Goal: Task Accomplishment & Management: Use online tool/utility

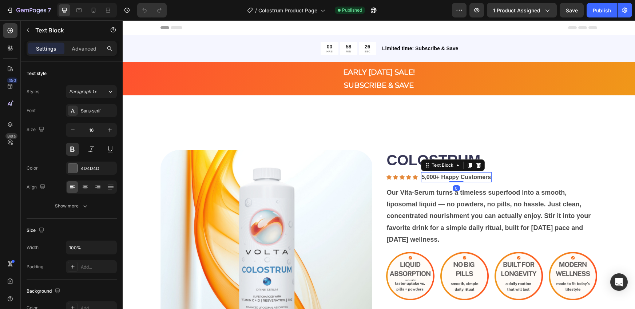
click at [427, 177] on p "5,000+ Happy Customers" at bounding box center [457, 177] width 70 height 9
click at [407, 178] on div "Icon 0" at bounding box center [409, 177] width 6 height 6
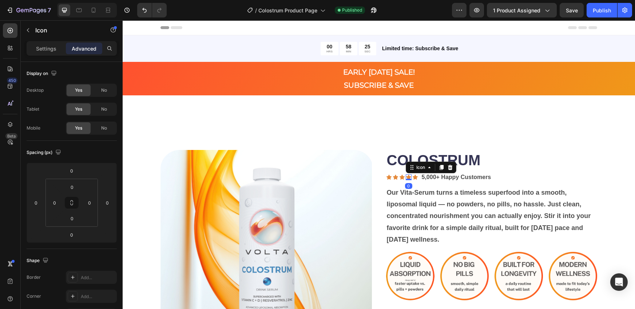
click at [407, 179] on div at bounding box center [409, 179] width 6 height 1
click at [387, 177] on icon at bounding box center [389, 177] width 5 height 5
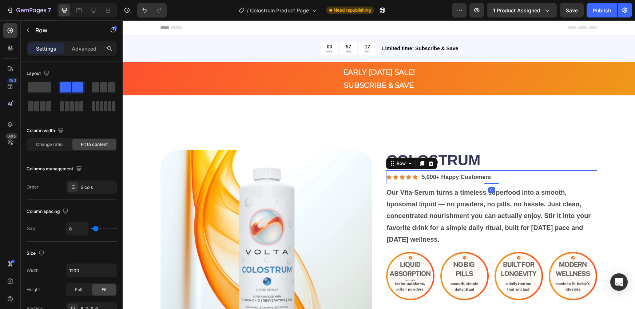
click at [534, 176] on div "Icon Icon Icon Icon Icon Icon List 5,000+ Happy Customers Text Block Row 0" at bounding box center [491, 177] width 211 height 14
click at [525, 177] on div "Icon Icon Icon Icon Icon Icon List 5,000+ Happy Customers Text Block Row 0" at bounding box center [491, 177] width 211 height 14
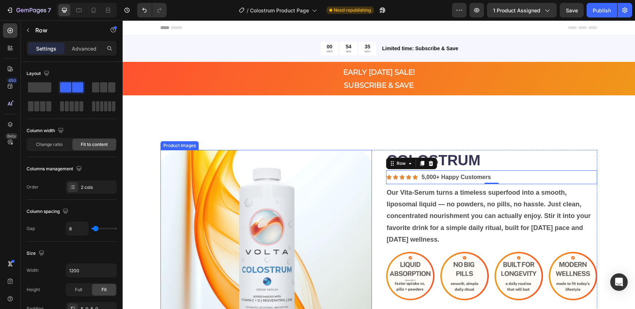
scroll to position [231, 0]
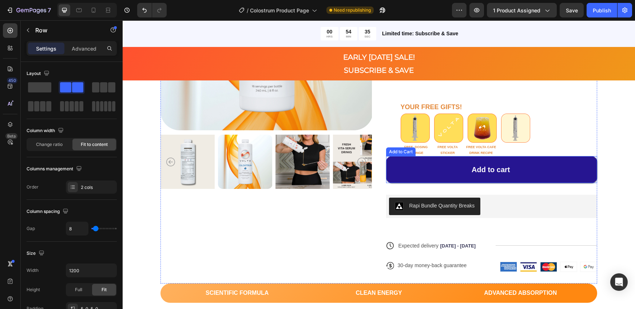
click at [435, 170] on button "Add to cart" at bounding box center [491, 169] width 211 height 27
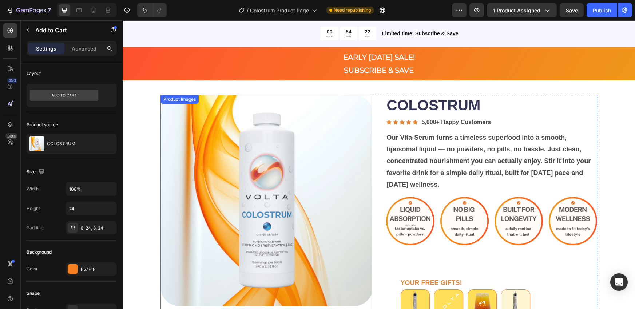
scroll to position [56, 0]
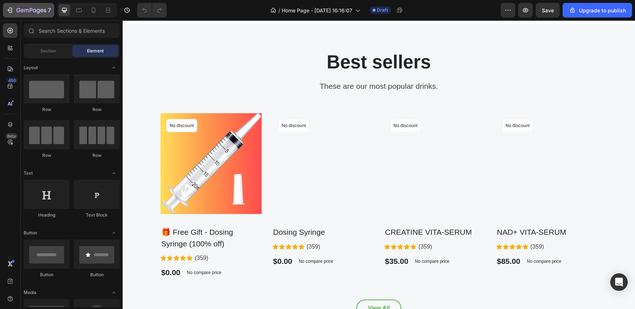
scroll to position [532, 0]
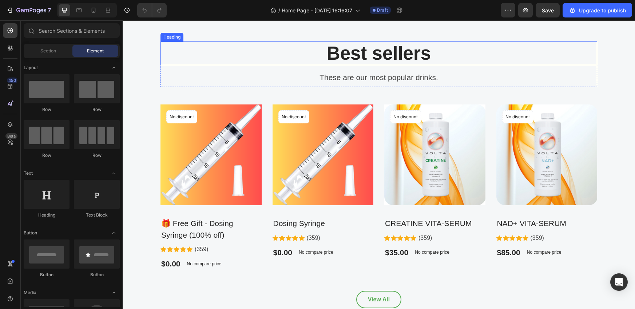
click at [270, 64] on p "Best sellers" at bounding box center [378, 53] width 435 height 22
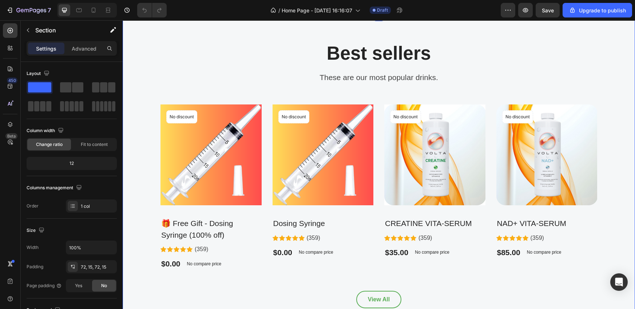
click at [259, 118] on div "Best sellers Heading These are our most popular drinks. Text block Row Product …" at bounding box center [379, 174] width 502 height 267
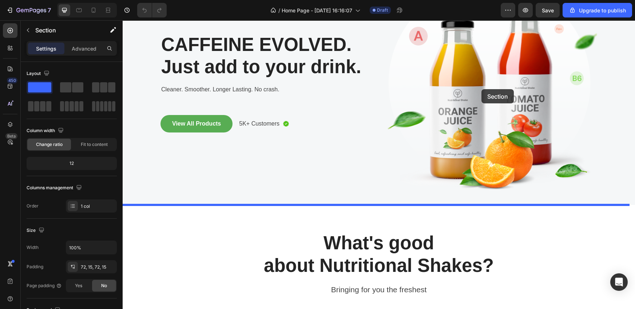
scroll to position [56, 0]
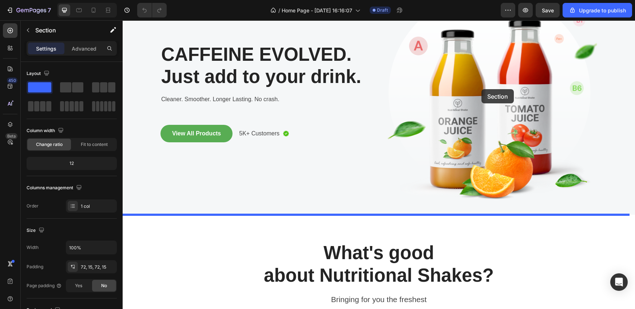
drag, startPoint x: 485, startPoint y: 112, endPoint x: 482, endPoint y: 89, distance: 22.9
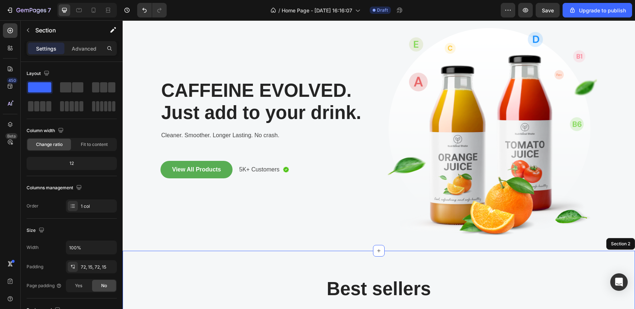
scroll to position [21, 0]
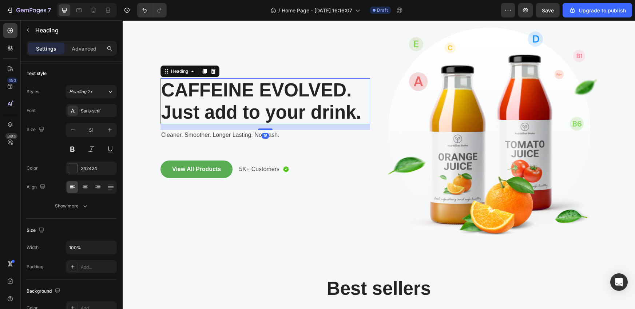
click at [215, 111] on h2 "CAFFEINE EVOLVED. Just add to your drink." at bounding box center [266, 101] width 210 height 46
click at [263, 112] on h2 "CAFFEINE EVOLVED. Just add to your drink." at bounding box center [266, 101] width 210 height 46
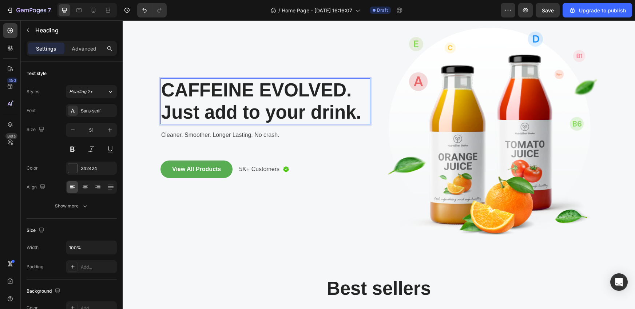
click at [263, 112] on p "CAFFEINE EVOLVED. Just add to your drink." at bounding box center [265, 101] width 208 height 44
click at [351, 115] on p "CAFFEINE EVOLVED. Just add to your drink." at bounding box center [265, 101] width 208 height 44
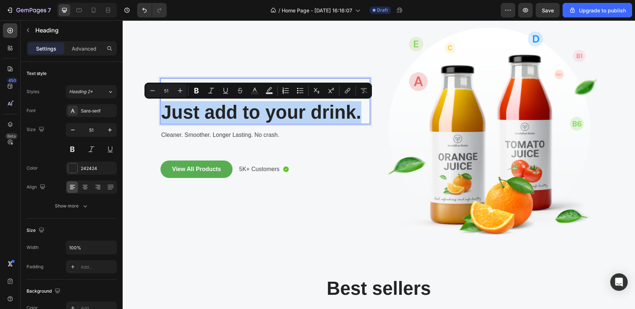
drag, startPoint x: 359, startPoint y: 115, endPoint x: 161, endPoint y: 114, distance: 198.4
click at [161, 114] on p "CAFFEINE EVOLVED. Just add to your drink." at bounding box center [265, 101] width 208 height 44
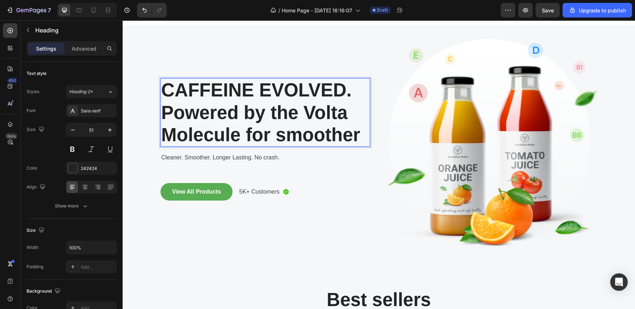
scroll to position [0, 0]
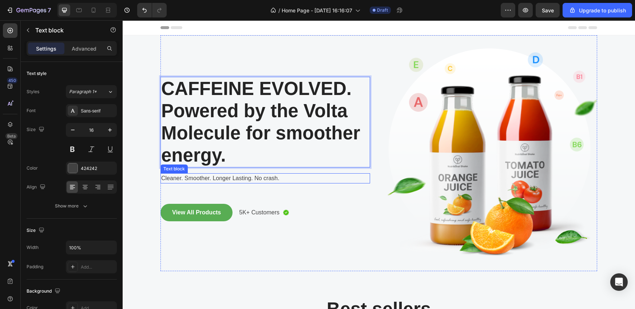
click at [250, 179] on p "Cleaner. Smoother. Longer Lasting. No crash." at bounding box center [265, 178] width 208 height 9
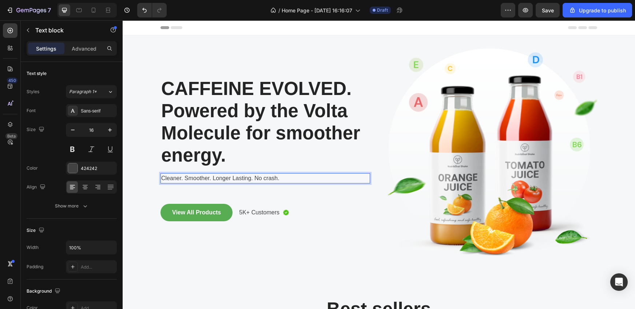
click at [250, 179] on p "Cleaner. Smoother. Longer Lasting. No crash." at bounding box center [265, 178] width 208 height 9
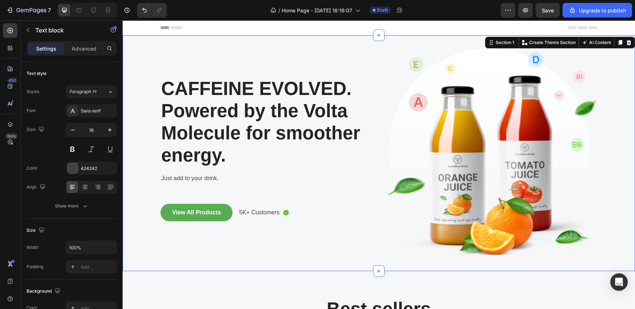
click at [135, 50] on div "CAFFEINE EVOLVED. Powered by the Volta Molecule for smoother energy. Heading Ju…" at bounding box center [379, 153] width 502 height 236
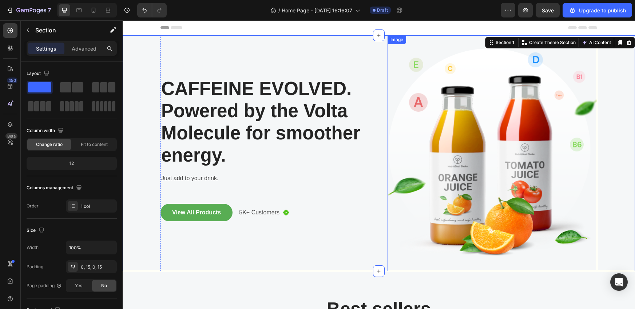
click at [511, 159] on img at bounding box center [493, 153] width 210 height 236
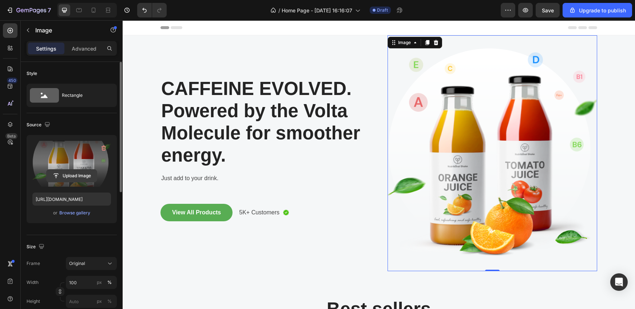
click at [71, 174] on input "file" at bounding box center [72, 176] width 50 height 12
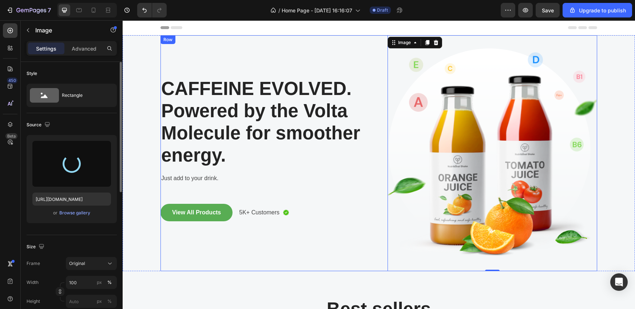
type input "[URL][DOMAIN_NAME]"
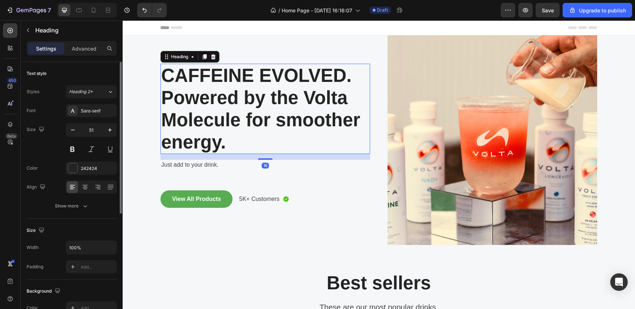
click at [295, 95] on p "CAFFEINE EVOLVED. Powered by the Volta Molecule for smoother energy." at bounding box center [265, 108] width 208 height 89
click at [267, 132] on p "CAFFEINE EVOLVED. Powered by the Volta Molecule for smoother energy." at bounding box center [265, 108] width 208 height 89
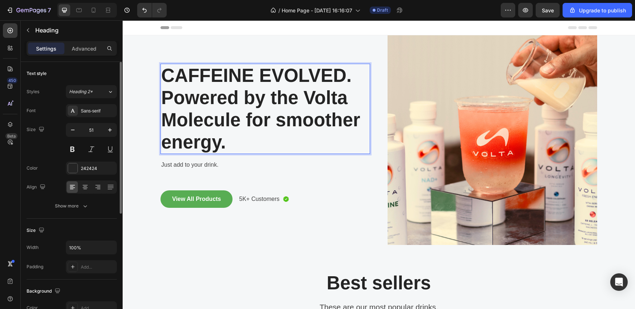
click at [247, 147] on p "CAFFEINE EVOLVED. Powered by the Volta Molecule for smoother energy." at bounding box center [265, 108] width 208 height 89
click at [220, 145] on p "CAFFEINE EVOLVED. Powered by the Volta Molecule for smoother energy." at bounding box center [265, 108] width 208 height 89
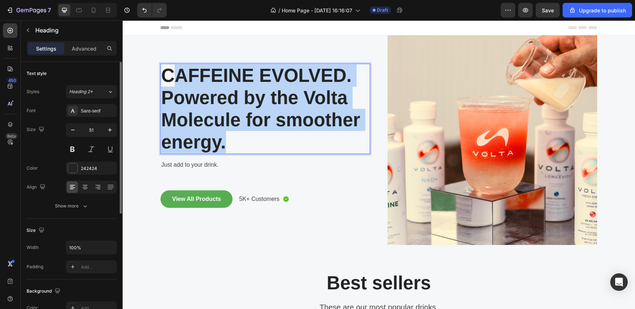
drag, startPoint x: 231, startPoint y: 145, endPoint x: 175, endPoint y: 79, distance: 87.3
click at [175, 79] on p "CAFFEINE EVOLVED. Powered by the Volta Molecule for smoother energy." at bounding box center [265, 108] width 208 height 89
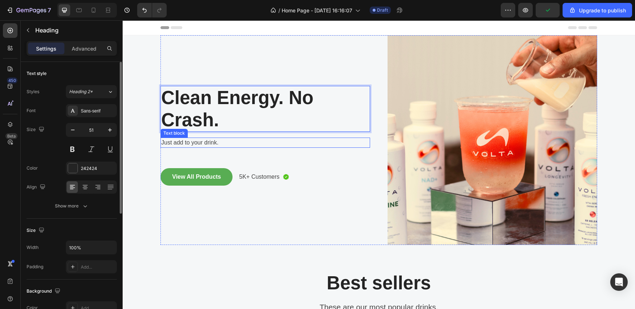
click at [192, 140] on p "Just add to your drink." at bounding box center [265, 142] width 208 height 9
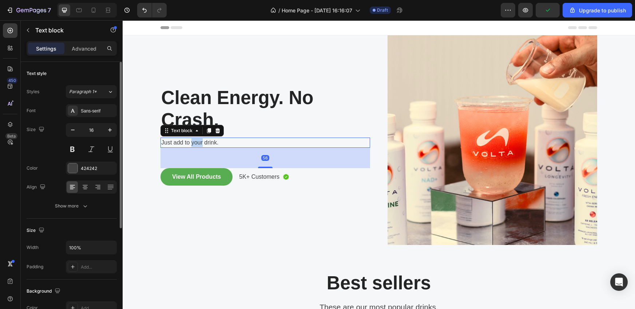
click at [192, 142] on p "Just add to your drink." at bounding box center [265, 142] width 208 height 9
click at [281, 141] on p "Powered by the Volta Molecule for smoother, longer-lasting energy" at bounding box center [265, 142] width 208 height 9
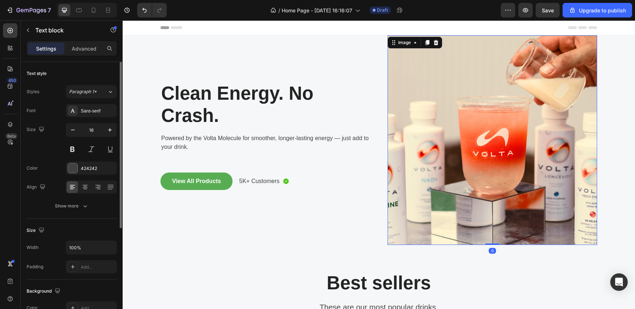
click at [499, 125] on img at bounding box center [493, 140] width 210 height 210
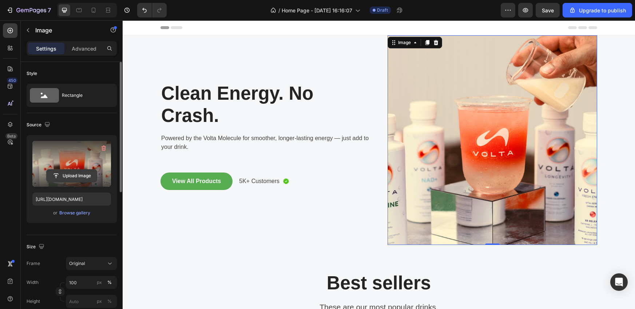
click at [74, 176] on input "file" at bounding box center [72, 176] width 50 height 12
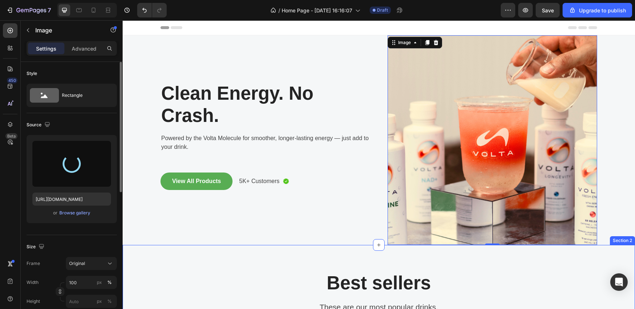
type input "[URL][DOMAIN_NAME]"
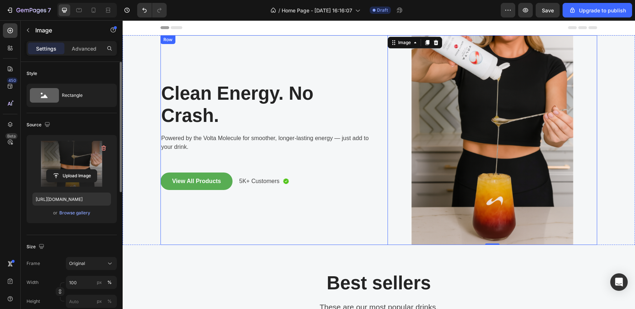
click at [319, 206] on div "Clean Energy. No Crash. Heading Powered by the Volta Molecule for smoother, lon…" at bounding box center [266, 140] width 210 height 210
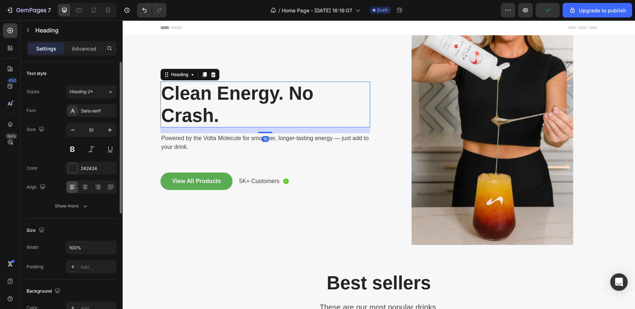
click at [282, 96] on p "Clean Energy. No Crash." at bounding box center [265, 104] width 208 height 44
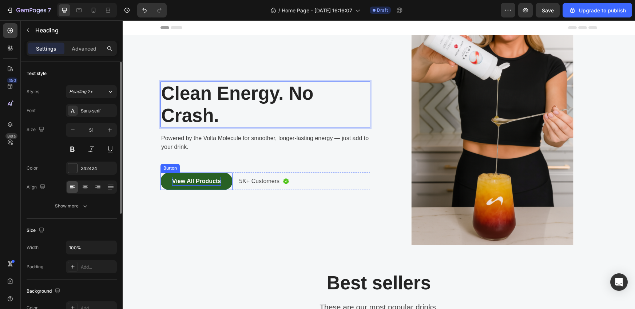
click at [193, 184] on div "View All Products" at bounding box center [196, 181] width 49 height 9
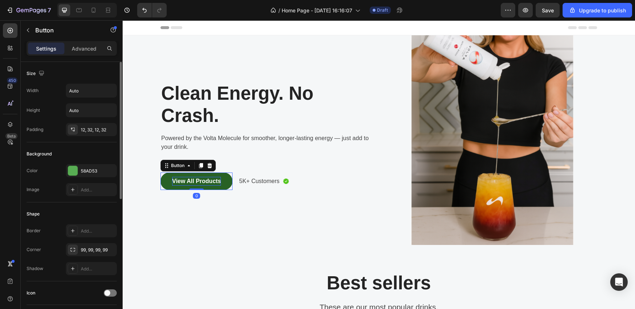
click at [193, 184] on div "View All Products" at bounding box center [196, 181] width 49 height 9
click at [193, 184] on p "View All Products" at bounding box center [196, 181] width 49 height 9
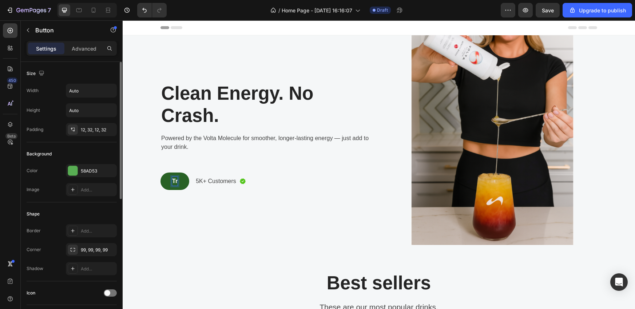
click at [161, 173] on button "Tr" at bounding box center [175, 181] width 29 height 17
click at [161, 173] on button "Try Volt" at bounding box center [183, 181] width 44 height 17
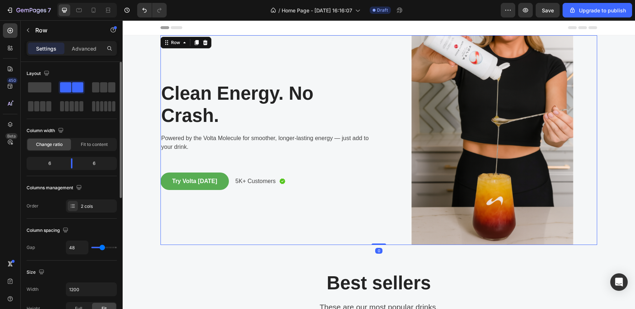
click at [257, 239] on div "Clean Energy. No Crash. Heading Powered by the Volta Molecule for smoother, lon…" at bounding box center [266, 140] width 210 height 210
click at [236, 181] on p "5K+ Customers" at bounding box center [256, 181] width 40 height 9
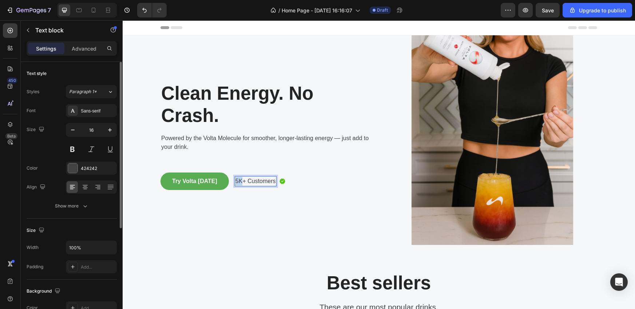
click at [236, 181] on p "5K+ Customers" at bounding box center [256, 181] width 40 height 9
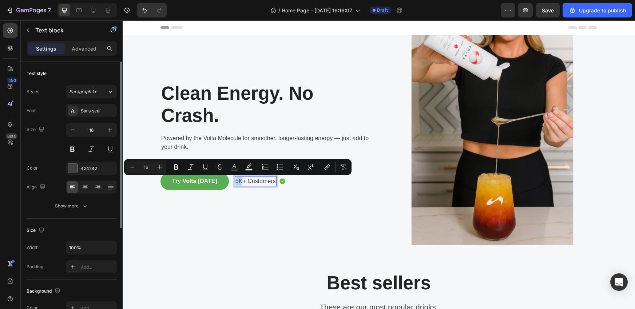
click at [236, 182] on p "5K+ Customers" at bounding box center [256, 181] width 40 height 9
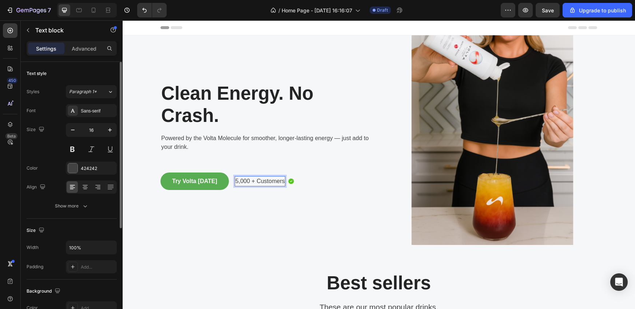
click at [277, 182] on p "5,000 + Customers" at bounding box center [261, 181] width 50 height 9
click at [273, 181] on p "5,000 + Customers" at bounding box center [261, 181] width 50 height 9
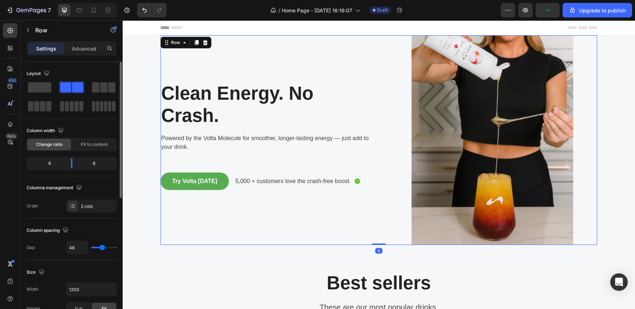
click at [278, 217] on div "Clean Energy. No Crash. Heading Powered by the Volta Molecule for smoother, lon…" at bounding box center [266, 140] width 210 height 210
click at [236, 182] on p "5,000 + customers love the crash-free boost." at bounding box center [293, 181] width 115 height 9
click at [272, 207] on div "Clean Energy. No Crash. Heading Powered by the Volta Molecule for smoother, lon…" at bounding box center [266, 140] width 210 height 210
click at [236, 182] on p "5,000 + customers love the crash-free boost." at bounding box center [293, 181] width 115 height 9
click at [250, 159] on div "Clean Energy. No Crash. Heading Powered by the Volta Molecule for smoother, lon…" at bounding box center [266, 140] width 210 height 210
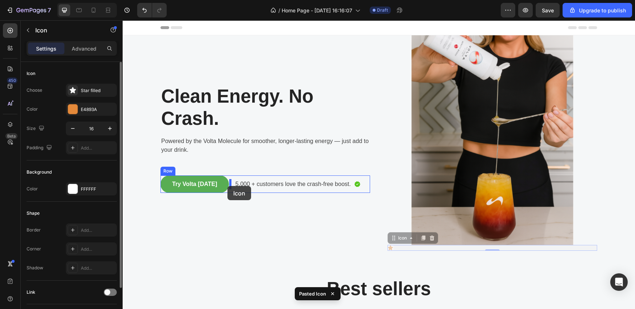
drag, startPoint x: 388, startPoint y: 248, endPoint x: 228, endPoint y: 186, distance: 172.0
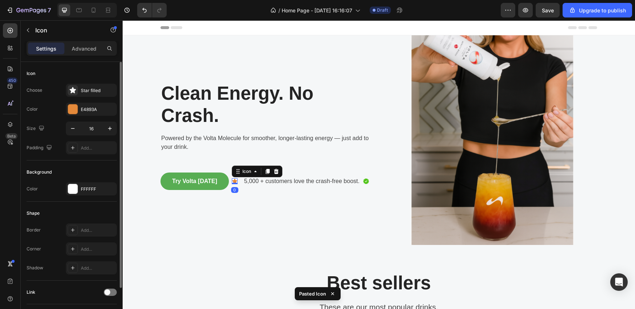
click at [232, 181] on icon at bounding box center [234, 181] width 5 height 5
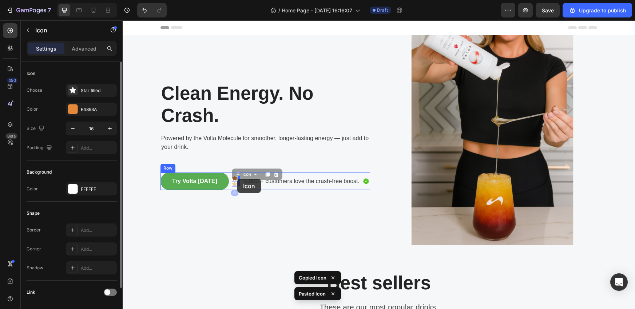
drag, startPoint x: 229, startPoint y: 184, endPoint x: 237, endPoint y: 179, distance: 10.0
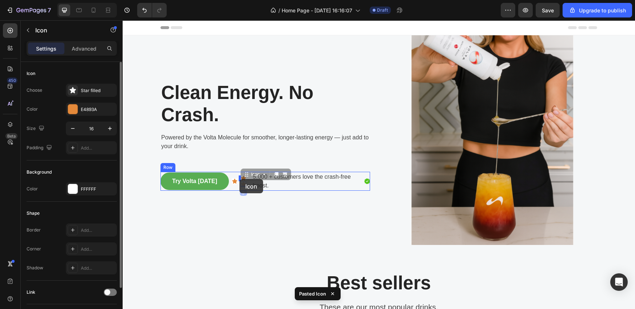
drag, startPoint x: 239, startPoint y: 185, endPoint x: 240, endPoint y: 179, distance: 5.2
drag, startPoint x: 247, startPoint y: 184, endPoint x: 248, endPoint y: 180, distance: 4.2
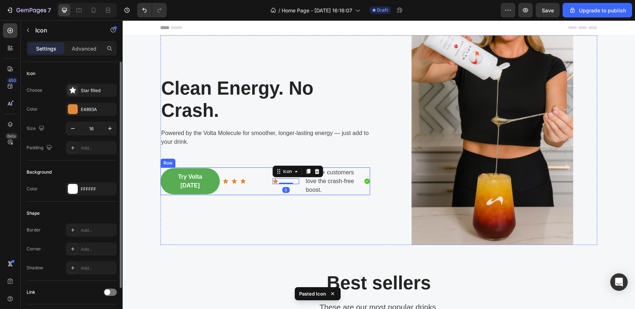
click at [249, 188] on div "Icon Icon 0 Row" at bounding box center [269, 181] width 59 height 28
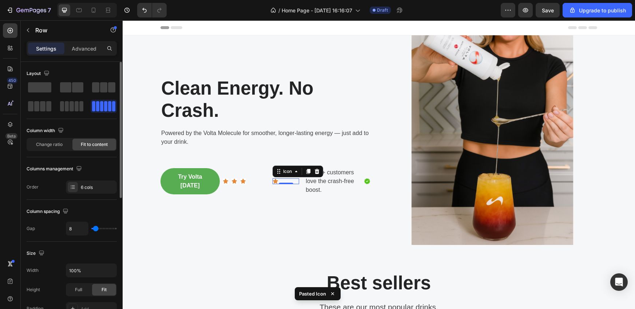
click at [273, 182] on icon at bounding box center [276, 181] width 6 height 6
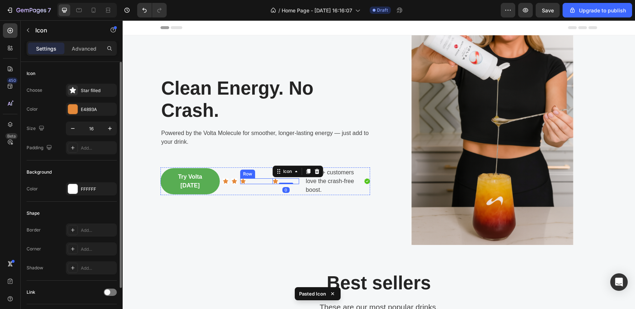
click at [257, 182] on div "Icon" at bounding box center [253, 181] width 27 height 6
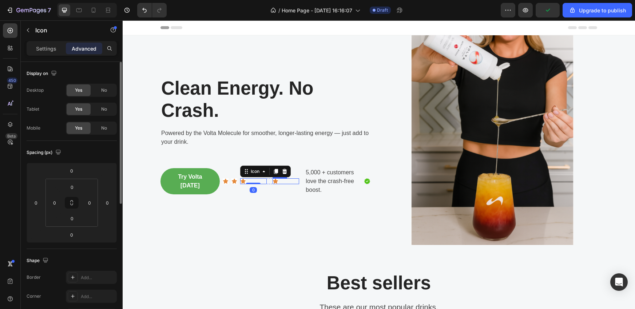
click at [273, 182] on icon at bounding box center [275, 181] width 5 height 5
click at [232, 181] on icon at bounding box center [234, 181] width 5 height 5
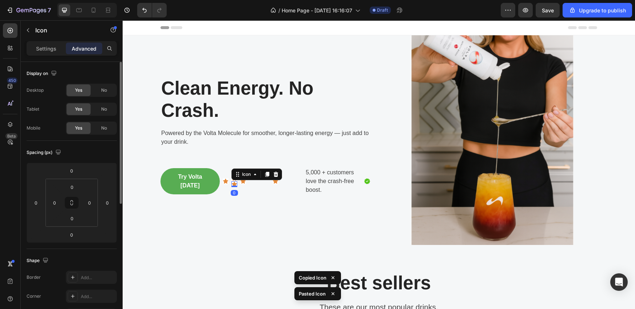
drag, startPoint x: 232, startPoint y: 185, endPoint x: 243, endPoint y: 185, distance: 10.9
click at [243, 185] on div "Try Volta [DATE] Button Icon Icon Icon 0 Icon Icon Row 5,000 + customers love t…" at bounding box center [266, 181] width 210 height 28
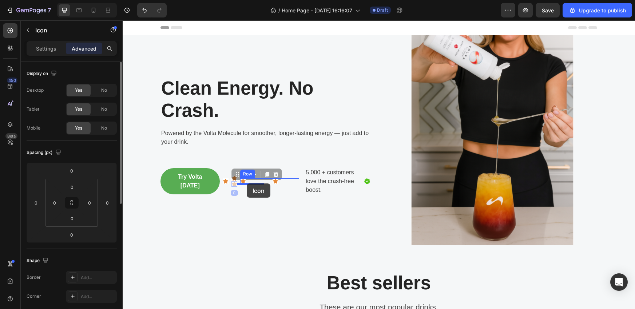
drag, startPoint x: 231, startPoint y: 183, endPoint x: 247, endPoint y: 183, distance: 16.0
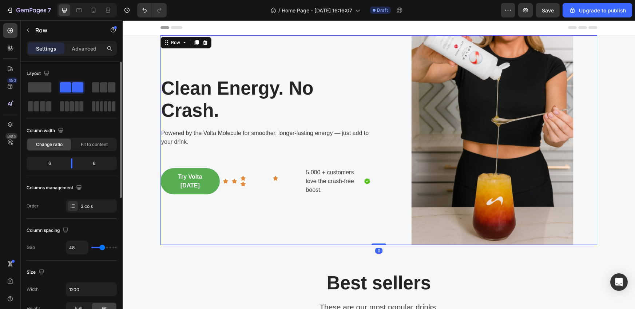
click at [253, 207] on div "Clean Energy. No Crash. Heading Powered by the Volta Molecule for smoother, lon…" at bounding box center [266, 140] width 210 height 210
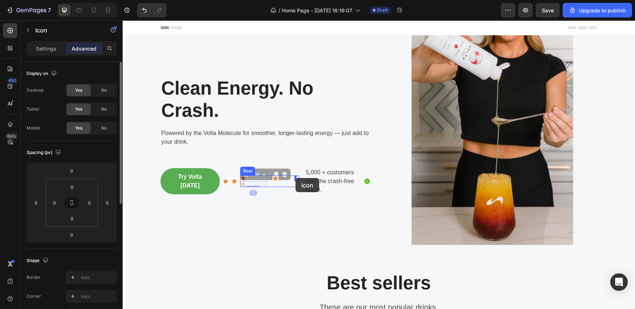
drag, startPoint x: 241, startPoint y: 185, endPoint x: 296, endPoint y: 178, distance: 55.4
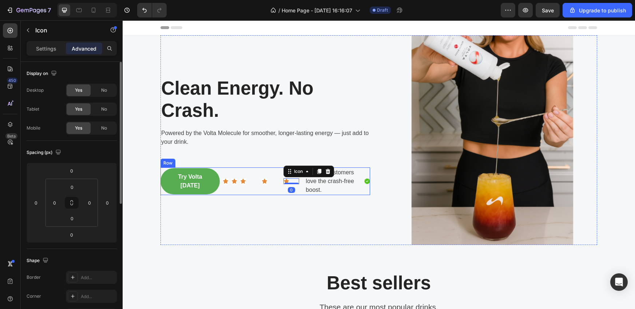
click at [257, 193] on div "Icon Icon Icon 0 Row" at bounding box center [269, 181] width 59 height 28
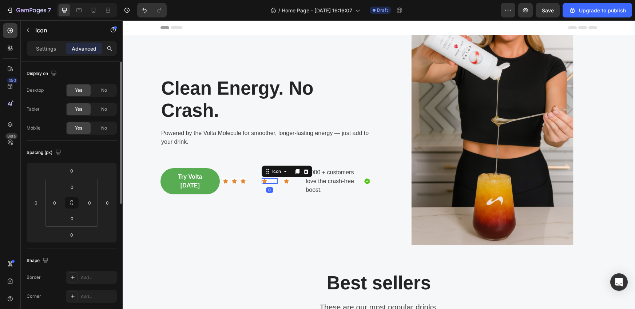
click at [268, 181] on div "Icon 0" at bounding box center [270, 181] width 16 height 6
click at [241, 181] on icon at bounding box center [243, 181] width 5 height 5
click at [251, 181] on div "Icon 0" at bounding box center [248, 181] width 16 height 6
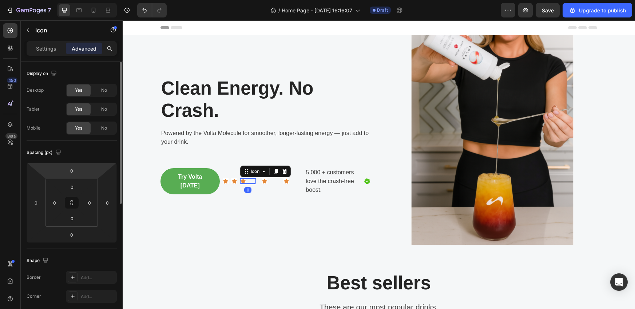
click at [50, 41] on div "Settings Advanced" at bounding box center [72, 48] width 90 height 15
click at [50, 49] on p "Settings" at bounding box center [46, 49] width 20 height 8
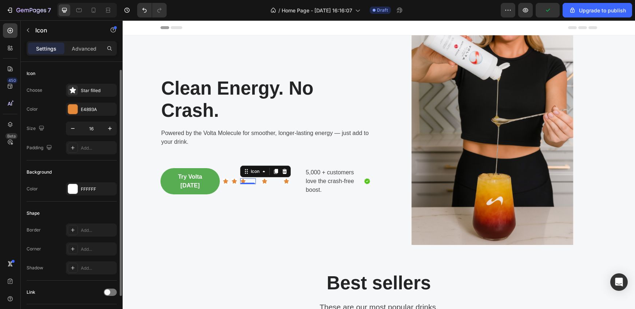
scroll to position [7, 0]
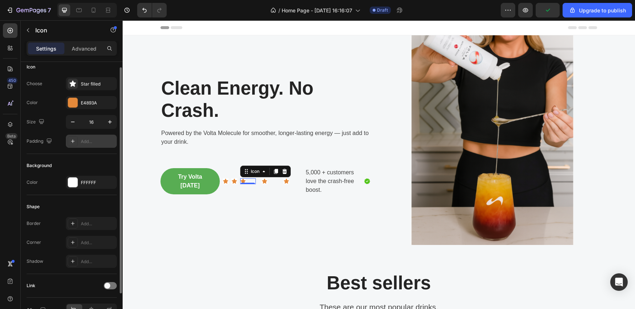
click at [95, 145] on div "Add..." at bounding box center [91, 141] width 51 height 13
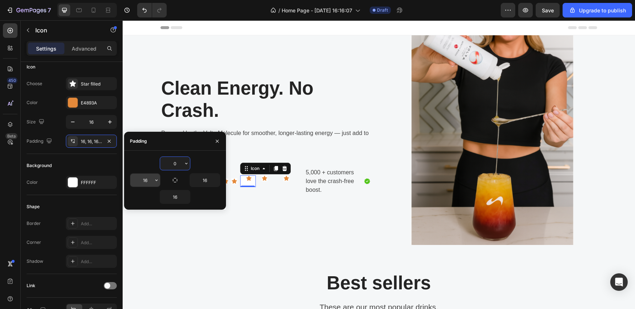
type input "0"
click at [149, 181] on input "16" at bounding box center [145, 180] width 30 height 13
type input "0"
click at [177, 197] on input "16" at bounding box center [175, 196] width 30 height 13
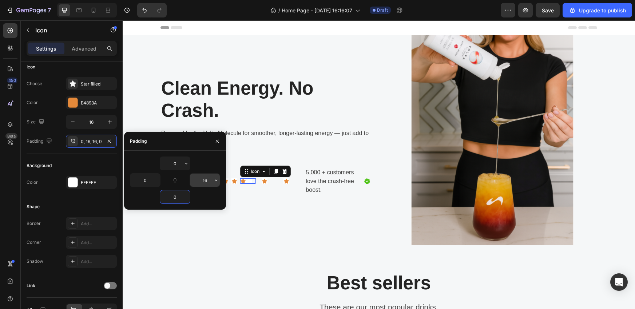
type input "0"
click at [203, 182] on input "16" at bounding box center [205, 180] width 30 height 13
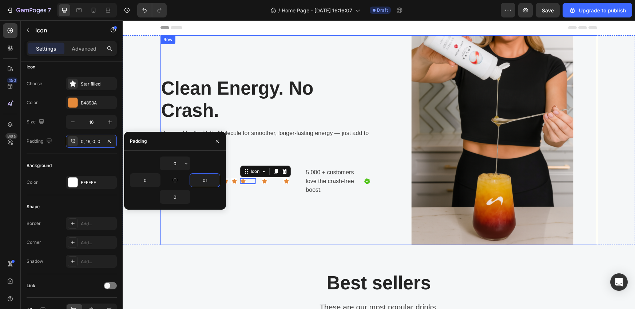
type input "0"
click at [265, 226] on div "Clean Energy. No Crash. Heading Powered by the Volta Molecule for smoother, lon…" at bounding box center [266, 140] width 210 height 210
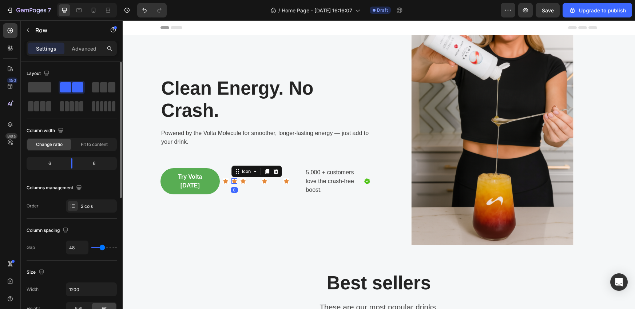
click at [232, 181] on icon at bounding box center [234, 181] width 5 height 5
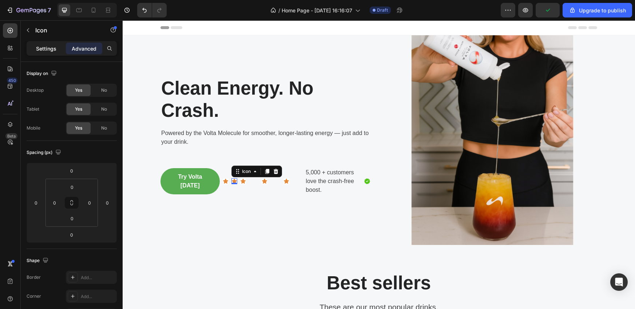
click at [51, 51] on p "Settings" at bounding box center [46, 49] width 20 height 8
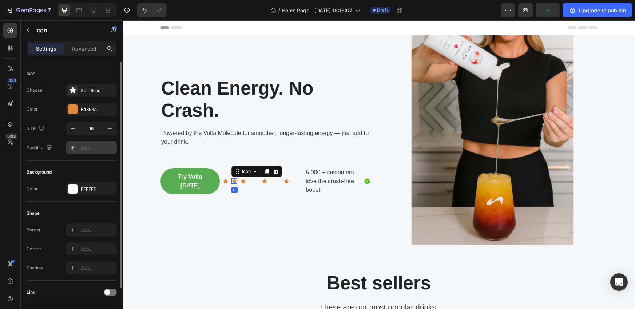
click at [82, 145] on div "Add..." at bounding box center [98, 148] width 34 height 7
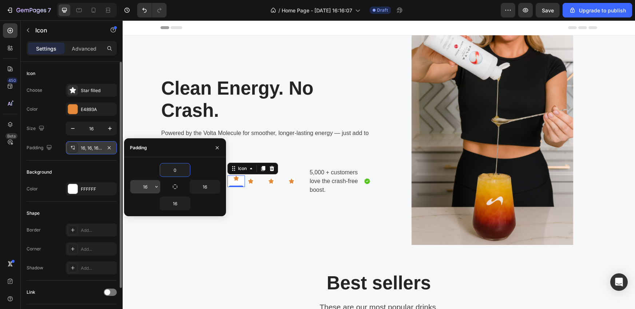
type input "0"
click at [147, 185] on input "16" at bounding box center [145, 186] width 30 height 13
type input "0"
click at [177, 206] on input "16" at bounding box center [175, 203] width 30 height 13
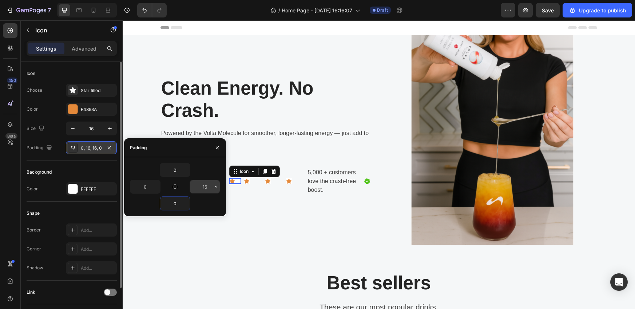
type input "0"
click at [208, 186] on input "16" at bounding box center [205, 186] width 30 height 13
type input "0"
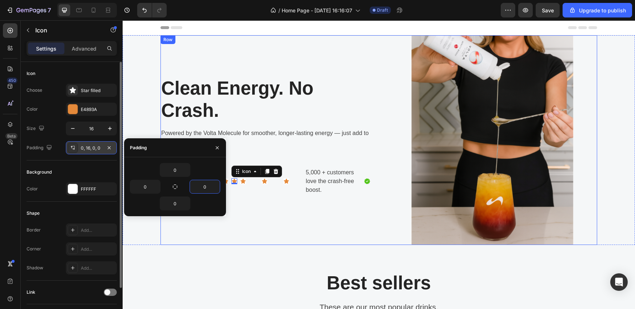
click at [251, 204] on div "Clean Energy. No Crash. Heading Powered by the Volta Molecule for smoother, lon…" at bounding box center [266, 140] width 210 height 210
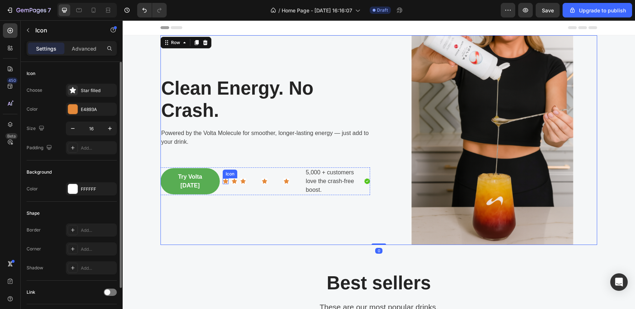
click at [223, 182] on icon at bounding box center [225, 181] width 5 height 5
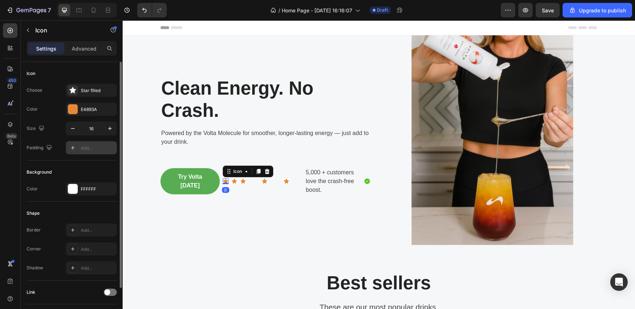
click at [86, 149] on div "Add..." at bounding box center [98, 148] width 34 height 7
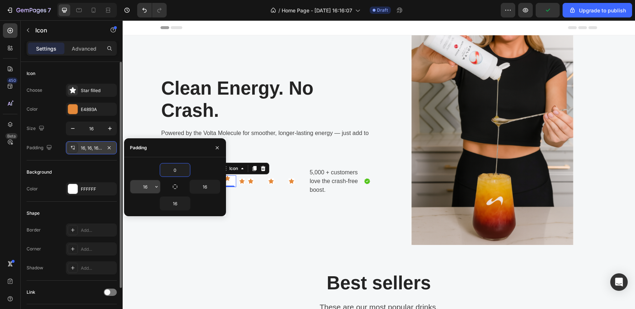
type input "0"
click at [147, 186] on input "16" at bounding box center [145, 186] width 30 height 13
type input "0"
click at [179, 207] on input "16" at bounding box center [175, 203] width 30 height 13
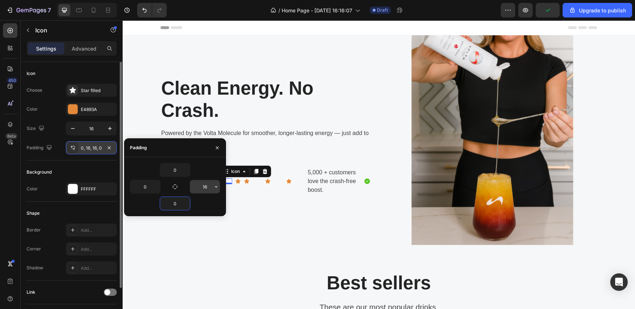
type input "0"
click at [208, 187] on input "16" at bounding box center [205, 186] width 30 height 13
type input "0"
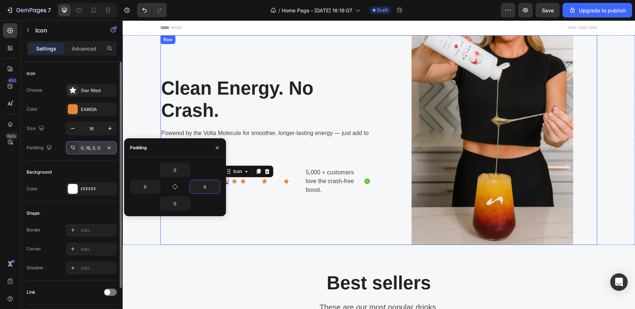
click at [245, 199] on div "Clean Energy. No Crash. Heading Powered by the Volta Molecule for smoother, lon…" at bounding box center [266, 140] width 210 height 210
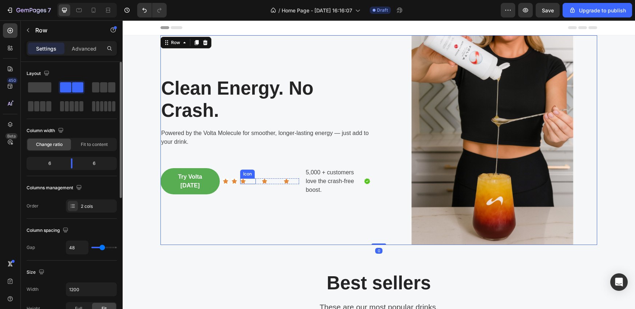
click at [241, 182] on icon at bounding box center [243, 181] width 5 height 5
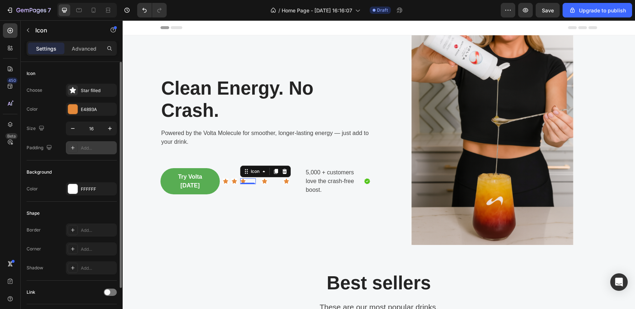
click at [87, 150] on div "Add..." at bounding box center [98, 148] width 34 height 7
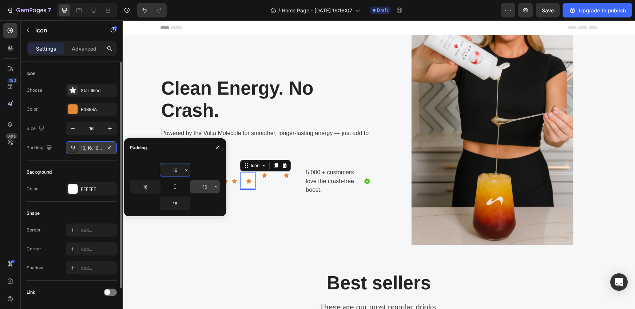
click at [206, 187] on input "16" at bounding box center [205, 186] width 30 height 13
type input "0"
click at [178, 173] on input "16" at bounding box center [175, 169] width 30 height 13
type input "0"
click at [150, 187] on input "0" at bounding box center [145, 186] width 30 height 13
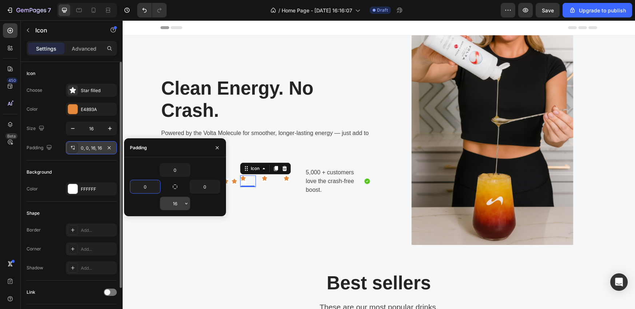
type input "0"
click at [170, 203] on input "16" at bounding box center [175, 203] width 30 height 13
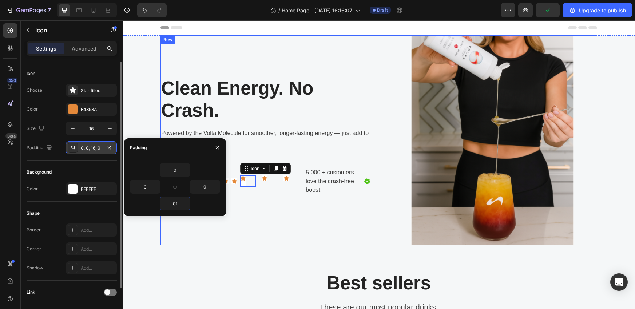
type input "0"
click at [241, 209] on div "Clean Energy. No Crash. Heading Powered by the Volta Molecule for smoother, lon…" at bounding box center [266, 140] width 210 height 210
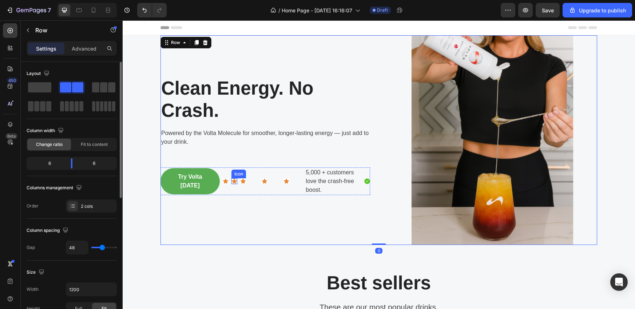
click at [232, 179] on icon at bounding box center [234, 181] width 5 height 5
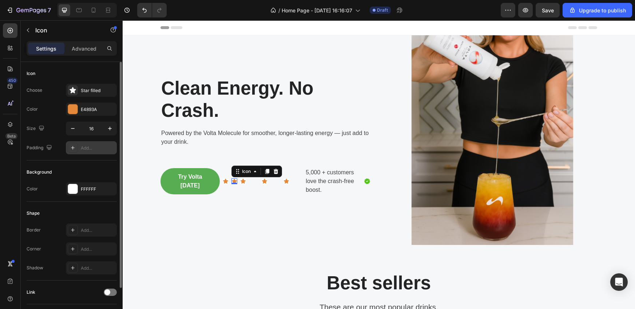
click at [90, 145] on div "Add..." at bounding box center [98, 148] width 34 height 7
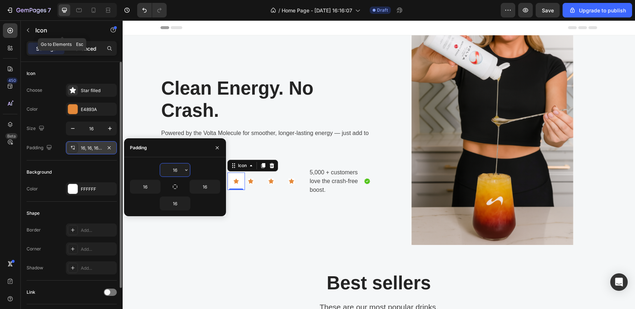
drag, startPoint x: 89, startPoint y: 40, endPoint x: 89, endPoint y: 44, distance: 4.0
click at [89, 41] on div "Sections(18) Elements(83) Section Element Hero Section Product Detail Brands Tr…" at bounding box center [72, 164] width 102 height 289
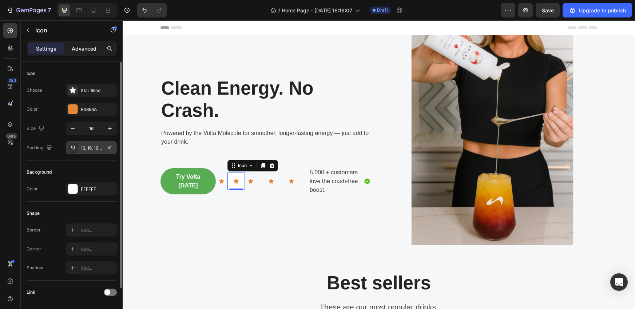
click at [89, 46] on p "Advanced" at bounding box center [84, 49] width 25 height 8
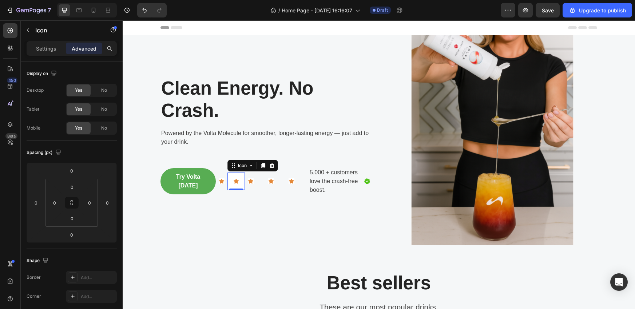
click at [51, 55] on div "Settings Advanced" at bounding box center [72, 48] width 90 height 15
click at [48, 52] on p "Settings" at bounding box center [46, 49] width 20 height 8
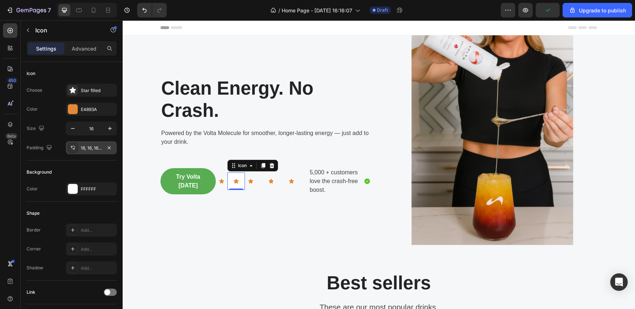
click at [84, 150] on div "16, 16, 16, 16" at bounding box center [91, 148] width 21 height 7
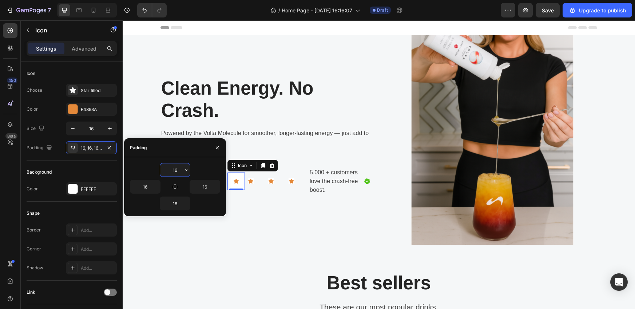
click at [173, 171] on input "16" at bounding box center [175, 169] width 30 height 13
type input "16"
click at [149, 187] on input "16" at bounding box center [145, 186] width 30 height 13
type input "16"
click at [173, 198] on input "16" at bounding box center [175, 203] width 30 height 13
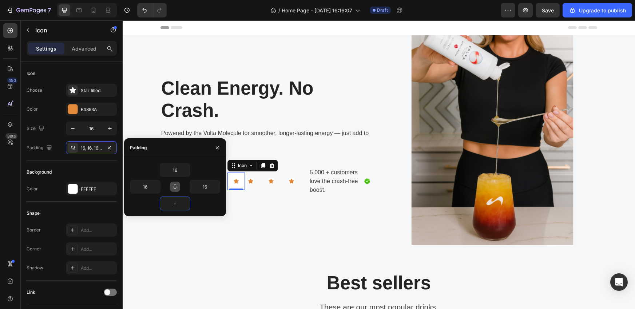
type input "16"
click at [171, 185] on button "button" at bounding box center [175, 187] width 10 height 10
click at [180, 170] on input "16" at bounding box center [175, 169] width 30 height 13
type input "0"
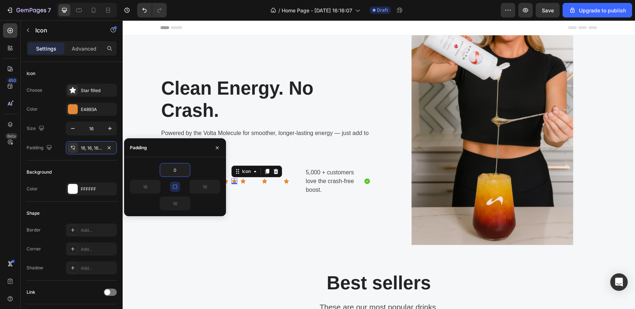
type input "0"
click at [201, 171] on div "0" at bounding box center [175, 170] width 90 height 14
click at [218, 147] on icon "button" at bounding box center [217, 148] width 6 height 6
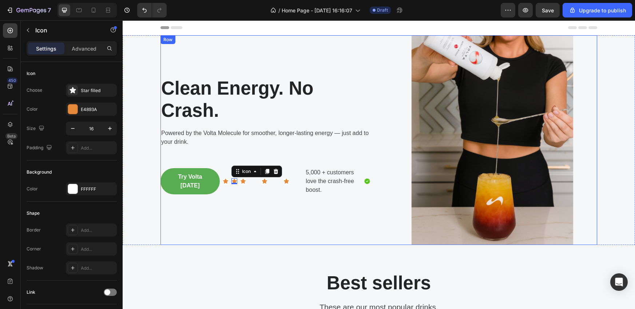
click at [228, 202] on div "Clean Energy. No Crash. Heading Powered by the Volta Molecule for smoother, lon…" at bounding box center [266, 140] width 210 height 210
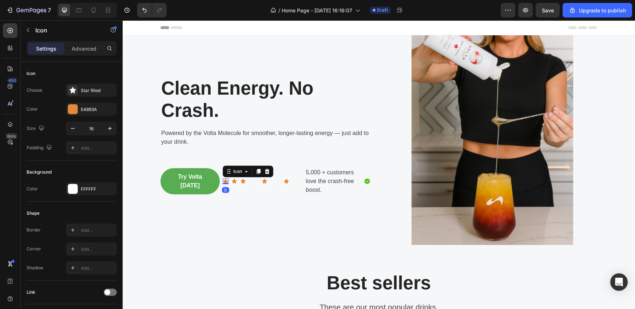
click at [223, 182] on icon at bounding box center [225, 181] width 5 height 5
click at [87, 146] on div "Add..." at bounding box center [98, 148] width 34 height 7
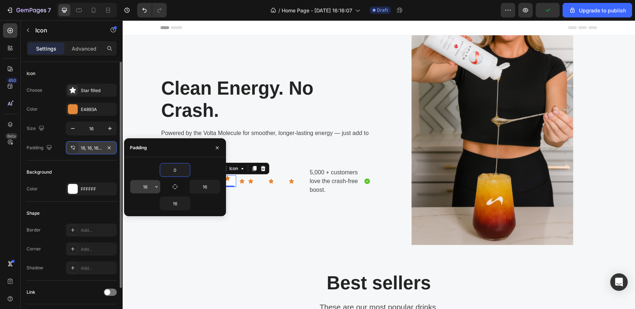
type input "0"
click at [149, 188] on input "16" at bounding box center [145, 186] width 30 height 13
type input "0"
click at [203, 190] on input "16" at bounding box center [205, 186] width 30 height 13
type input "0"
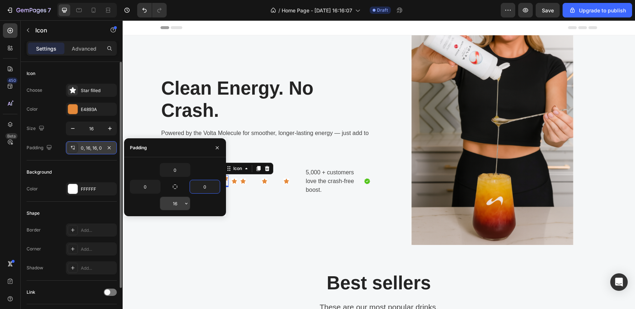
click at [173, 203] on input "16" at bounding box center [175, 203] width 30 height 13
type input "1"
type input "0"
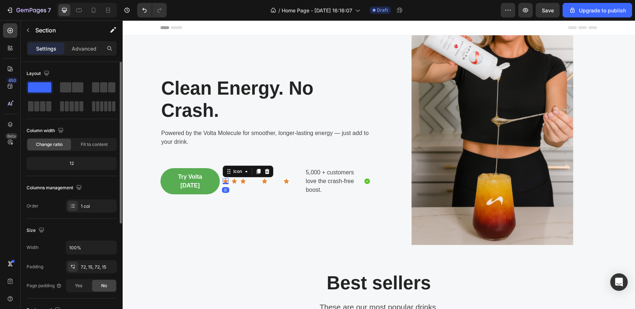
click at [223, 182] on icon at bounding box center [225, 181] width 5 height 5
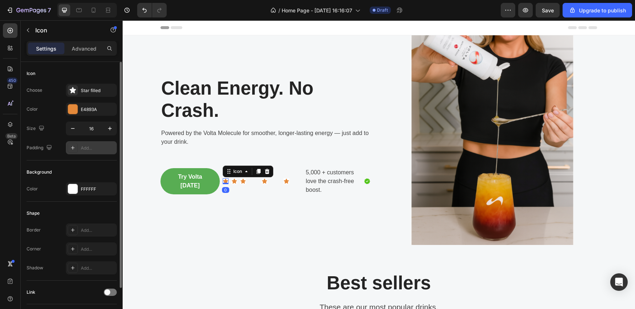
click at [92, 143] on div "Add..." at bounding box center [91, 147] width 51 height 13
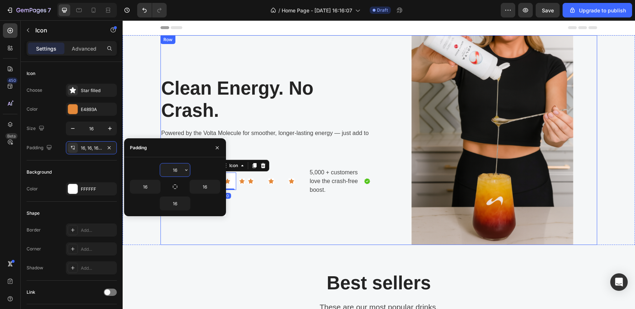
click at [274, 233] on div "Clean Energy. No Crash. Heading Powered by the Volta Molecule for smoother, lon…" at bounding box center [266, 140] width 210 height 210
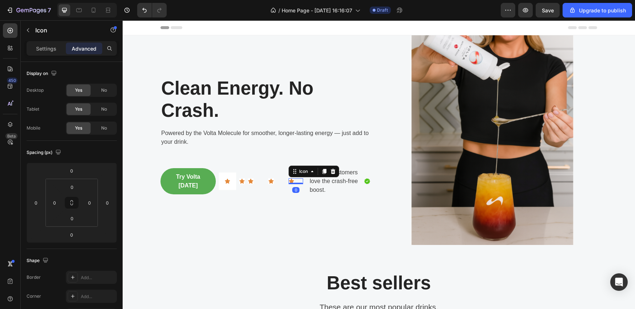
click at [289, 182] on icon at bounding box center [292, 181] width 6 height 6
click at [330, 171] on icon at bounding box center [333, 172] width 6 height 6
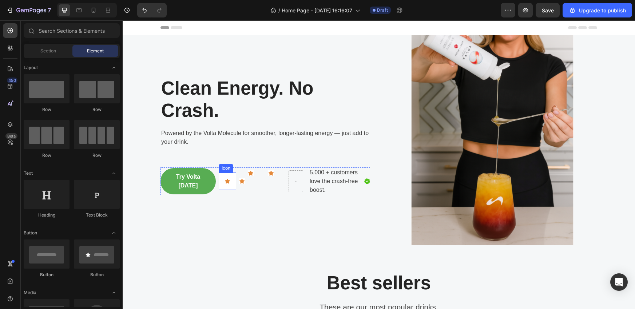
click at [230, 183] on div at bounding box center [227, 181] width 17 height 17
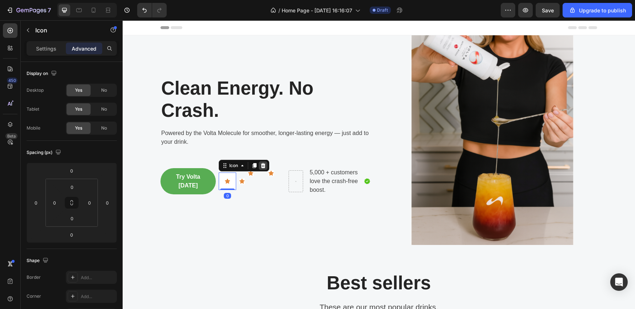
click at [262, 164] on icon at bounding box center [263, 165] width 5 height 5
click at [242, 182] on div "Icon 0" at bounding box center [243, 181] width 6 height 6
click at [281, 172] on icon at bounding box center [284, 172] width 6 height 6
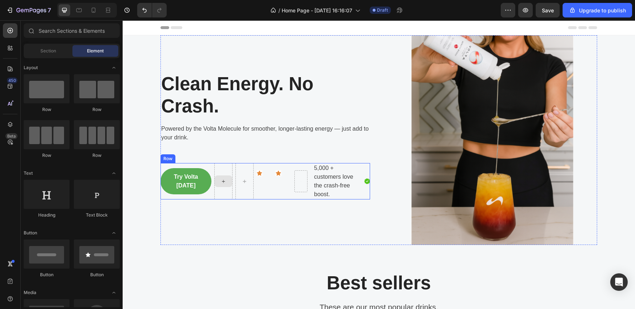
click at [221, 183] on icon at bounding box center [224, 181] width 6 height 6
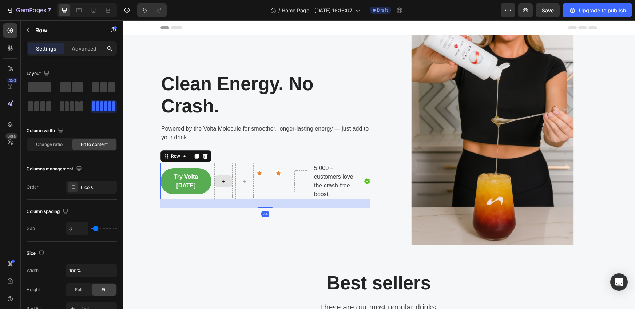
click at [221, 193] on div at bounding box center [223, 181] width 18 height 36
click at [221, 191] on div at bounding box center [223, 181] width 18 height 36
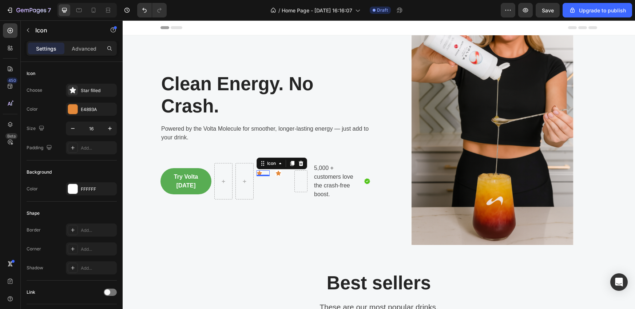
click at [258, 172] on icon at bounding box center [260, 173] width 6 height 6
click at [299, 163] on icon at bounding box center [301, 164] width 6 height 6
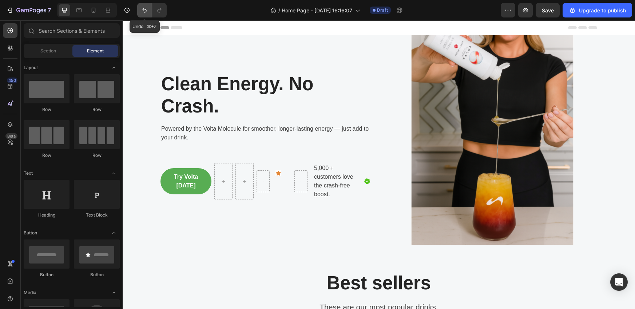
click at [144, 8] on icon "Undo/Redo" at bounding box center [144, 10] width 7 height 7
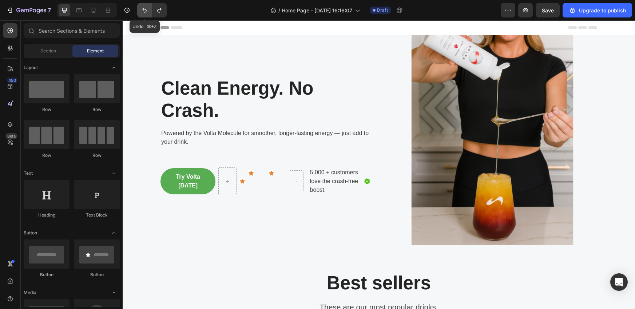
click at [144, 8] on icon "Undo/Redo" at bounding box center [144, 10] width 7 height 7
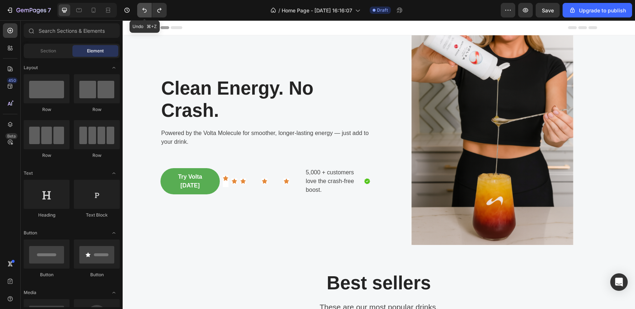
click at [144, 8] on icon "Undo/Redo" at bounding box center [144, 10] width 7 height 7
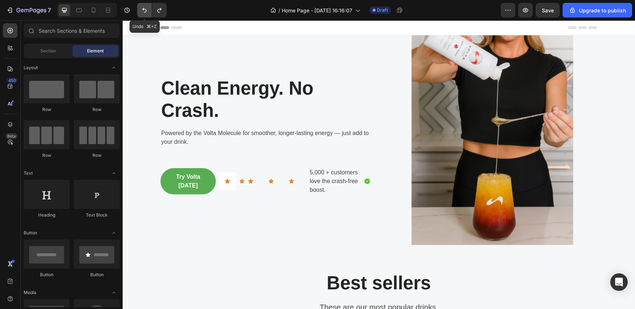
click at [144, 8] on icon "Undo/Redo" at bounding box center [144, 10] width 7 height 7
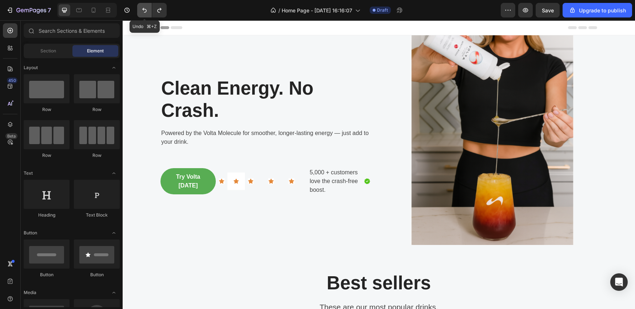
click at [144, 8] on icon "Undo/Redo" at bounding box center [144, 10] width 7 height 7
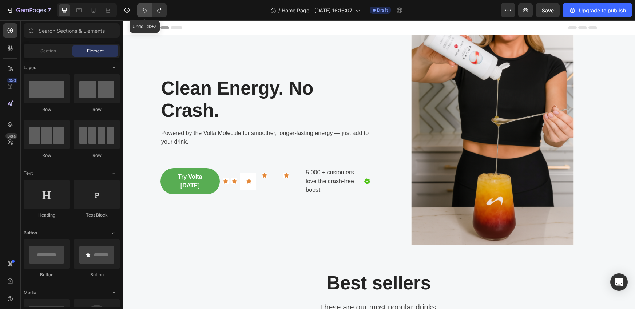
click at [144, 8] on icon "Undo/Redo" at bounding box center [144, 10] width 7 height 7
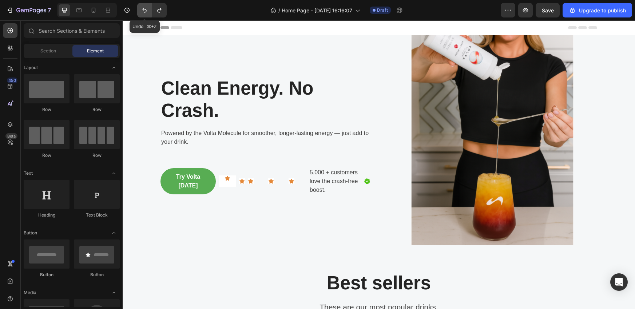
click at [144, 8] on icon "Undo/Redo" at bounding box center [144, 10] width 7 height 7
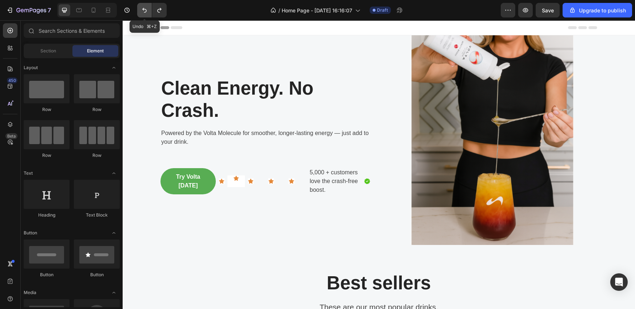
click at [144, 8] on icon "Undo/Redo" at bounding box center [144, 10] width 7 height 7
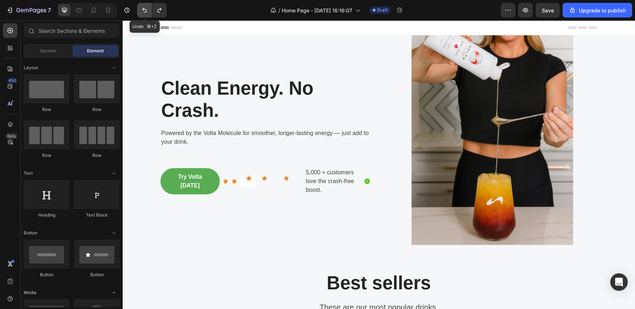
click at [144, 8] on icon "Undo/Redo" at bounding box center [144, 10] width 7 height 7
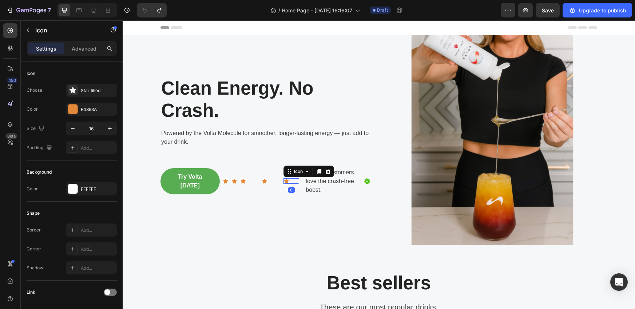
click at [286, 182] on icon at bounding box center [287, 181] width 6 height 6
click at [295, 182] on div "Icon 0" at bounding box center [292, 181] width 16 height 6
click at [255, 182] on div "Icon Icon Icon 0 Row" at bounding box center [269, 181] width 59 height 6
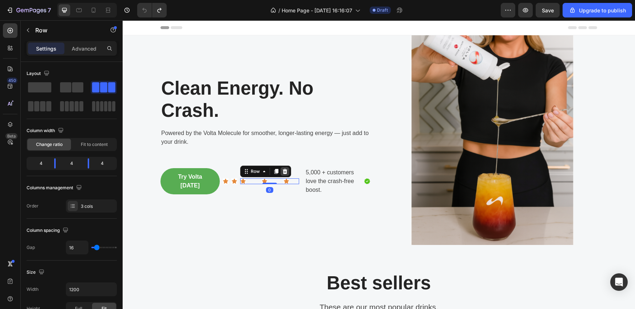
click at [284, 171] on icon at bounding box center [284, 171] width 5 height 5
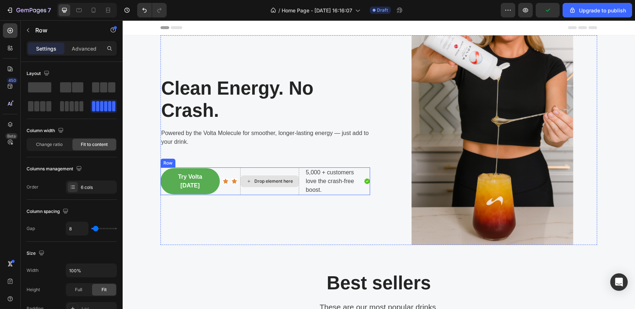
click at [253, 189] on div "Drop element here" at bounding box center [269, 181] width 59 height 28
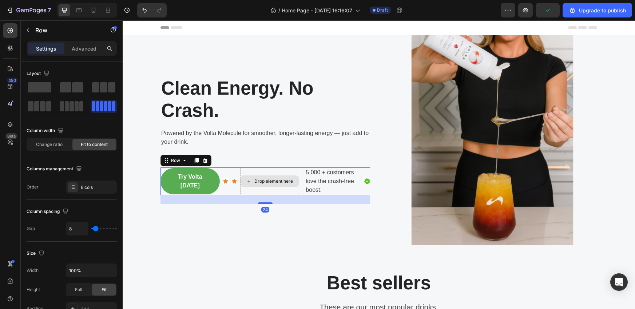
click at [265, 171] on div "Drop element here" at bounding box center [269, 181] width 59 height 28
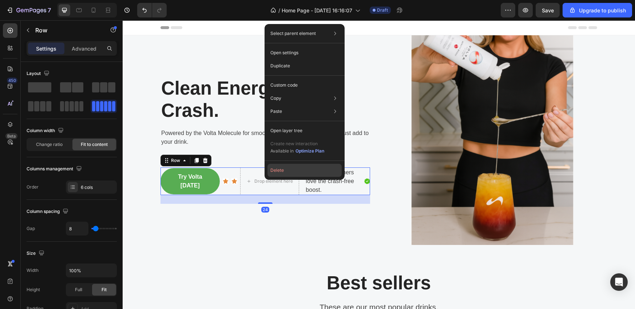
click at [282, 169] on button "Delete" at bounding box center [305, 170] width 74 height 13
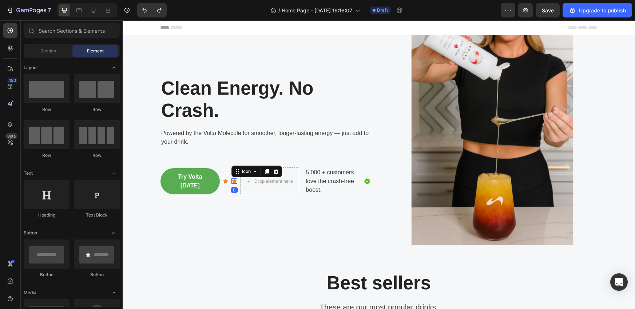
click at [232, 181] on icon at bounding box center [234, 181] width 5 height 5
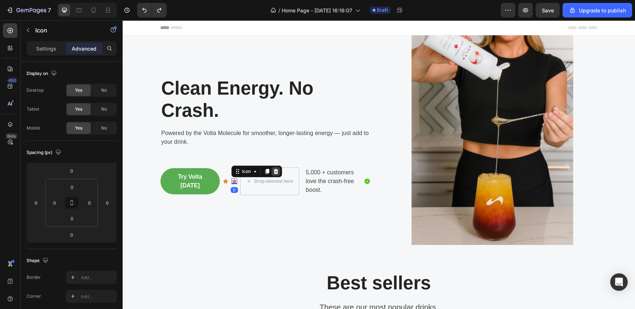
click at [274, 171] on icon at bounding box center [276, 172] width 6 height 6
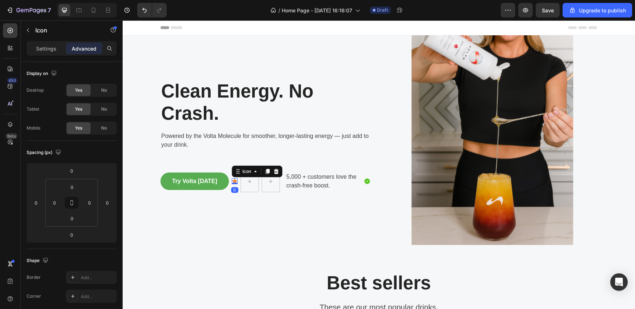
click at [232, 180] on icon at bounding box center [234, 181] width 5 height 5
click at [273, 170] on icon at bounding box center [276, 172] width 6 height 6
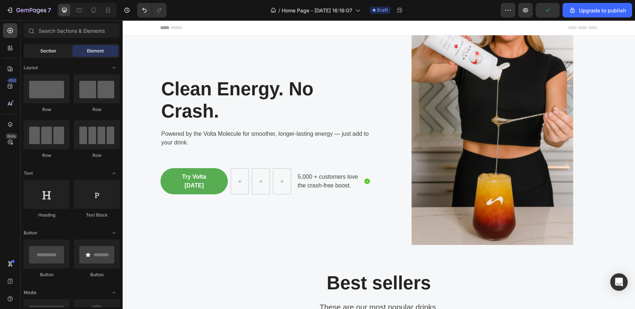
click at [56, 54] on div "Section" at bounding box center [48, 51] width 46 height 12
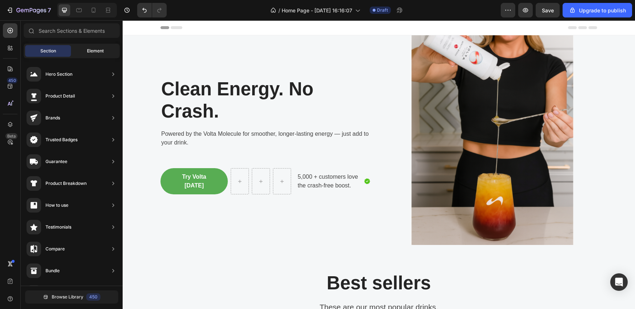
click at [93, 45] on div "Element" at bounding box center [95, 51] width 46 height 12
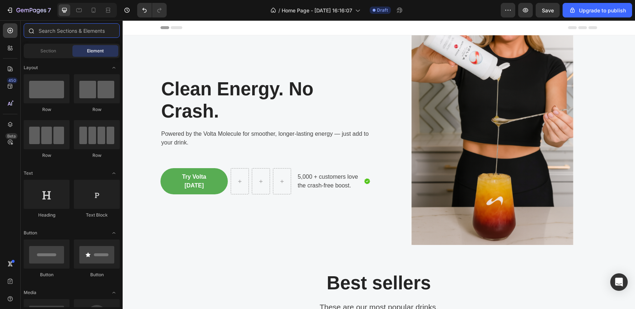
click at [71, 32] on input "text" at bounding box center [72, 30] width 96 height 15
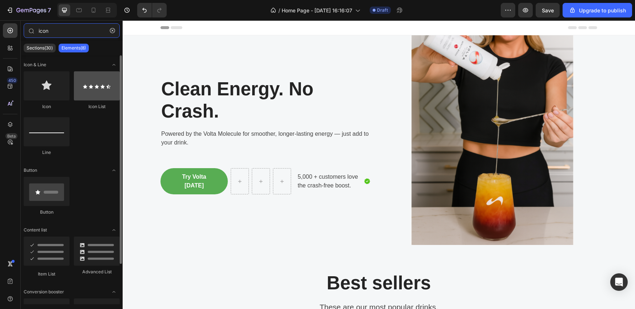
type input "icon"
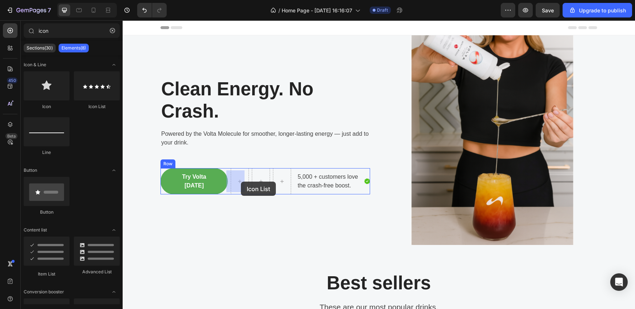
drag, startPoint x: 221, startPoint y: 108, endPoint x: 241, endPoint y: 182, distance: 76.6
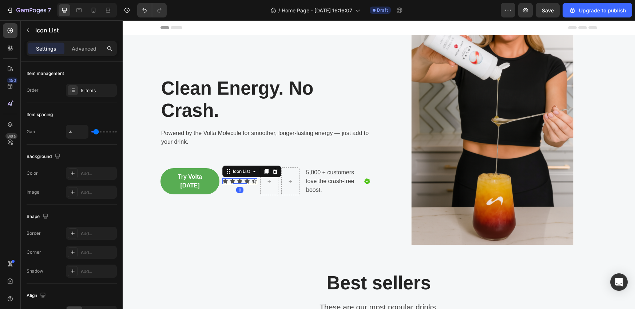
click at [248, 181] on div "Icon Icon Icon Icon Icon" at bounding box center [239, 181] width 35 height 6
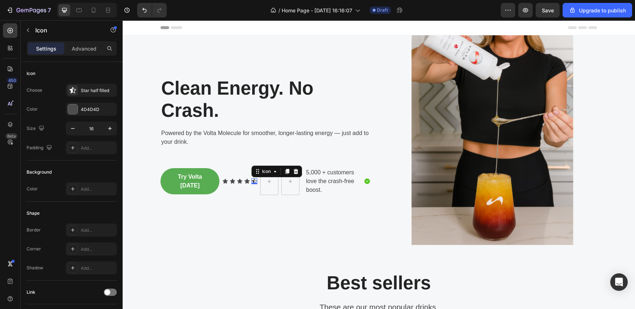
click at [253, 181] on div "Icon 0" at bounding box center [255, 181] width 6 height 6
click at [75, 89] on icon at bounding box center [72, 90] width 7 height 7
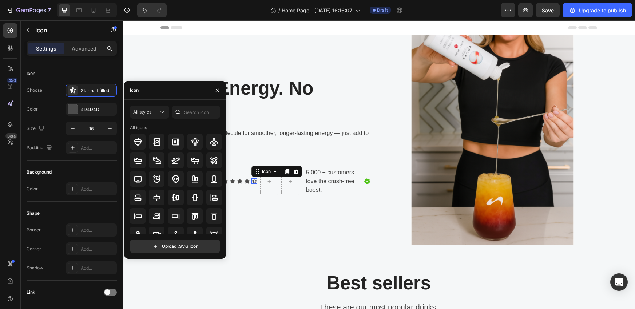
click at [176, 91] on div "Icon" at bounding box center [175, 90] width 102 height 19
click at [194, 110] on input "text" at bounding box center [196, 112] width 48 height 13
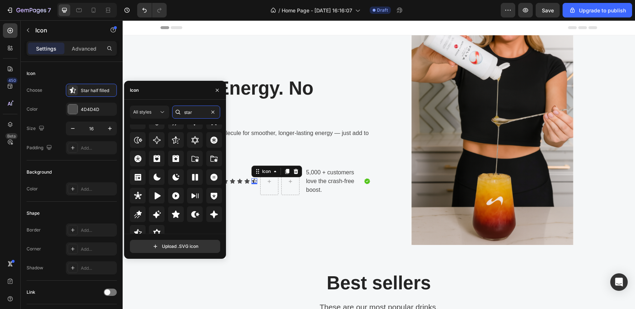
scroll to position [221, 0]
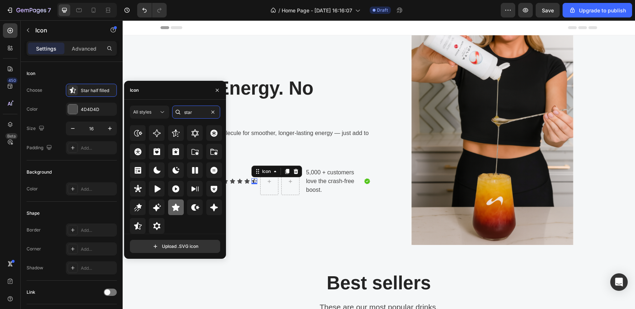
type input "star"
click at [177, 211] on div at bounding box center [176, 207] width 16 height 16
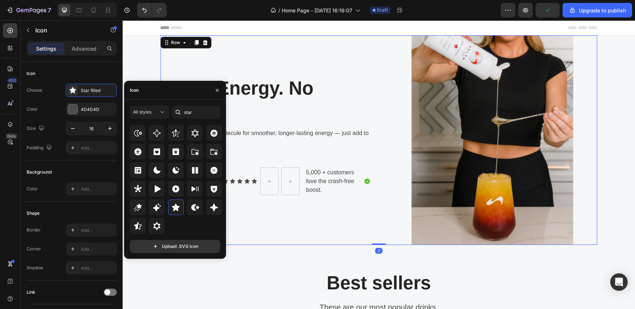
click at [252, 203] on div "Clean Energy. No Crash. Heading Powered by the Volta Molecule for smoother, lon…" at bounding box center [266, 140] width 210 height 210
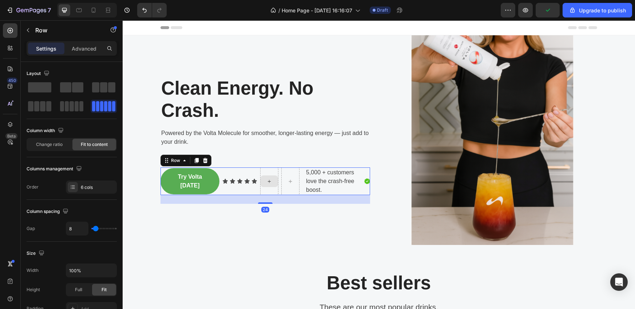
click at [267, 190] on div at bounding box center [269, 181] width 18 height 28
click at [268, 171] on div at bounding box center [269, 181] width 18 height 28
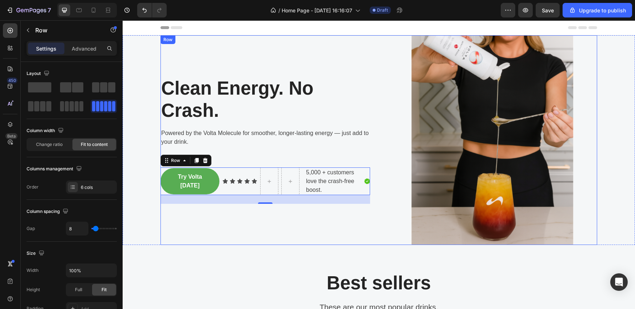
click at [316, 227] on div "Clean Energy. No Crash. Heading Powered by the Volta Molecule for smoother, lon…" at bounding box center [266, 140] width 210 height 210
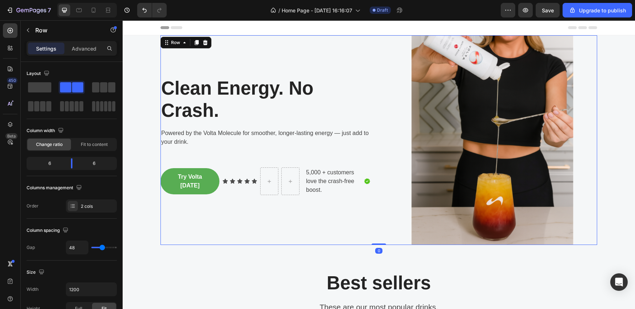
click at [274, 222] on div "Clean Energy. No Crash. Heading Powered by the Volta Molecule for smoother, lon…" at bounding box center [266, 140] width 210 height 210
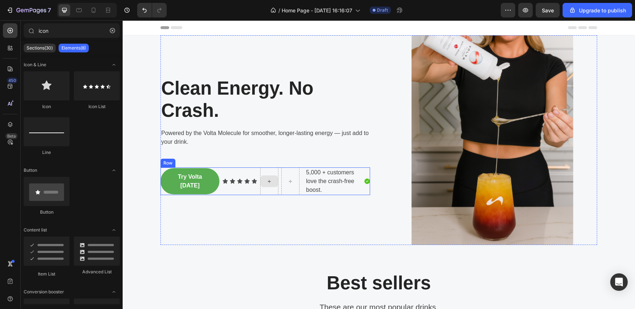
click at [266, 186] on div at bounding box center [269, 181] width 17 height 12
click at [266, 190] on div at bounding box center [269, 181] width 18 height 28
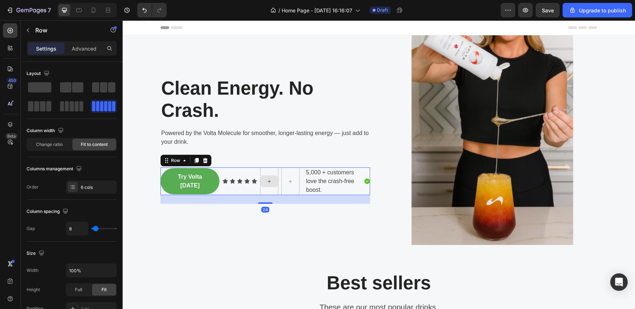
click at [269, 171] on div at bounding box center [269, 181] width 18 height 28
click at [287, 173] on div at bounding box center [290, 181] width 18 height 28
click at [283, 169] on div at bounding box center [290, 181] width 18 height 28
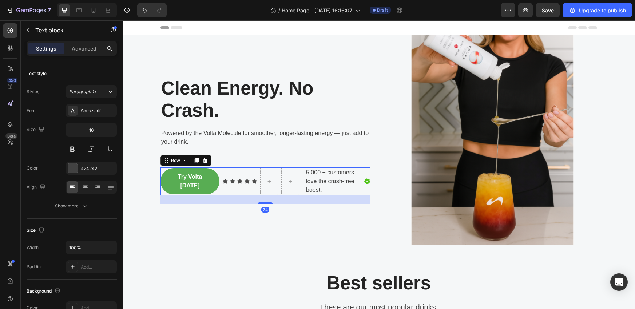
click at [308, 170] on p "5,000 + customers love the crash-free boost." at bounding box center [333, 181] width 55 height 26
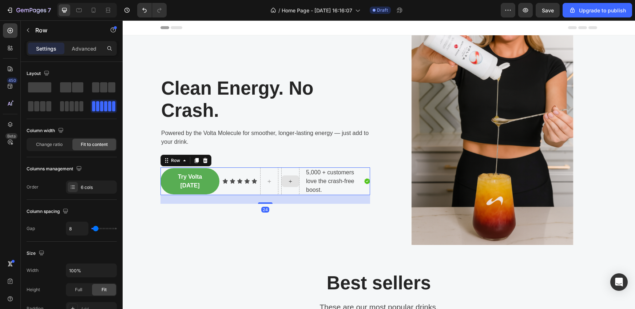
click at [290, 190] on div at bounding box center [290, 181] width 18 height 28
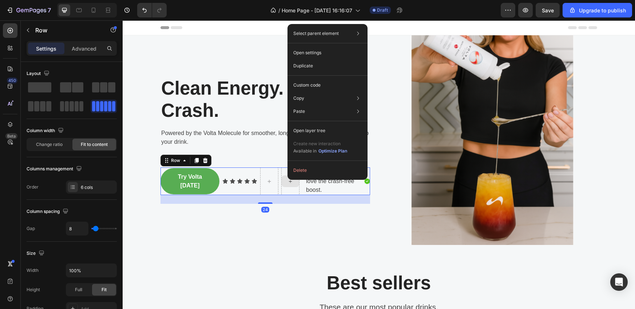
drag, startPoint x: 288, startPoint y: 175, endPoint x: 410, endPoint y: 195, distance: 124.4
click at [304, 171] on button "Delete" at bounding box center [327, 170] width 74 height 13
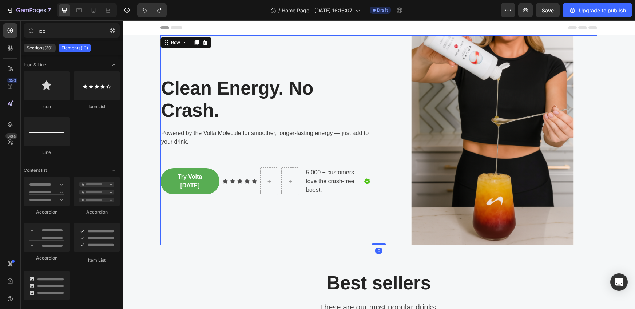
click at [293, 222] on div "Clean Energy. No Crash. Heading Powered by the Volta Molecule for smoother, lon…" at bounding box center [266, 140] width 210 height 210
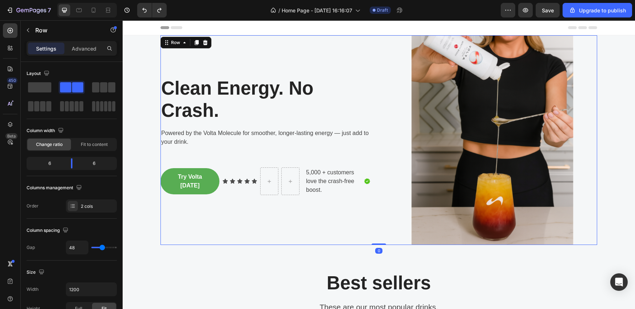
click at [330, 208] on div "Clean Energy. No Crash. Heading Powered by the Volta Molecule for smoother, lon…" at bounding box center [266, 140] width 210 height 210
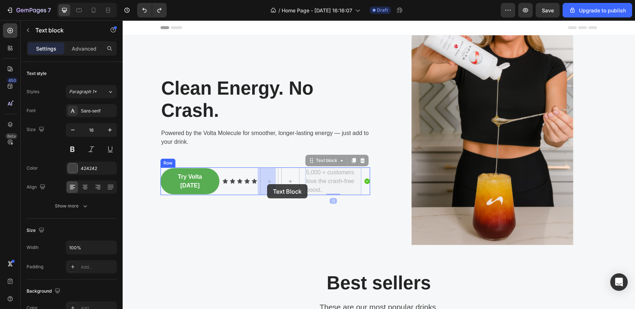
drag, startPoint x: 327, startPoint y: 183, endPoint x: 268, endPoint y: 184, distance: 59.0
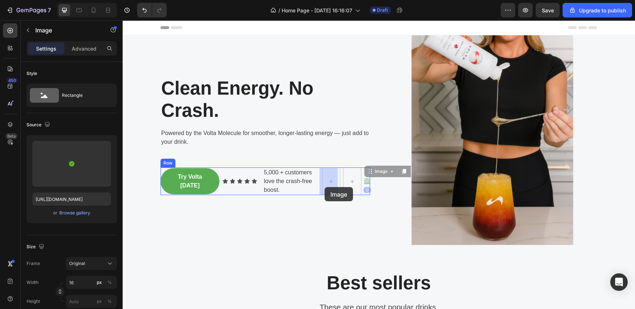
drag, startPoint x: 364, startPoint y: 182, endPoint x: 325, endPoint y: 187, distance: 39.6
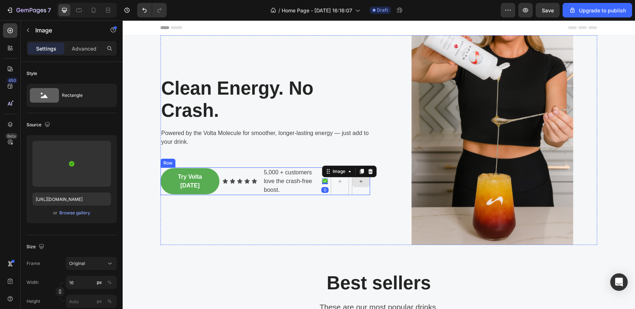
click at [362, 188] on div at bounding box center [361, 181] width 18 height 28
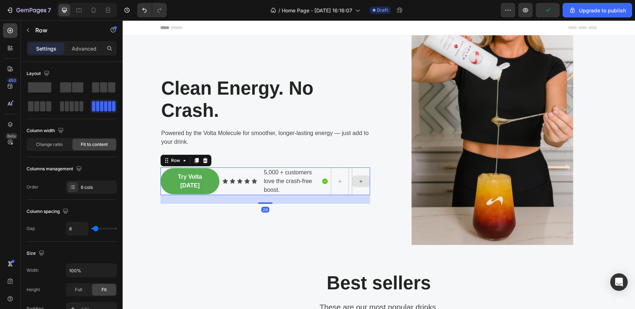
click at [359, 168] on div at bounding box center [361, 181] width 18 height 28
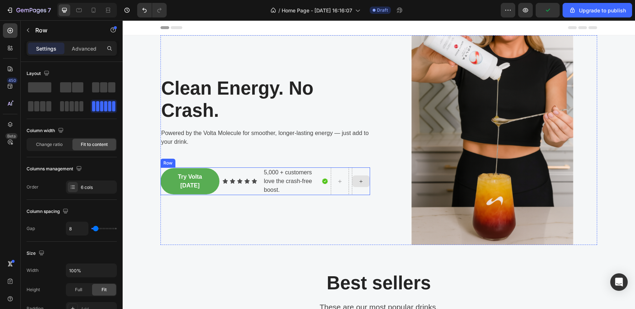
click at [358, 182] on icon at bounding box center [361, 181] width 6 height 6
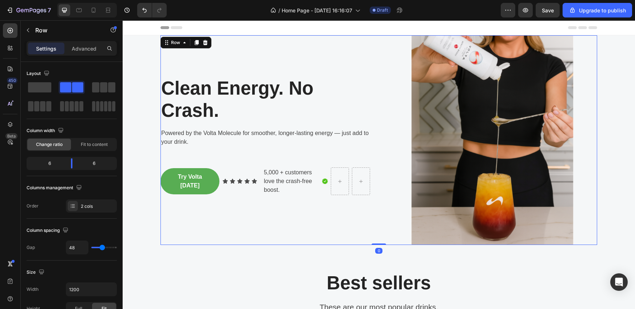
click at [331, 214] on div "Clean Energy. No Crash. Heading Powered by the Volta Molecule for smoother, lon…" at bounding box center [266, 140] width 210 height 210
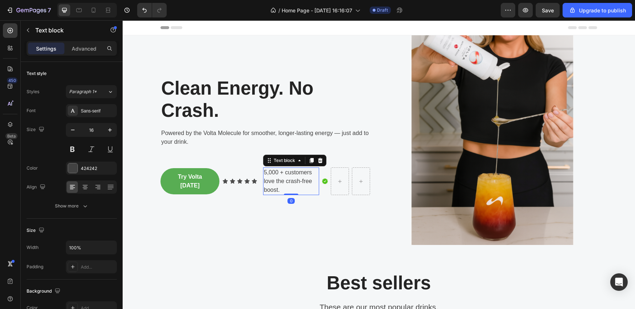
click at [307, 190] on p "5,000 + customers love the crash-free boost." at bounding box center [291, 181] width 55 height 26
click at [226, 189] on div "Icon Icon Icon Icon Icon Icon List" at bounding box center [239, 181] width 35 height 28
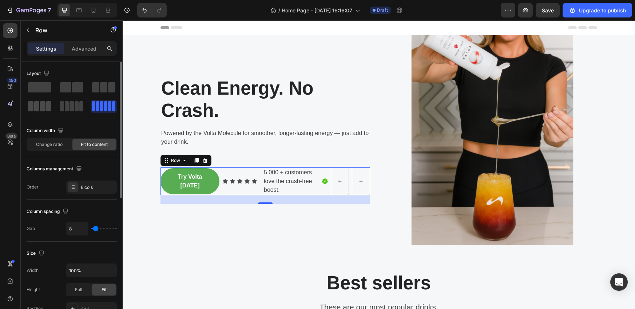
click at [79, 106] on span at bounding box center [81, 106] width 4 height 10
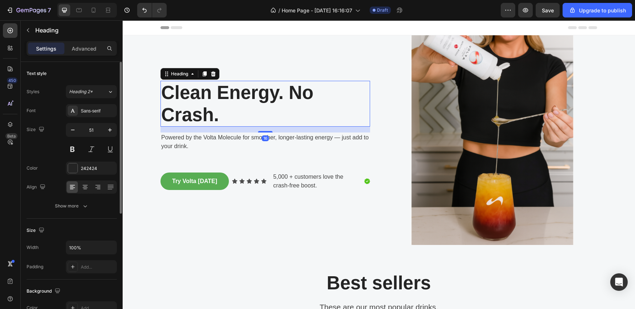
click at [356, 99] on p "Clean Energy. No Crash." at bounding box center [265, 104] width 208 height 44
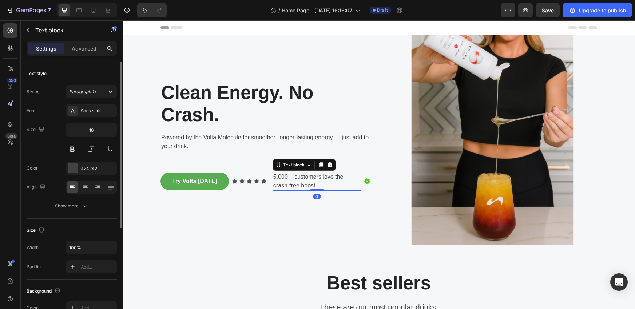
click at [288, 180] on p "5,000 + customers love the crash-free boost." at bounding box center [316, 181] width 87 height 17
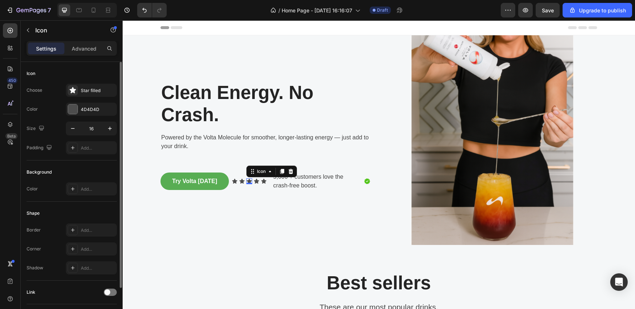
click at [246, 184] on div "Icon 0" at bounding box center [249, 181] width 6 height 6
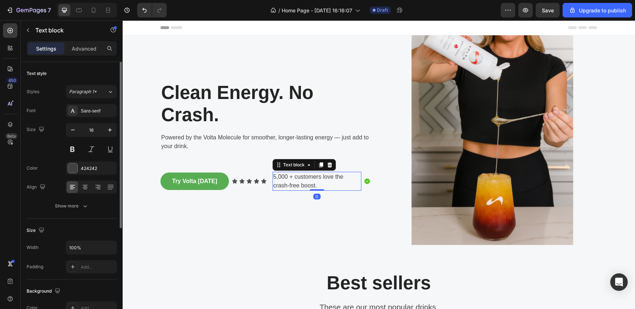
click at [295, 182] on p "5,000 + customers love the crash-free boost." at bounding box center [316, 181] width 87 height 17
click at [27, 30] on icon "button" at bounding box center [28, 30] width 2 height 4
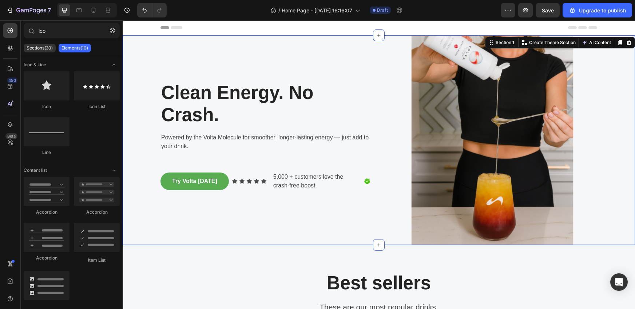
click at [151, 185] on div "Clean Energy. No Crash. Heading Powered by the Volta Molecule for smoother, lon…" at bounding box center [379, 140] width 502 height 210
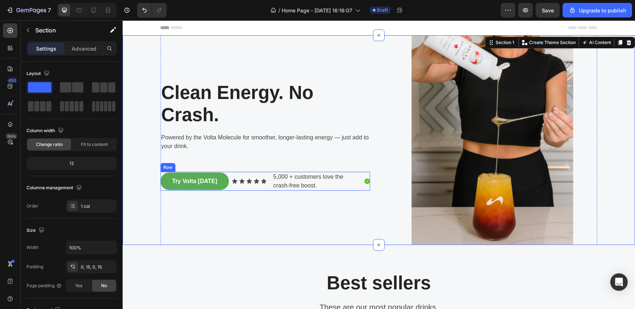
click at [232, 172] on div "Icon Icon Icon Icon Icon Icon List" at bounding box center [249, 181] width 35 height 19
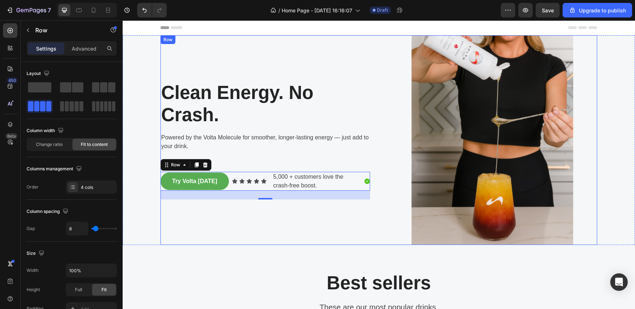
drag, startPoint x: 220, startPoint y: 109, endPoint x: 190, endPoint y: 205, distance: 100.3
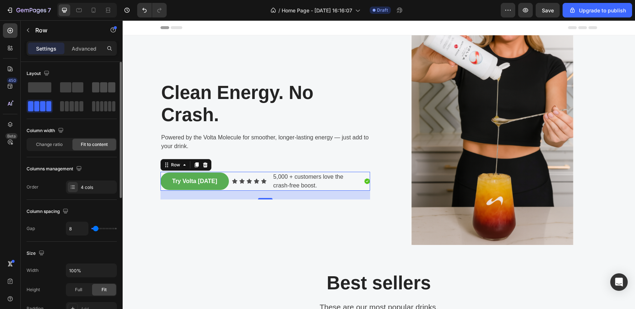
click at [108, 84] on span at bounding box center [111, 87] width 7 height 10
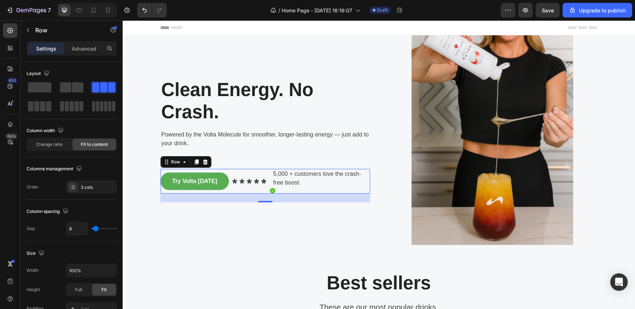
drag, startPoint x: 226, startPoint y: 107, endPoint x: 228, endPoint y: 193, distance: 86.3
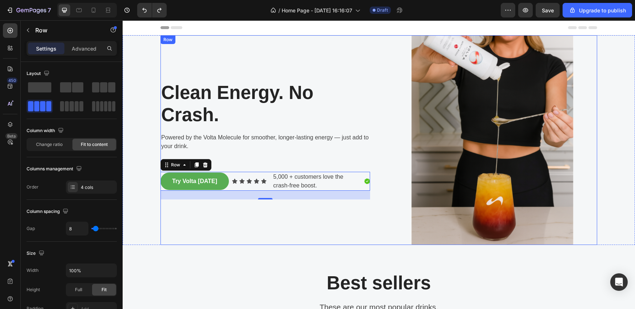
click at [209, 210] on div "Clean Energy. No Crash. Heading Powered by the Volta Molecule for smoother, lon…" at bounding box center [266, 140] width 210 height 210
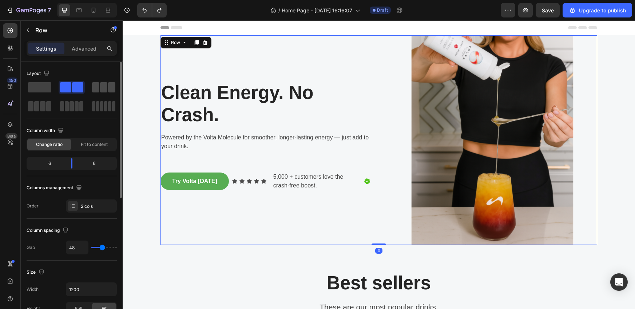
drag, startPoint x: 106, startPoint y: 86, endPoint x: 92, endPoint y: 92, distance: 15.2
click at [92, 92] on div at bounding box center [103, 87] width 23 height 10
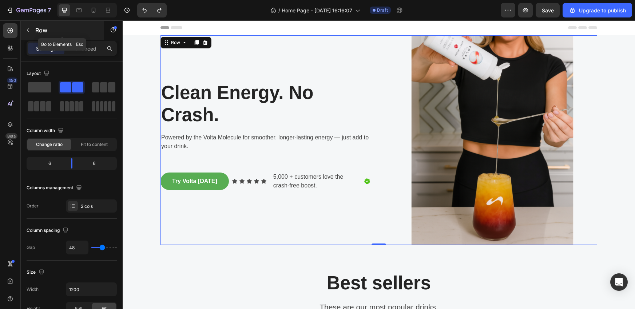
click at [66, 29] on p "Row" at bounding box center [66, 30] width 62 height 9
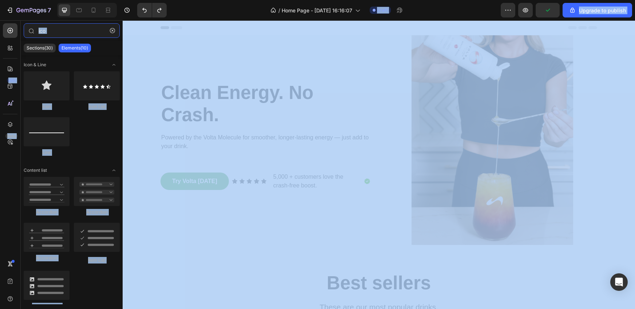
click at [66, 29] on input "ico" at bounding box center [72, 30] width 96 height 15
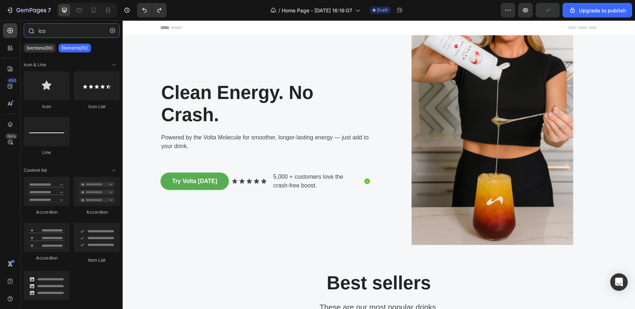
click at [58, 33] on input "ico" at bounding box center [72, 30] width 96 height 15
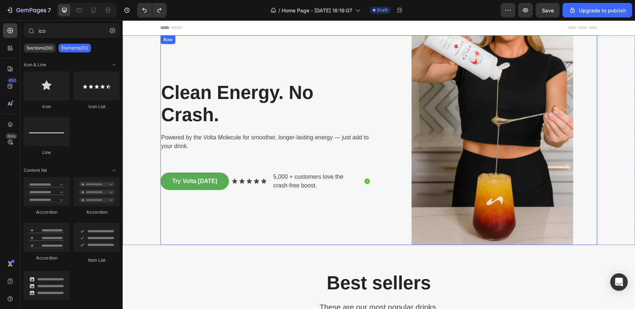
click at [179, 201] on div "Clean Energy. No Crash. Heading Powered by the Volta Molecule for smoother, lon…" at bounding box center [266, 140] width 210 height 210
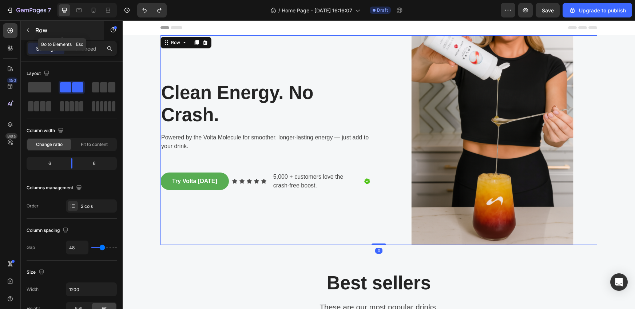
click at [75, 33] on p "Row" at bounding box center [66, 30] width 62 height 9
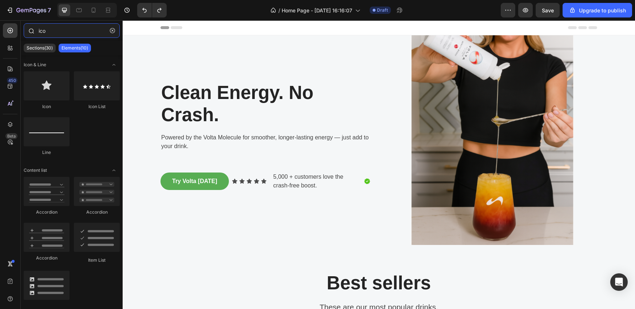
click at [66, 32] on input "ico" at bounding box center [72, 30] width 96 height 15
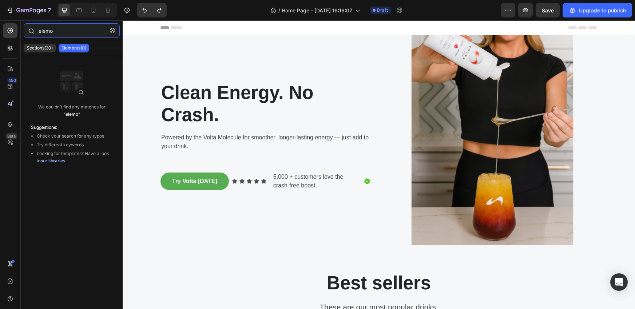
type input "elemon"
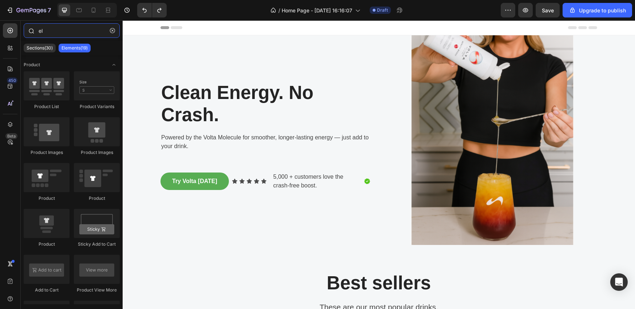
type input "e"
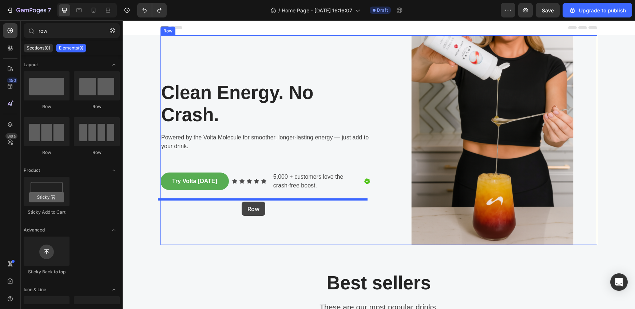
drag, startPoint x: 166, startPoint y: 146, endPoint x: 242, endPoint y: 202, distance: 94.2
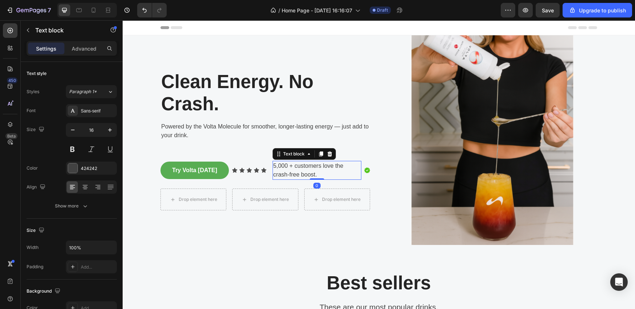
click at [290, 173] on p "5,000 + customers love the crash-free boost." at bounding box center [316, 170] width 87 height 17
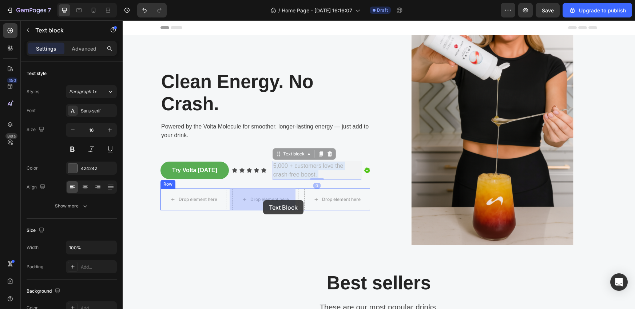
drag, startPoint x: 282, startPoint y: 165, endPoint x: 263, endPoint y: 200, distance: 39.9
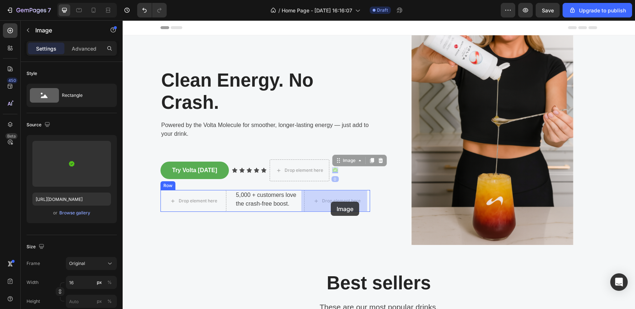
drag, startPoint x: 331, startPoint y: 169, endPoint x: 331, endPoint y: 201, distance: 32.0
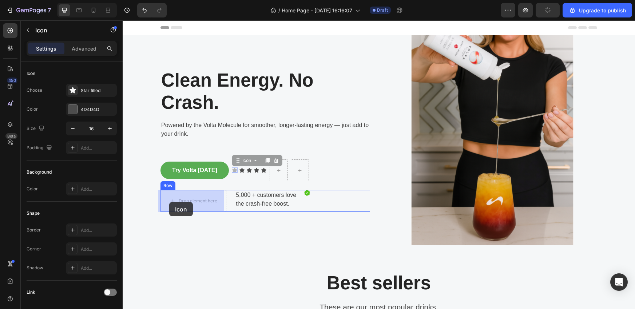
drag, startPoint x: 230, startPoint y: 171, endPoint x: 170, endPoint y: 202, distance: 67.9
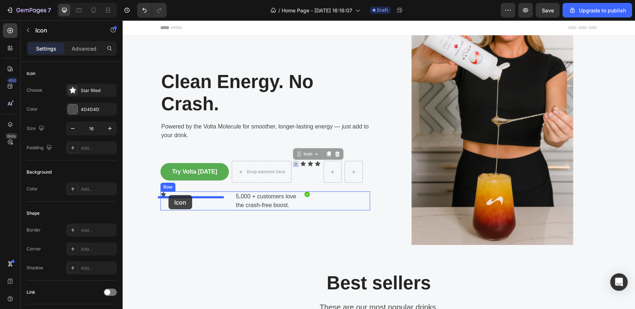
drag, startPoint x: 290, startPoint y: 164, endPoint x: 169, endPoint y: 195, distance: 125.5
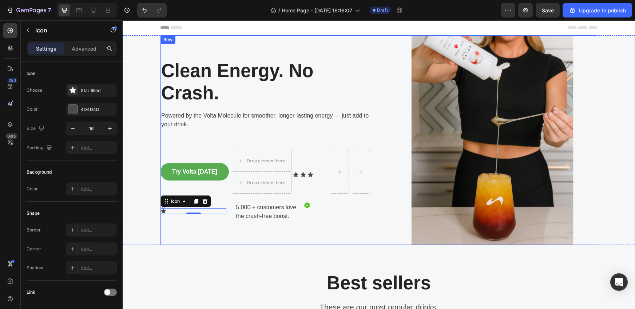
click at [354, 230] on div "Clean Energy. No Crash. Heading Powered by the Volta Molecule for smoother, lon…" at bounding box center [266, 140] width 210 height 210
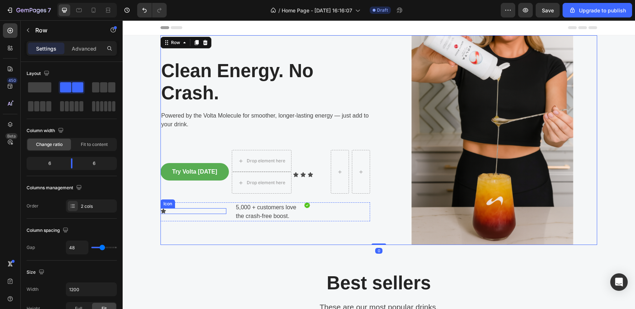
click at [169, 210] on div "Icon" at bounding box center [194, 211] width 66 height 6
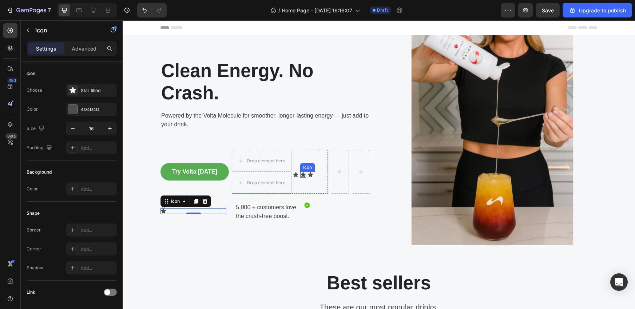
click at [300, 176] on div "Icon" at bounding box center [303, 175] width 6 height 6
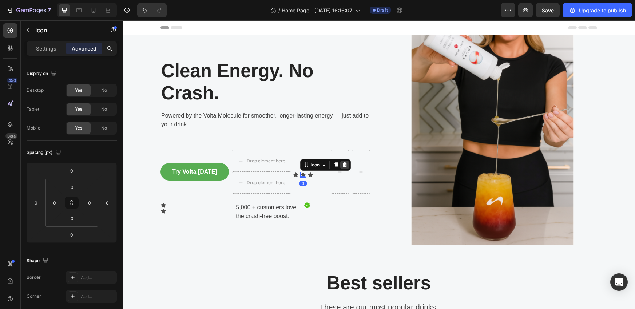
click at [342, 163] on icon at bounding box center [344, 164] width 5 height 5
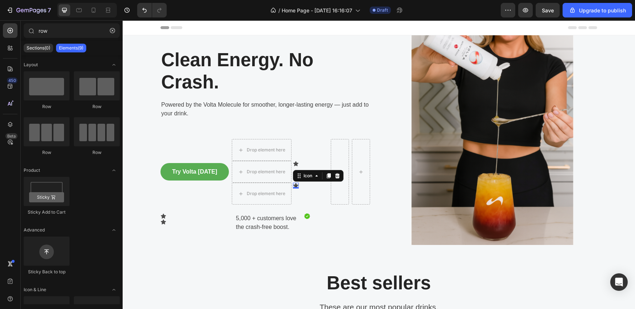
click at [293, 185] on icon at bounding box center [295, 185] width 5 height 5
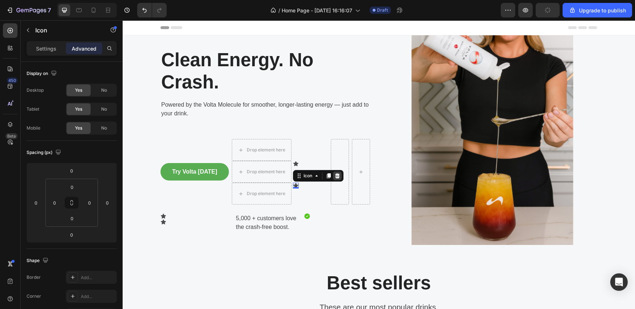
click at [335, 177] on icon at bounding box center [337, 175] width 5 height 5
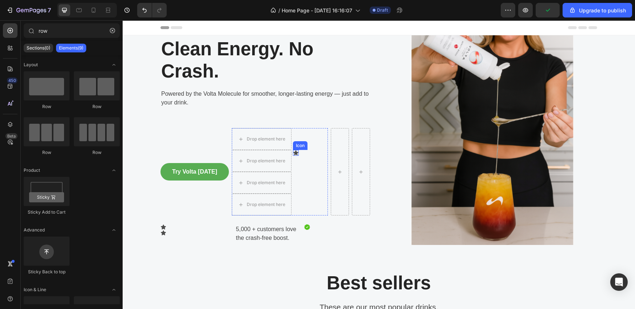
click at [293, 152] on icon at bounding box center [295, 152] width 5 height 5
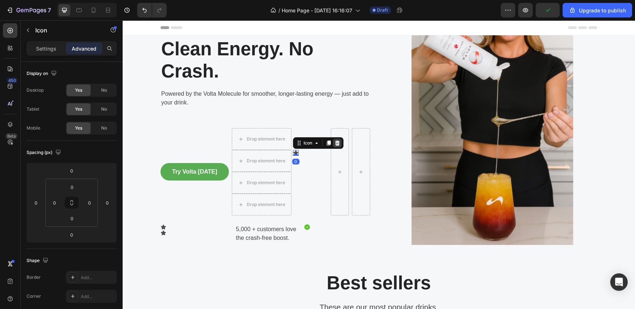
click at [335, 143] on div at bounding box center [337, 143] width 9 height 9
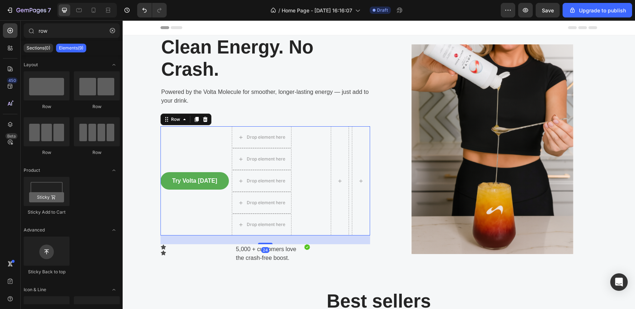
click at [198, 141] on div "Try Volta [DATE] Button" at bounding box center [195, 180] width 68 height 109
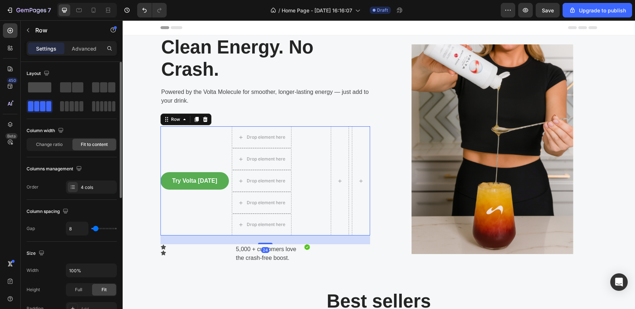
click at [43, 88] on span at bounding box center [39, 87] width 23 height 10
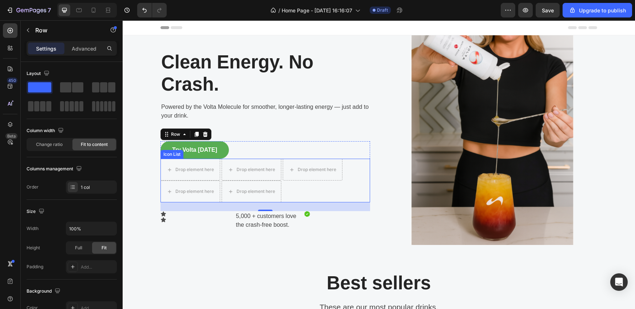
click at [314, 186] on div "Drop element here Drop element here Drop element here Drop element here Drop el…" at bounding box center [266, 181] width 210 height 44
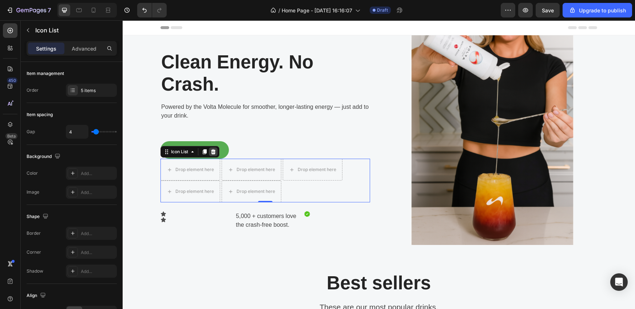
click at [211, 154] on icon at bounding box center [213, 151] width 5 height 5
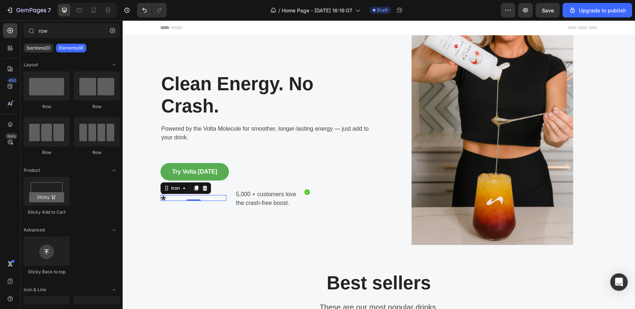
click at [161, 199] on icon at bounding box center [163, 197] width 5 height 5
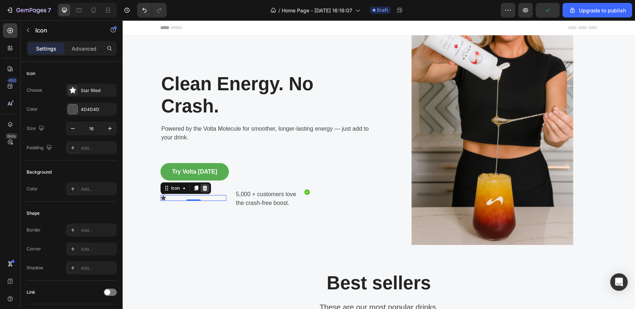
click at [204, 189] on icon at bounding box center [205, 188] width 5 height 5
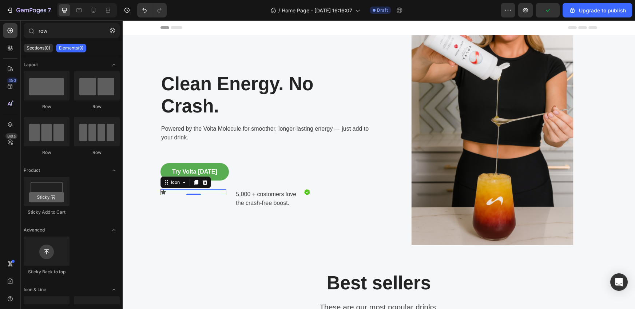
click at [162, 192] on icon at bounding box center [163, 192] width 5 height 5
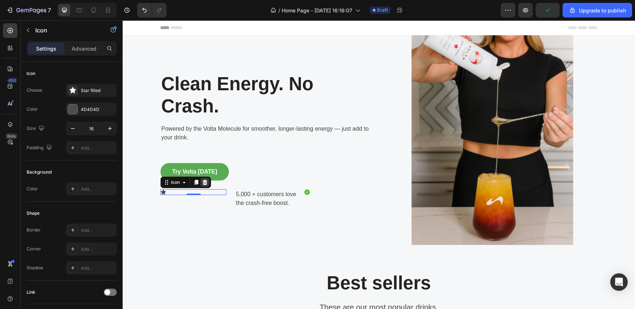
click at [204, 184] on icon at bounding box center [205, 182] width 5 height 5
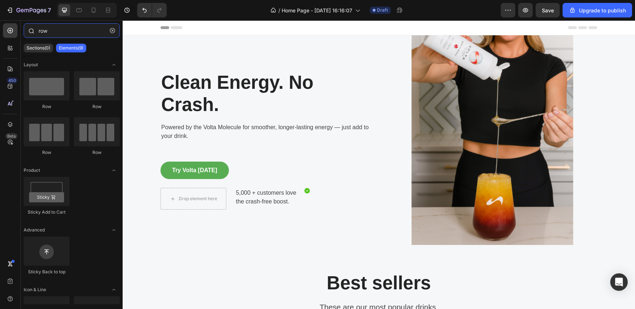
click at [79, 34] on input "row" at bounding box center [72, 30] width 96 height 15
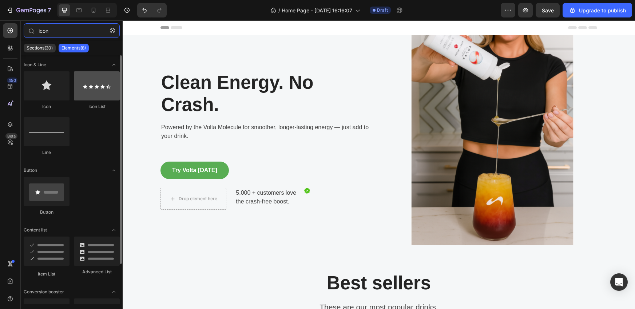
type input "icon"
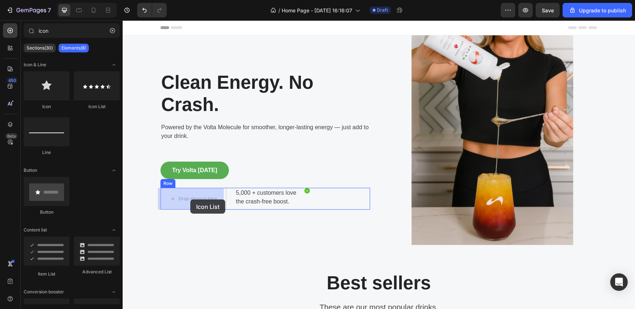
drag, startPoint x: 210, startPoint y: 107, endPoint x: 190, endPoint y: 199, distance: 94.2
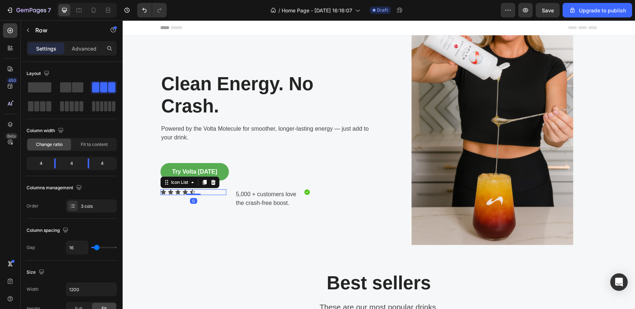
click at [205, 199] on div "Icon Icon Icon Icon Icon Icon List 0" at bounding box center [194, 198] width 66 height 19
click at [244, 198] on p "5,000 + customers love the crash-free boost." at bounding box center [267, 198] width 62 height 17
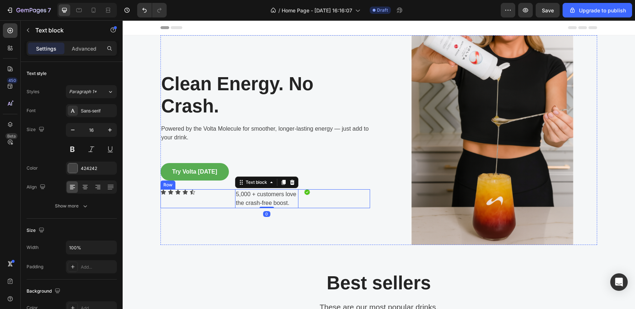
click at [217, 196] on div "Icon Icon Icon Icon Icon Icon List" at bounding box center [194, 198] width 66 height 19
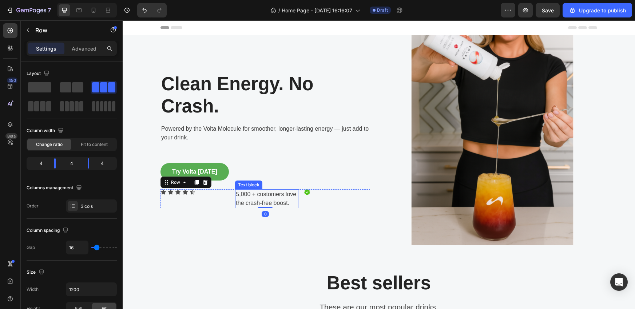
click at [242, 196] on p "5,000 + customers love the crash-free boost." at bounding box center [267, 198] width 62 height 17
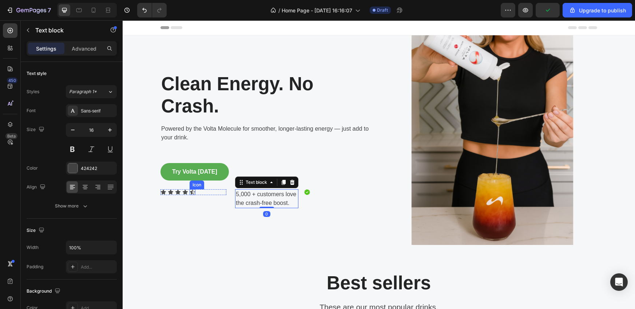
click at [190, 191] on icon at bounding box center [193, 192] width 6 height 6
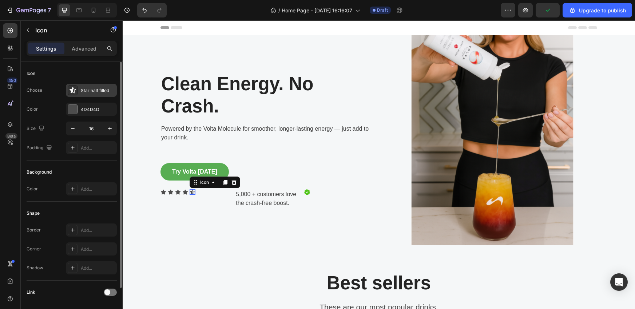
click at [99, 89] on div "Star half filled" at bounding box center [98, 90] width 34 height 7
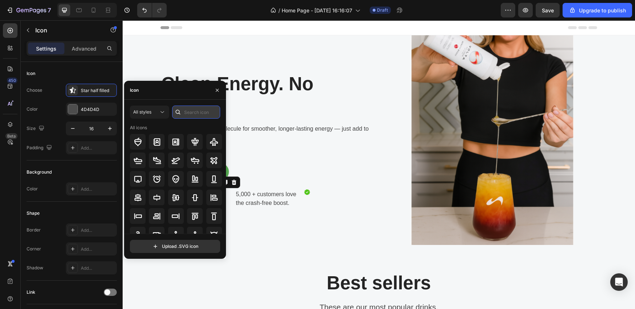
click at [199, 107] on input "text" at bounding box center [196, 112] width 48 height 13
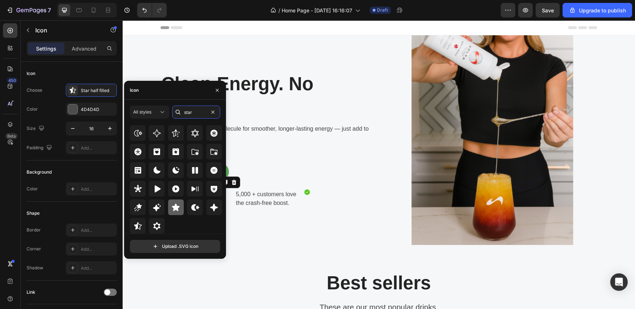
type input "star"
click at [173, 213] on div at bounding box center [176, 207] width 16 height 16
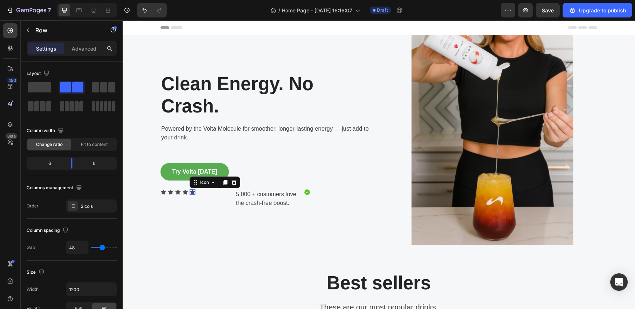
click at [256, 240] on div "Clean Energy. No Crash. Heading Powered by the Volta Molecule for smoother, lon…" at bounding box center [266, 140] width 210 height 210
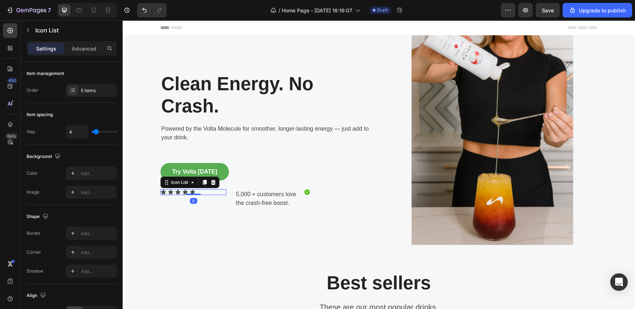
click at [206, 193] on div "Icon Icon Icon Icon Icon" at bounding box center [194, 192] width 66 height 6
type input "2"
type input "1"
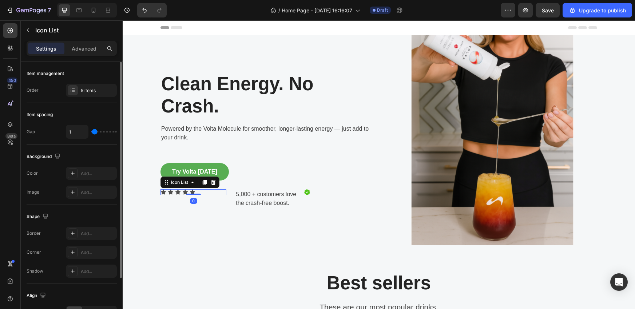
type input "0"
type input "1"
type input "5"
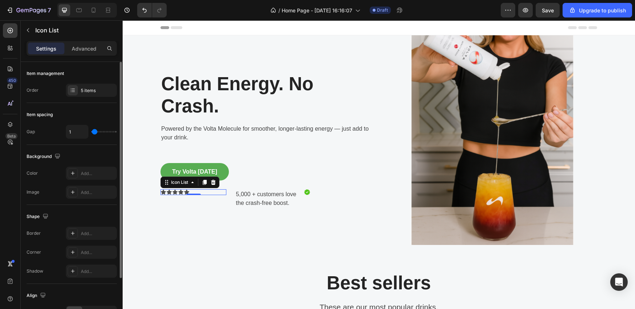
type input "5"
type input "6"
type input "7"
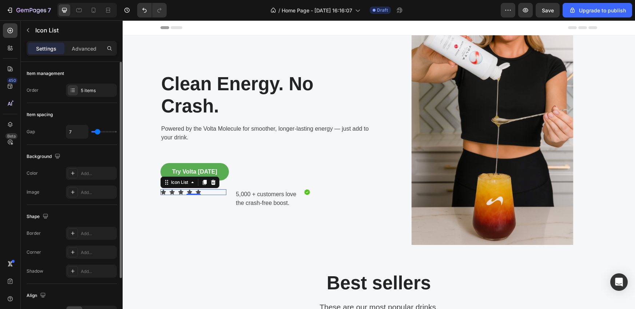
type input "8"
type input "9"
type input "8"
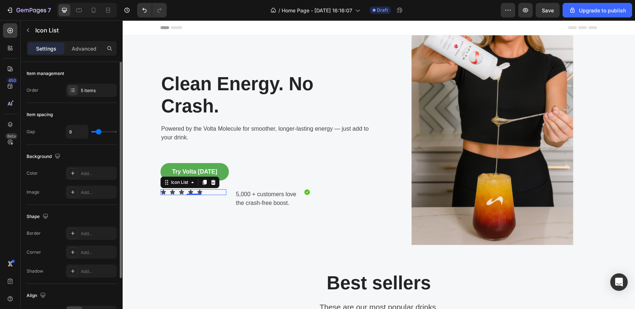
type input "8"
type input "7"
type input "6"
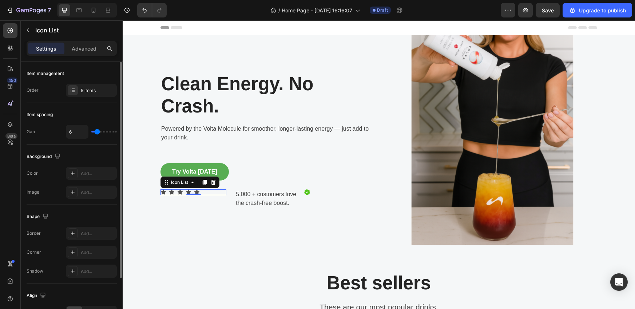
type input "5"
type input "4"
type input "3"
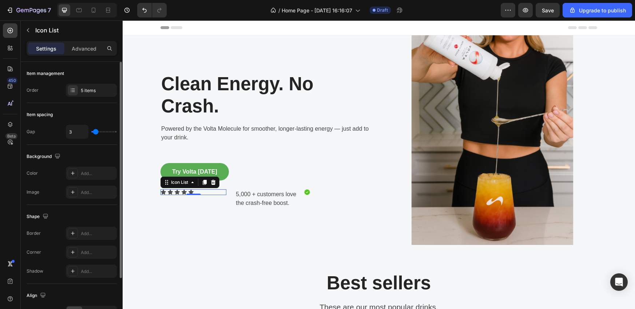
type input "3"
click at [95, 131] on input "range" at bounding box center [103, 131] width 25 height 1
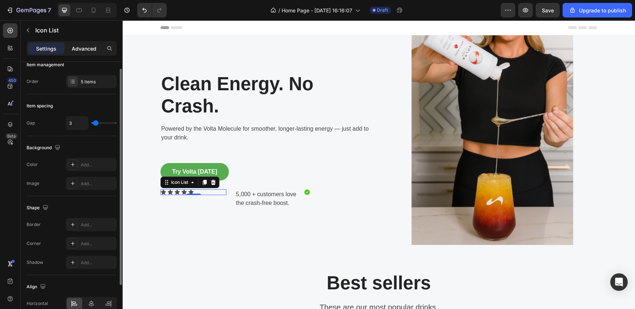
click at [80, 52] on div "Advanced" at bounding box center [84, 49] width 36 height 12
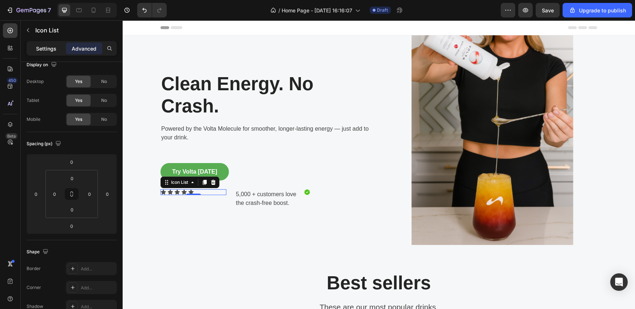
click at [41, 50] on p "Settings" at bounding box center [46, 49] width 20 height 8
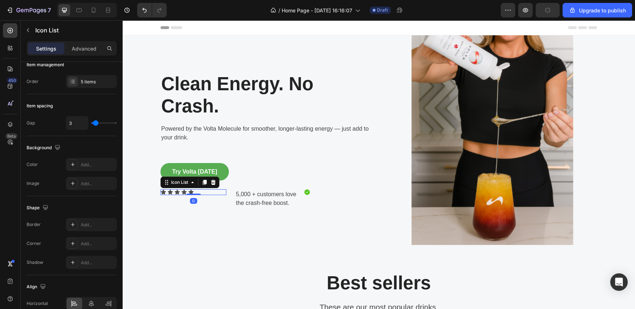
click at [52, 47] on p "Settings" at bounding box center [46, 49] width 20 height 8
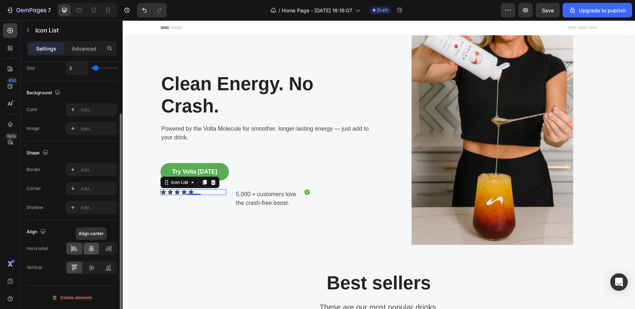
click at [92, 249] on icon at bounding box center [91, 248] width 5 height 7
click at [110, 248] on icon at bounding box center [108, 248] width 7 height 7
click at [75, 250] on icon at bounding box center [74, 248] width 7 height 7
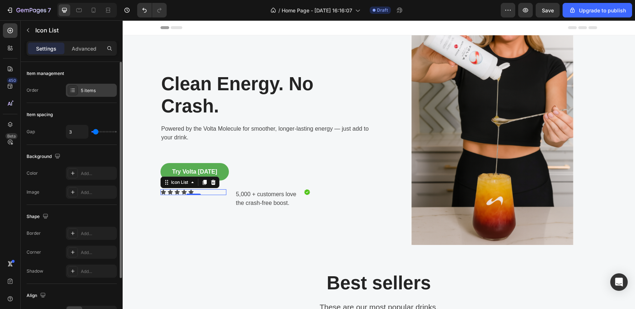
click at [99, 86] on div "5 items" at bounding box center [91, 90] width 51 height 13
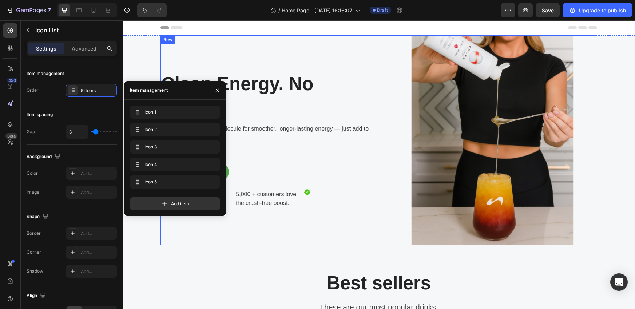
click at [277, 153] on div "Clean Energy. No Crash. Heading Powered by the Volta Molecule for smoother, lon…" at bounding box center [266, 140] width 210 height 210
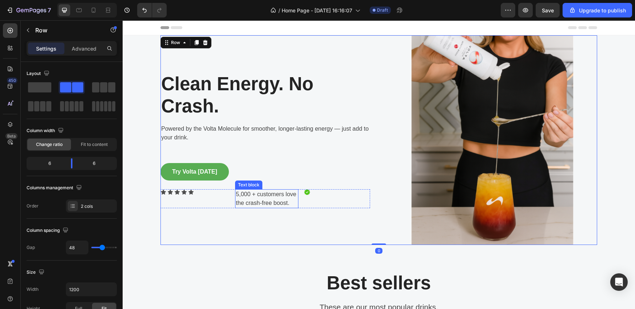
click at [252, 194] on p "5,000 + customers love the crash-free boost." at bounding box center [267, 198] width 62 height 17
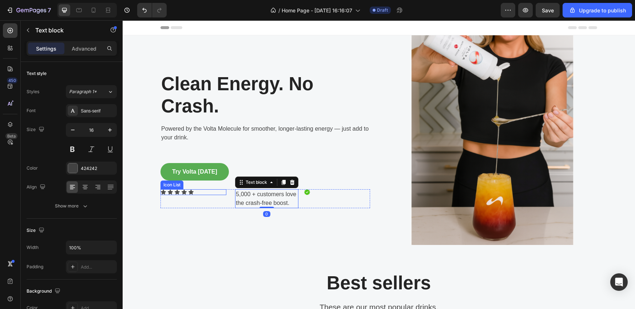
click at [210, 196] on div "Icon Icon Icon Icon Icon Icon List" at bounding box center [194, 198] width 66 height 19
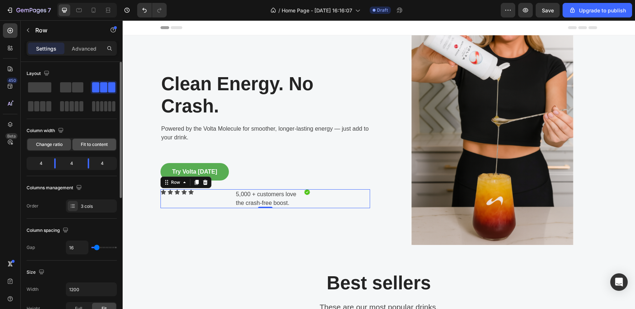
click at [92, 149] on div "Fit to content" at bounding box center [94, 145] width 44 height 12
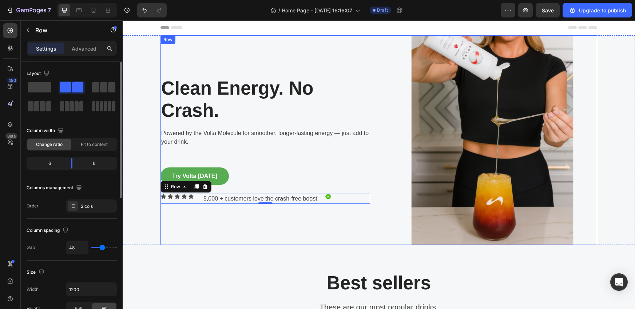
click at [316, 216] on div "Clean Energy. No Crash. Heading Powered by the Volta Molecule for smoother, lon…" at bounding box center [266, 140] width 210 height 210
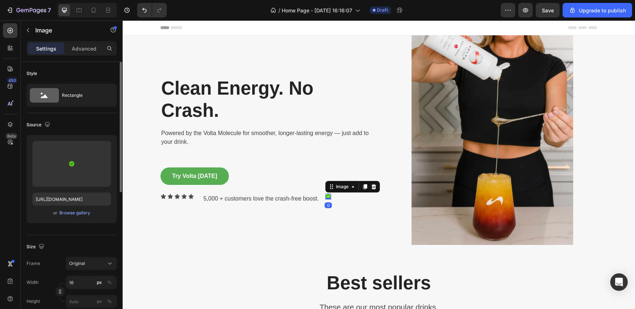
click at [327, 197] on img at bounding box center [328, 197] width 6 height 6
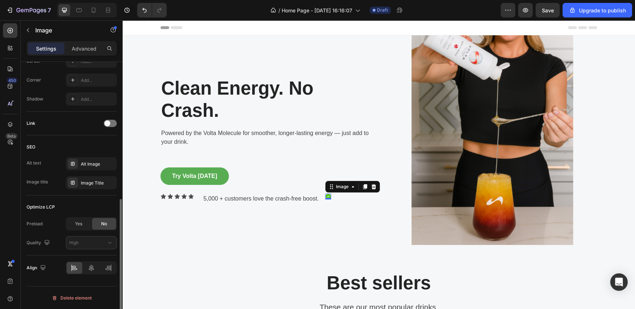
scroll to position [282, 0]
click at [91, 269] on icon at bounding box center [91, 267] width 7 height 7
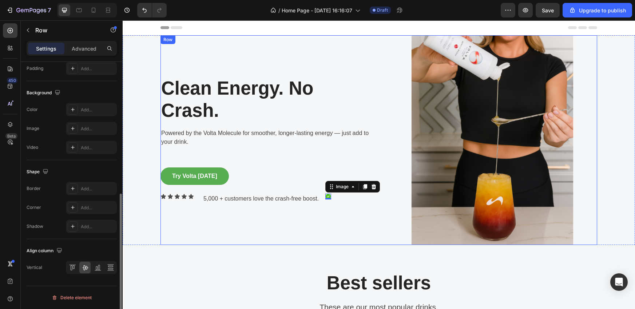
click at [352, 223] on div "Clean Energy. No Crash. Heading Powered by the Volta Molecule for smoother, lon…" at bounding box center [266, 140] width 210 height 210
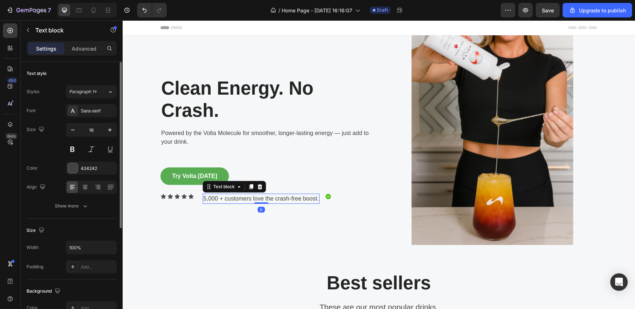
click at [203, 202] on p "5,000 + customers love the crash-free boost." at bounding box center [260, 198] width 115 height 9
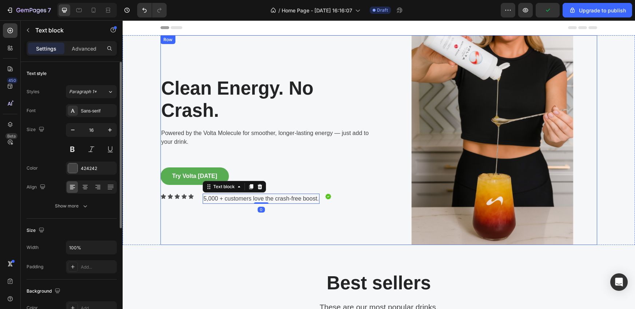
click at [188, 225] on div "Clean Energy. No Crash. Heading Powered by the Volta Molecule for smoother, lon…" at bounding box center [266, 140] width 210 height 210
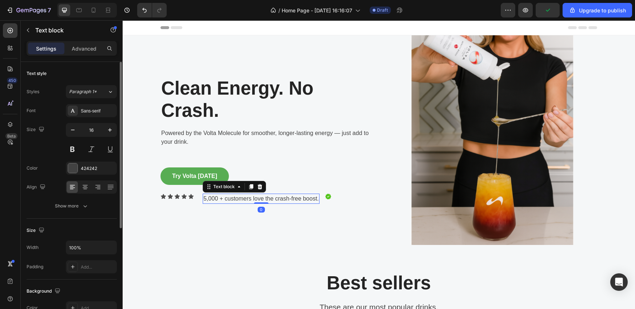
click at [217, 203] on p "5,000 + customers love the crash-free boost." at bounding box center [260, 198] width 115 height 9
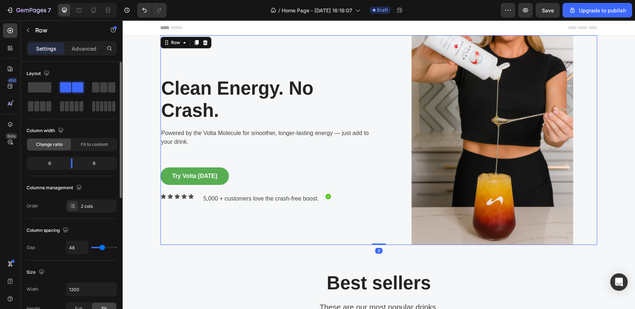
click at [226, 222] on div "Clean Energy. No Crash. Heading Powered by the Volta Molecule for smoother, lon…" at bounding box center [266, 140] width 210 height 210
click at [280, 213] on div "Clean Energy. No Crash. Heading Powered by the Volta Molecule for smoother, lon…" at bounding box center [266, 140] width 210 height 210
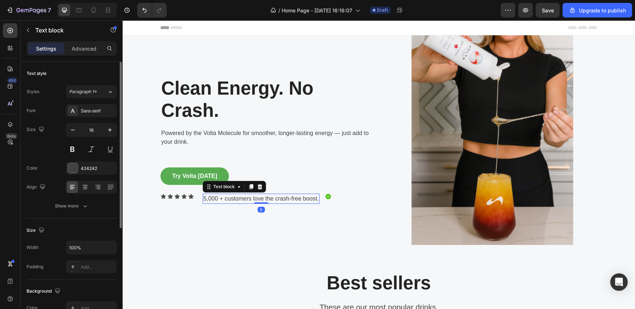
click at [237, 198] on p "5,000 + customers love the crash-free boost." at bounding box center [260, 198] width 115 height 9
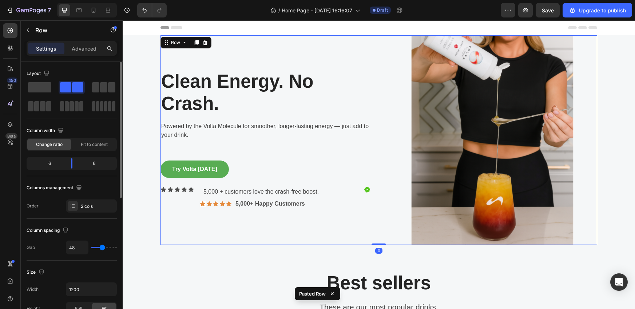
click at [240, 230] on div "Clean Energy. No Crash. Heading Powered by the Volta Molecule for smoother, lon…" at bounding box center [266, 140] width 210 height 210
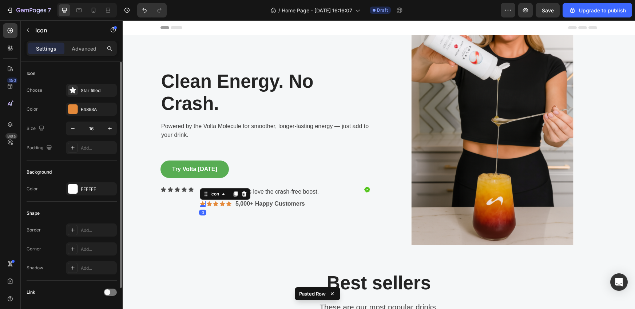
click at [200, 205] on icon at bounding box center [203, 204] width 6 height 6
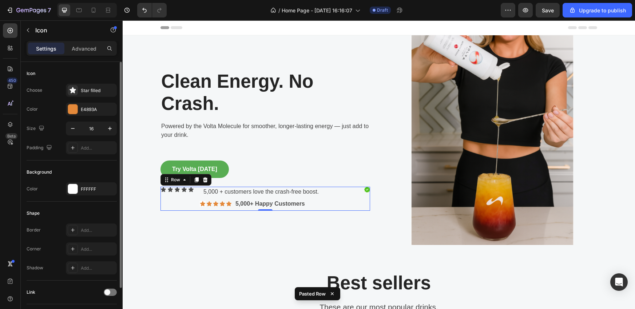
click at [182, 205] on div "Icon Icon Icon Icon Icon Icon List" at bounding box center [177, 199] width 33 height 24
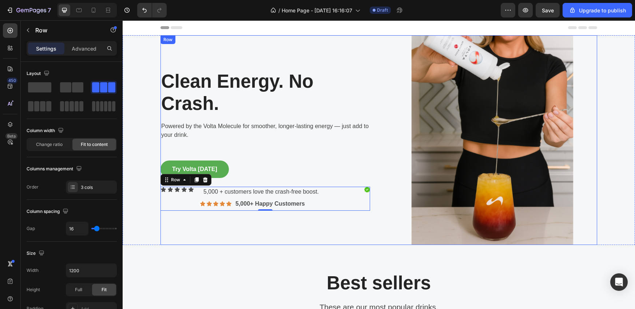
drag, startPoint x: 165, startPoint y: 110, endPoint x: 230, endPoint y: 183, distance: 98.0
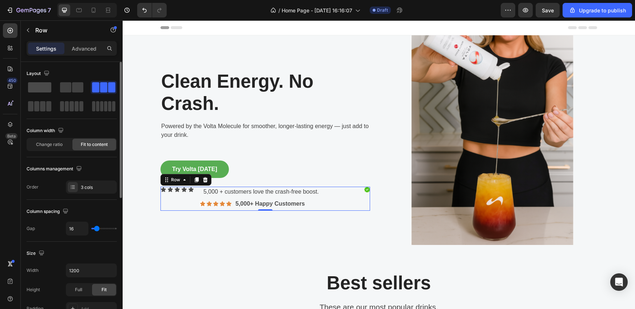
click at [59, 92] on div at bounding box center [72, 87] width 26 height 13
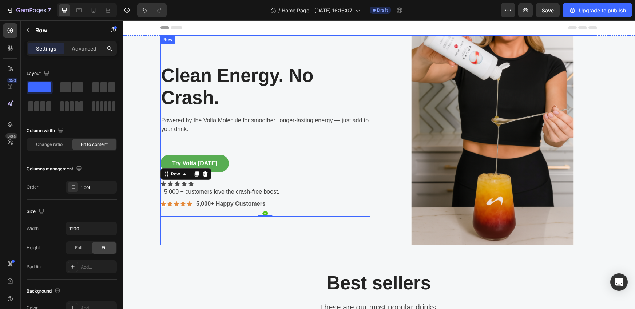
drag, startPoint x: 163, startPoint y: 110, endPoint x: 204, endPoint y: 220, distance: 117.8
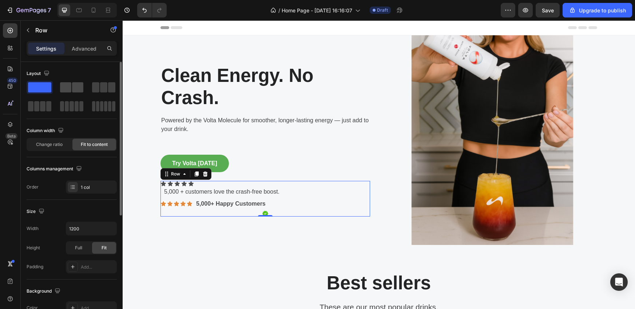
click at [71, 89] on span at bounding box center [65, 87] width 11 height 10
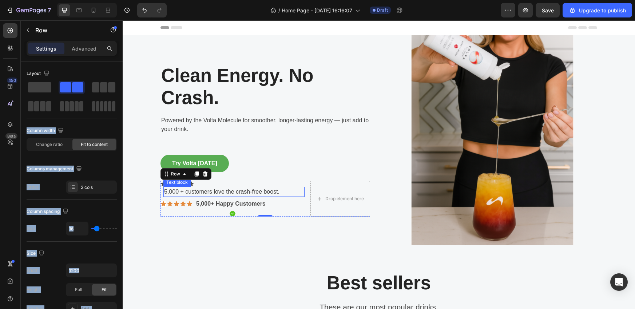
drag, startPoint x: 194, startPoint y: 109, endPoint x: 245, endPoint y: 185, distance: 91.8
click at [72, 89] on span at bounding box center [77, 87] width 11 height 10
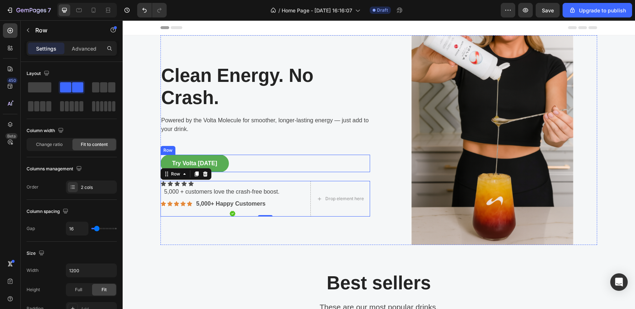
drag, startPoint x: 195, startPoint y: 107, endPoint x: 126, endPoint y: 126, distance: 71.2
drag, startPoint x: 190, startPoint y: 108, endPoint x: 188, endPoint y: 142, distance: 34.3
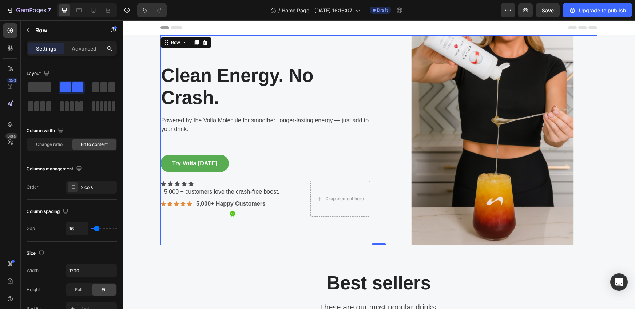
click at [279, 236] on div "Clean Energy. No Crash. Heading Powered by the Volta Molecule for smoother, lon…" at bounding box center [266, 140] width 210 height 210
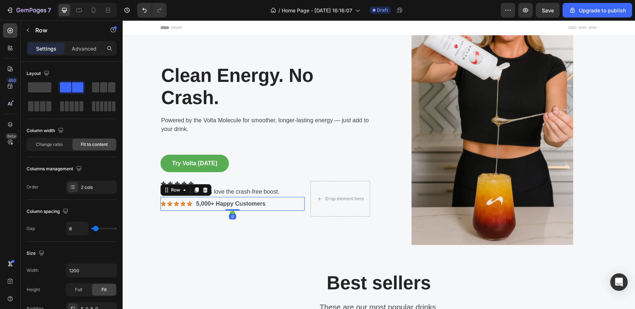
click at [285, 200] on div "Icon Icon Icon Icon Icon Icon List 5,000+ Happy Customers Text Block Row 0" at bounding box center [233, 204] width 144 height 14
click at [145, 7] on icon "Undo/Redo" at bounding box center [144, 10] width 7 height 7
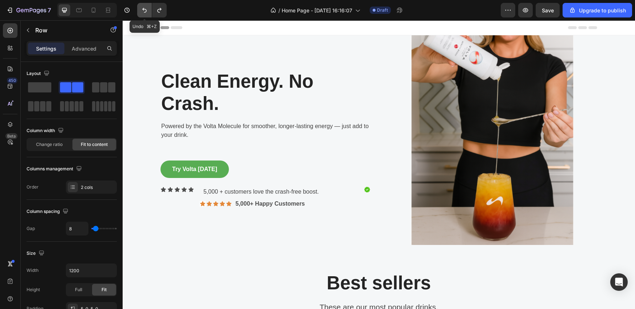
click at [146, 14] on button "Undo/Redo" at bounding box center [144, 10] width 15 height 15
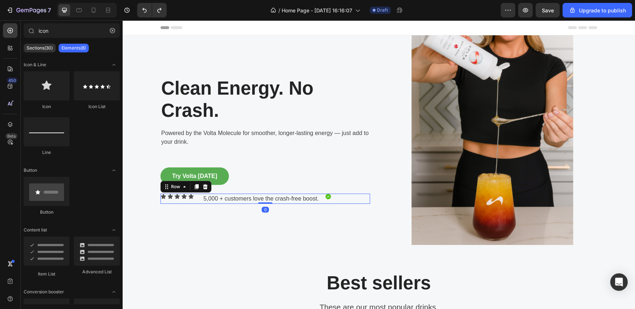
click at [200, 194] on div "5,000 + customers love the crash-free boost. Text block" at bounding box center [260, 199] width 120 height 10
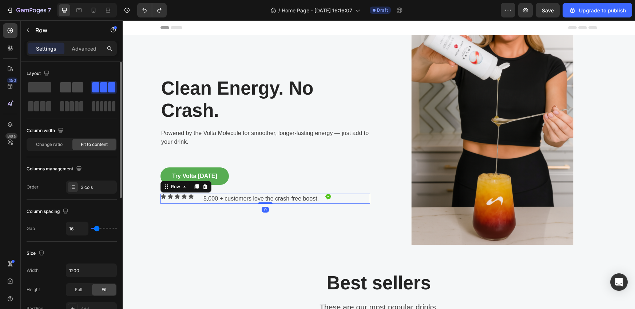
click at [76, 92] on span at bounding box center [77, 87] width 11 height 10
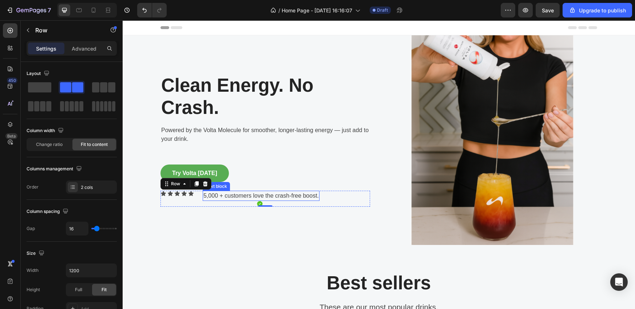
click at [232, 198] on p "5,000 + customers love the crash-free boost." at bounding box center [260, 195] width 115 height 9
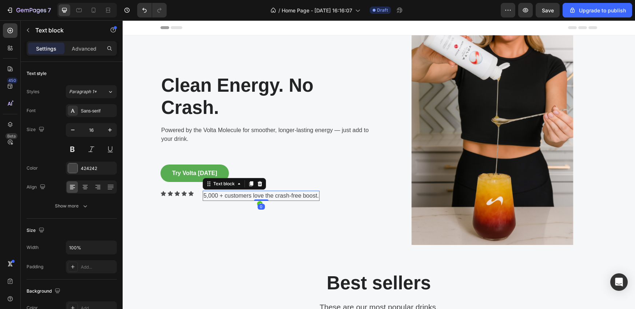
click at [232, 198] on p "5,000 + customers love the crash-free boost." at bounding box center [260, 195] width 115 height 9
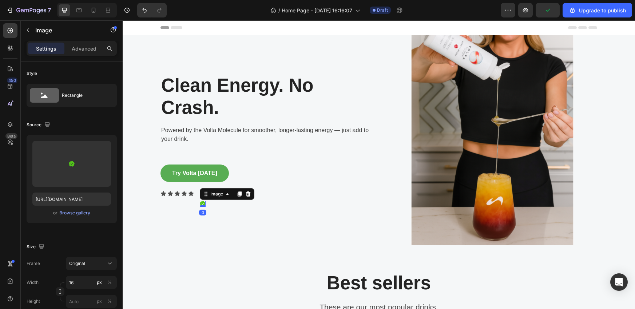
click at [200, 203] on img at bounding box center [203, 204] width 6 height 6
click at [248, 194] on icon at bounding box center [248, 194] width 6 height 6
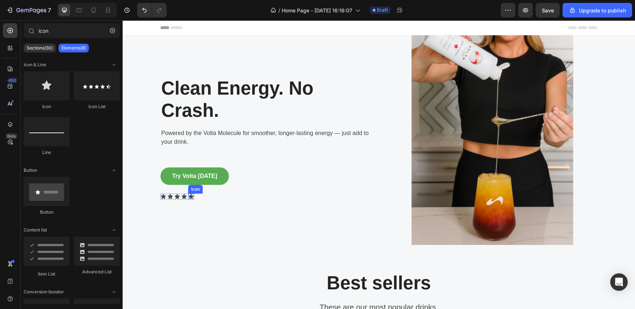
click at [189, 199] on div "Icon" at bounding box center [191, 197] width 6 height 6
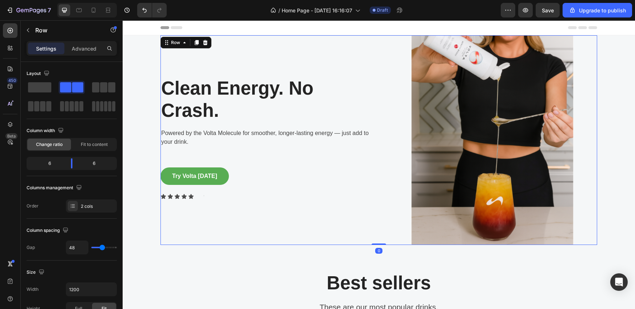
click at [239, 205] on div "Clean Energy. No Crash. Heading Powered by the Volta Molecule for smoother, lon…" at bounding box center [266, 140] width 210 height 210
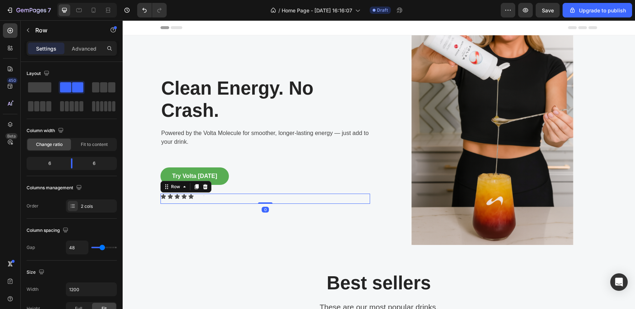
click at [214, 199] on div "Icon Icon Icon Icon Icon Icon List Text block Row 0" at bounding box center [266, 199] width 210 height 10
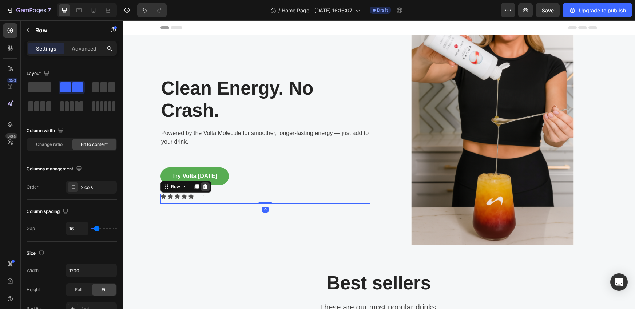
click at [203, 186] on icon at bounding box center [205, 187] width 6 height 6
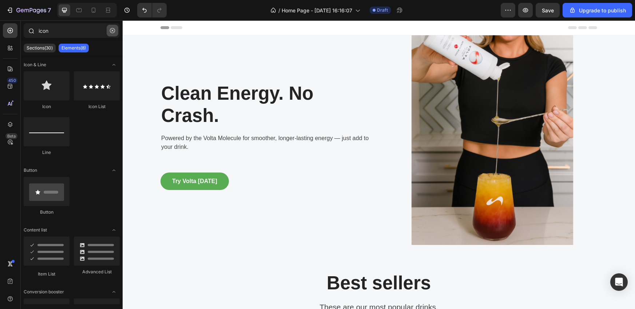
click at [110, 31] on icon "button" at bounding box center [112, 30] width 5 height 5
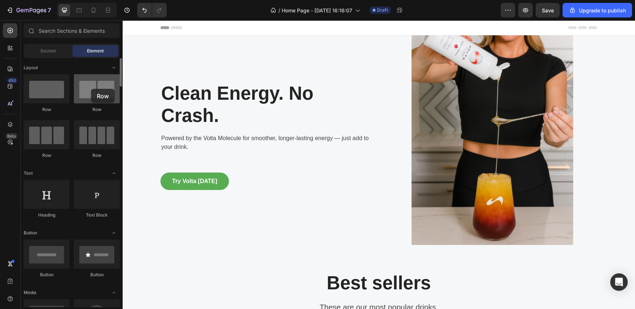
click at [91, 89] on div at bounding box center [97, 88] width 46 height 29
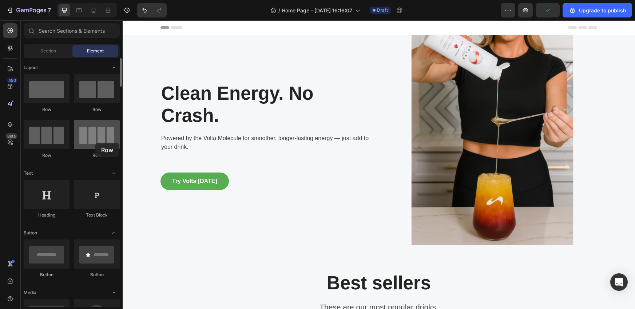
click at [95, 143] on div at bounding box center [97, 134] width 46 height 29
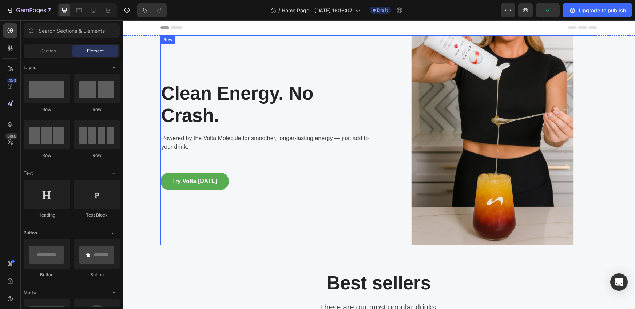
click at [235, 213] on div "Clean Energy. No Crash. Heading Powered by the Volta Molecule for smoother, lon…" at bounding box center [266, 140] width 210 height 210
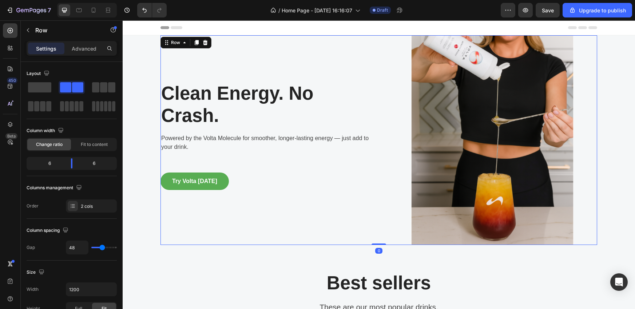
drag, startPoint x: 193, startPoint y: 108, endPoint x: 274, endPoint y: 178, distance: 106.8
drag, startPoint x: 77, startPoint y: 85, endPoint x: 63, endPoint y: 101, distance: 21.4
click at [61, 106] on div at bounding box center [72, 97] width 90 height 32
click at [75, 86] on span at bounding box center [77, 87] width 11 height 10
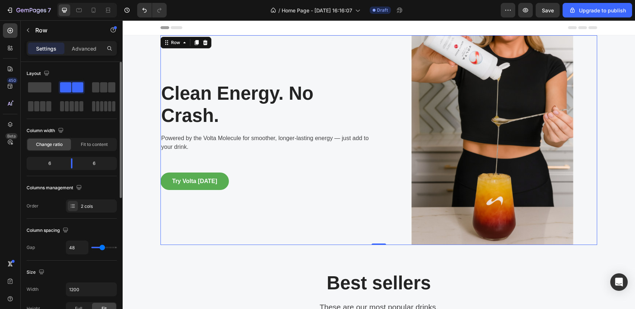
click at [75, 86] on span at bounding box center [77, 87] width 11 height 10
click at [96, 91] on span at bounding box center [95, 87] width 7 height 10
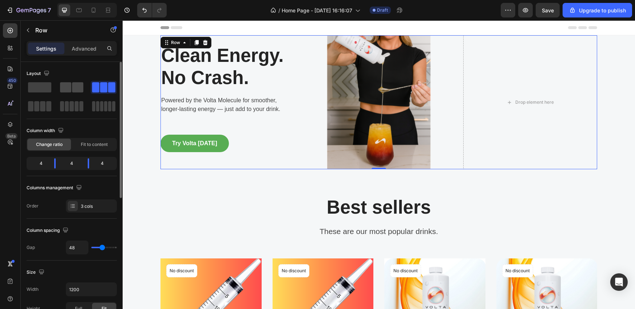
click at [71, 91] on div at bounding box center [71, 87] width 23 height 10
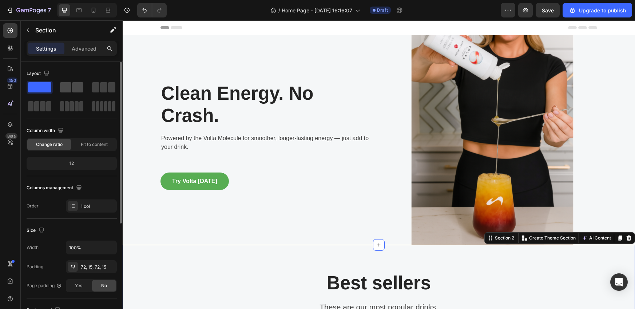
click at [73, 91] on span at bounding box center [77, 87] width 11 height 10
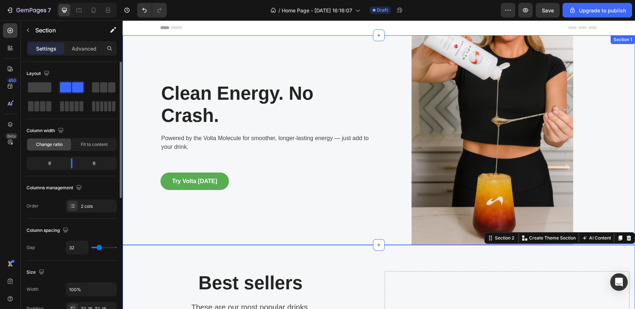
drag, startPoint x: 71, startPoint y: 88, endPoint x: 85, endPoint y: 83, distance: 15.7
click at [86, 83] on div at bounding box center [72, 97] width 90 height 32
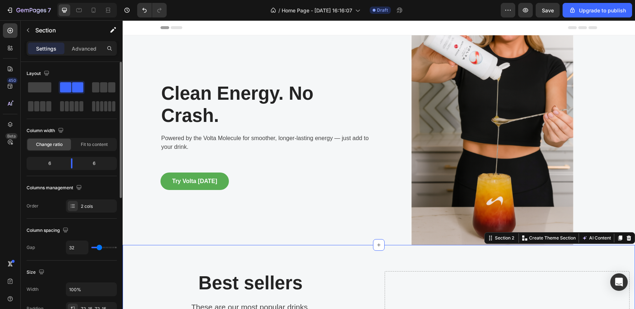
click at [72, 87] on span at bounding box center [77, 87] width 11 height 10
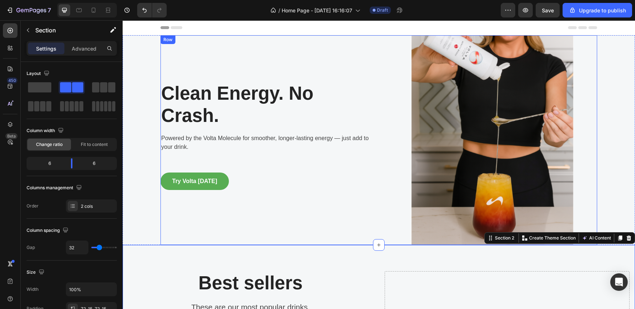
drag, startPoint x: 190, startPoint y: 108, endPoint x: 252, endPoint y: 230, distance: 137.1
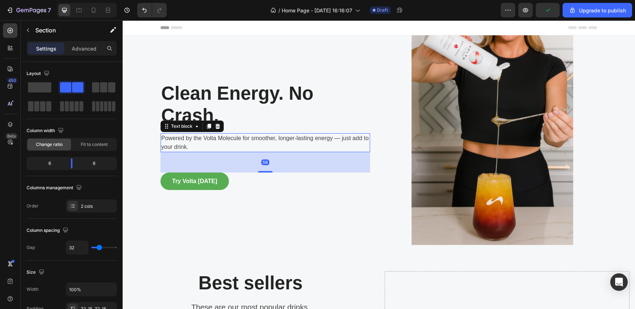
click at [299, 147] on p "Powered by the Volta Molecule for smoother, longer-lasting energy — just add to…" at bounding box center [265, 142] width 208 height 17
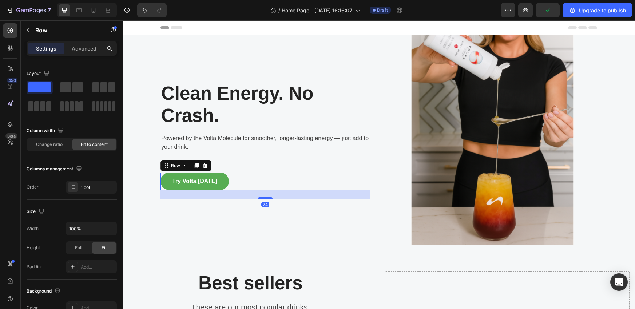
click at [289, 183] on div "Try Volta Today Button Row 24" at bounding box center [266, 181] width 210 height 17
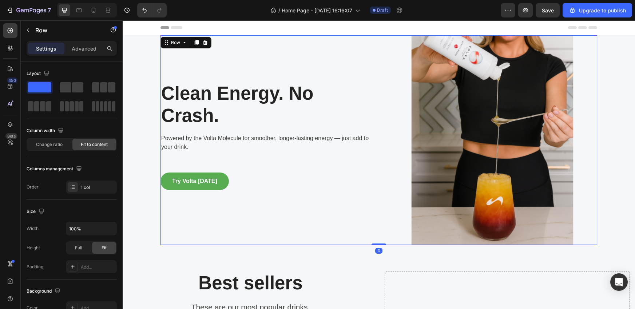
click at [276, 159] on div "Clean Energy. No Crash. Heading Powered by the Volta Molecule for smoother, lon…" at bounding box center [266, 140] width 210 height 210
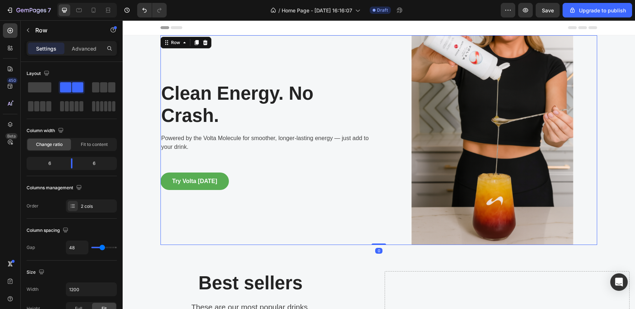
click at [254, 205] on div "Clean Energy. No Crash. Heading Powered by the Volta Molecule for smoother, lon…" at bounding box center [266, 140] width 210 height 210
click at [219, 197] on div "Clean Energy. No Crash. Heading Powered by the Volta Molecule for smoother, lon…" at bounding box center [266, 140] width 210 height 210
click at [264, 125] on p "Clean Energy. No Crash." at bounding box center [265, 104] width 208 height 44
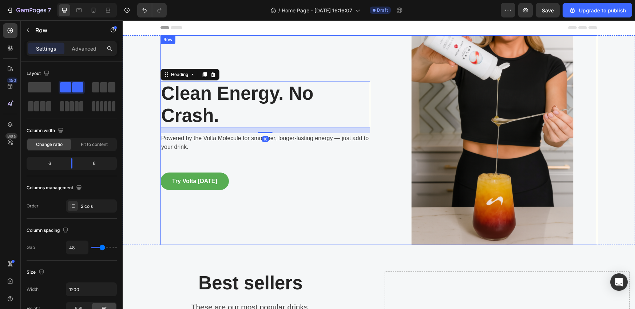
click at [248, 217] on div "Clean Energy. No Crash. Heading 16 Powered by the Volta Molecule for smoother, …" at bounding box center [266, 140] width 210 height 210
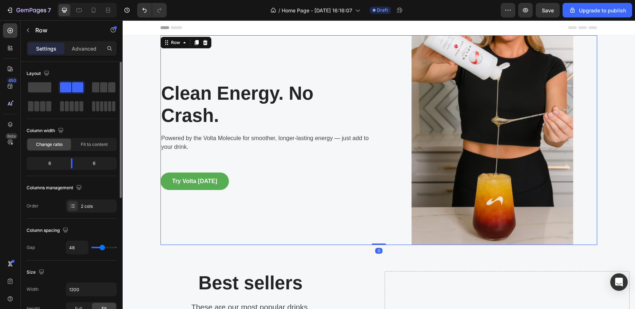
click at [72, 85] on span at bounding box center [77, 87] width 11 height 10
drag, startPoint x: 64, startPoint y: 85, endPoint x: 52, endPoint y: 123, distance: 39.4
click at [52, 123] on div "Layout Column width Change ratio Fit to content 6 6 Columns management Order 2 …" at bounding box center [72, 140] width 90 height 145
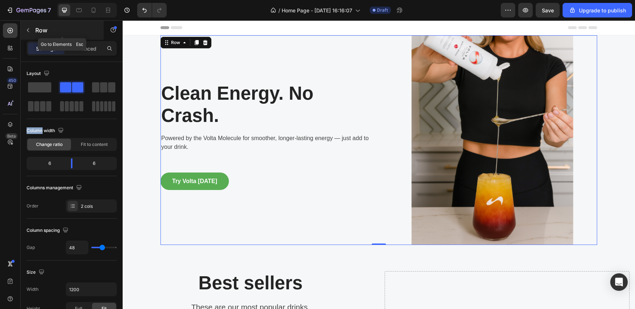
click at [27, 31] on icon "button" at bounding box center [28, 30] width 6 height 6
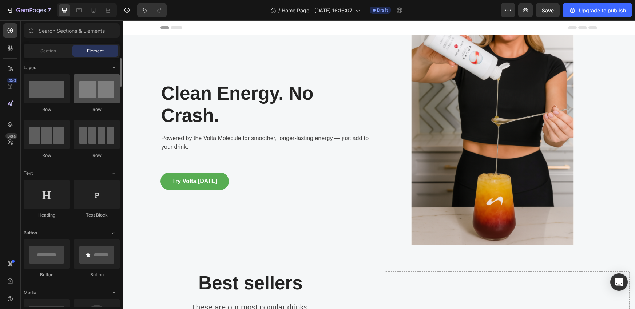
click at [83, 92] on div at bounding box center [97, 88] width 46 height 29
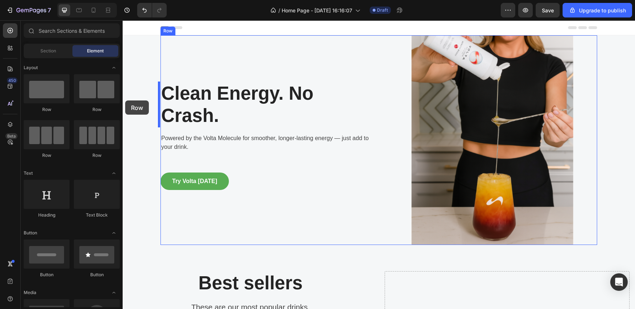
drag, startPoint x: 217, startPoint y: 114, endPoint x: 129, endPoint y: 102, distance: 88.2
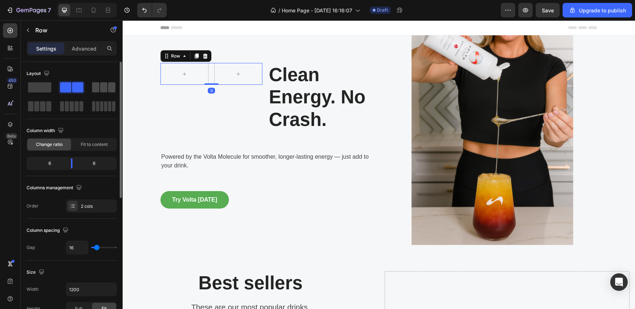
click at [53, 100] on div at bounding box center [40, 106] width 26 height 13
click at [77, 86] on span at bounding box center [77, 87] width 11 height 10
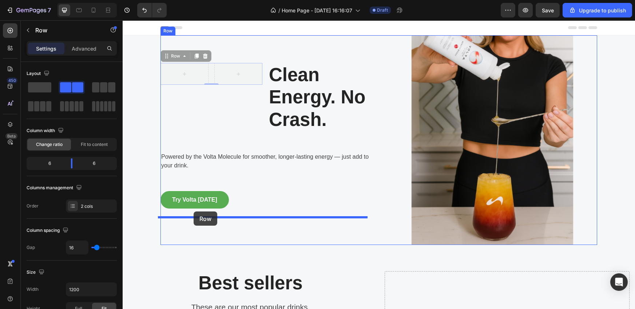
drag, startPoint x: 164, startPoint y: 56, endPoint x: 194, endPoint y: 211, distance: 157.9
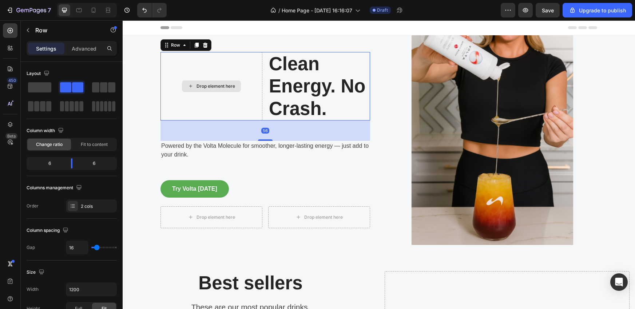
click at [218, 107] on div "Drop element here" at bounding box center [212, 86] width 102 height 68
click at [40, 88] on span at bounding box center [39, 87] width 23 height 10
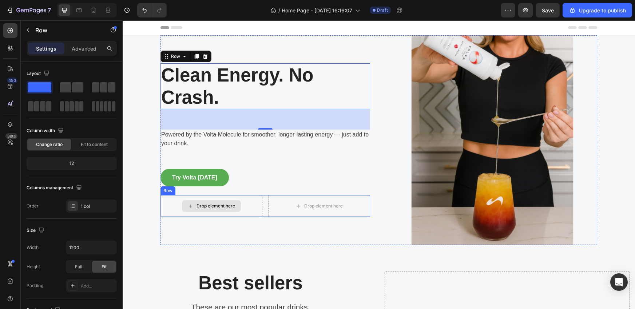
click at [250, 206] on div "Drop element here" at bounding box center [212, 206] width 102 height 22
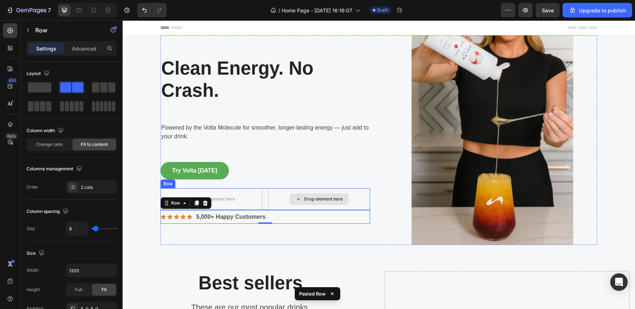
click at [365, 198] on div "Drop element here" at bounding box center [319, 199] width 102 height 22
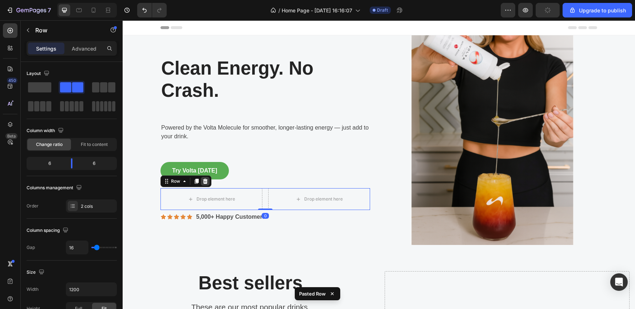
click at [204, 181] on icon at bounding box center [205, 181] width 5 height 5
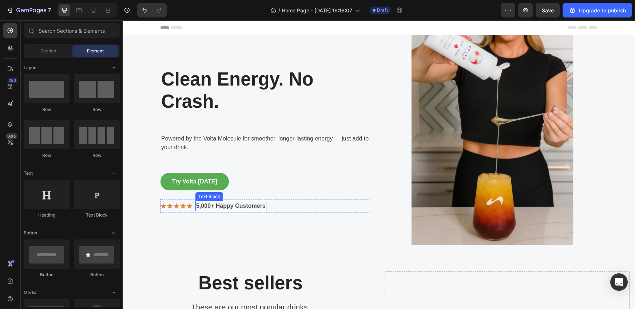
click at [223, 207] on p "5,000+ Happy Customers" at bounding box center [231, 206] width 70 height 9
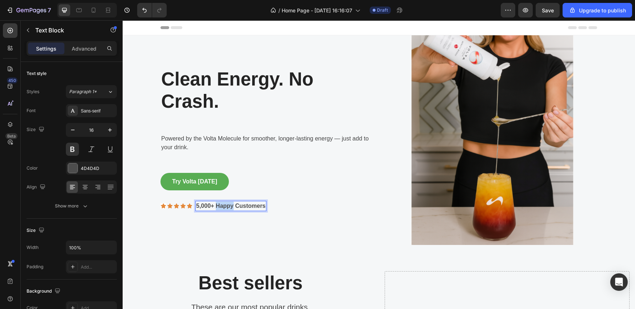
click at [223, 207] on p "5,000+ Happy Customers" at bounding box center [231, 206] width 70 height 9
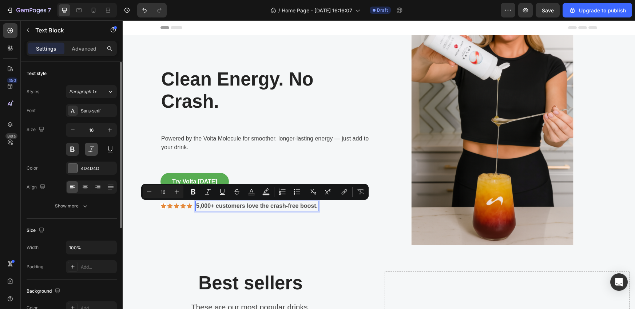
click at [93, 146] on button at bounding box center [91, 149] width 13 height 13
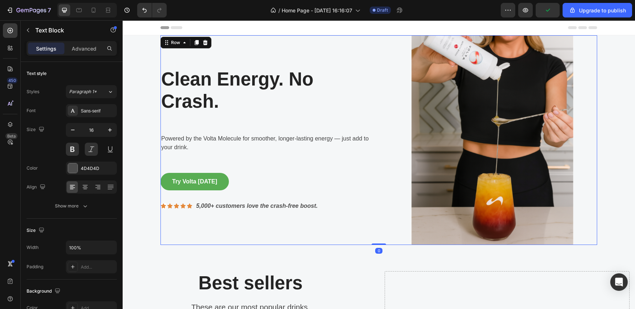
click at [359, 195] on div "Clean Energy. No Crash. Heading Row Powered by the Volta Molecule for smoother,…" at bounding box center [266, 140] width 210 height 210
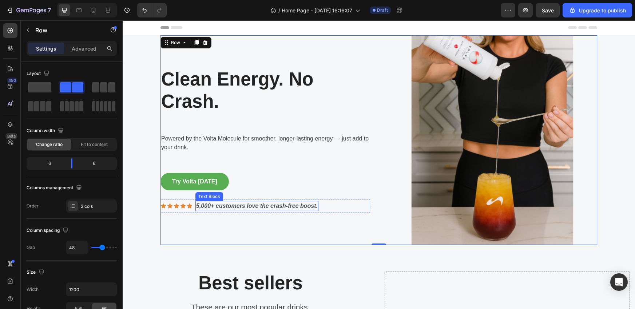
click at [298, 207] on p "5,000+ customers love the crash-free boost." at bounding box center [257, 206] width 122 height 9
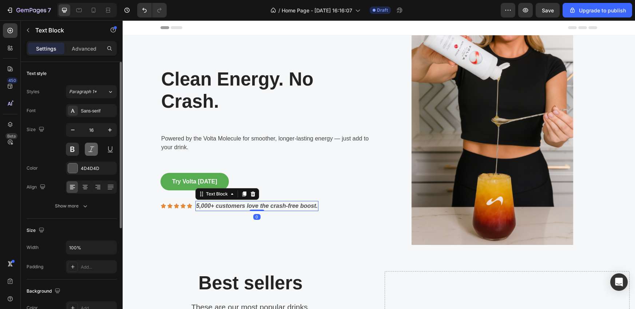
click at [89, 153] on button at bounding box center [91, 149] width 13 height 13
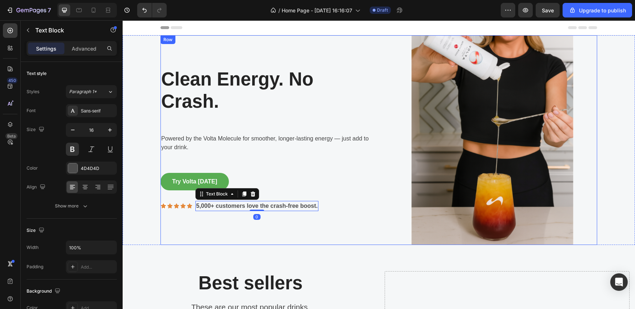
click at [336, 200] on div "Icon Icon Icon Icon Icon Icon List 5,000+ customers love the crash-free boost. …" at bounding box center [266, 206] width 210 height 14
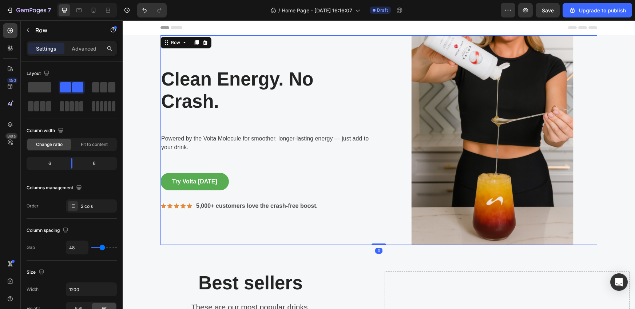
click at [293, 171] on div "Clean Energy. No Crash. Heading Row Powered by the Volta Molecule for smoother,…" at bounding box center [266, 140] width 210 height 210
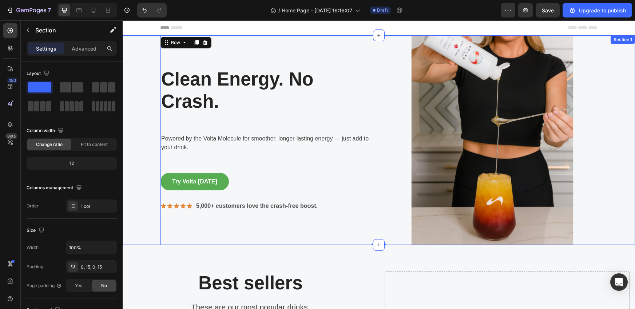
click at [136, 64] on div "Clean Energy. No Crash. Heading Row Powered by the Volta Molecule for smoother,…" at bounding box center [379, 140] width 502 height 210
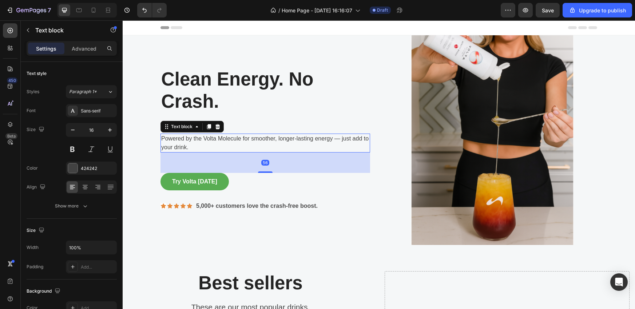
click at [179, 146] on p "Powered by the Volta Molecule for smoother, longer-lasting energy — just add to…" at bounding box center [265, 142] width 208 height 17
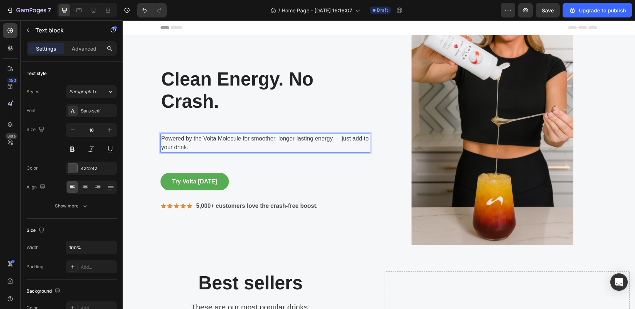
click at [191, 149] on p "Powered by the Volta Molecule for smoother, longer-lasting energy — just add to…" at bounding box center [265, 142] width 208 height 17
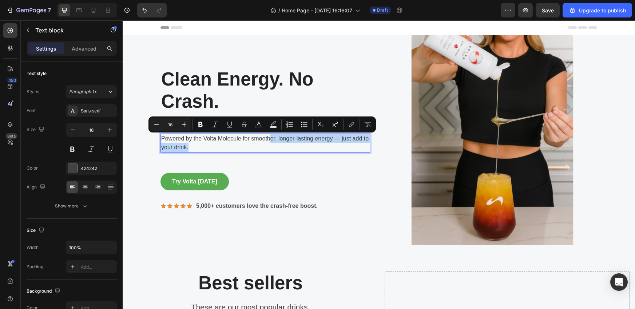
drag, startPoint x: 188, startPoint y: 147, endPoint x: 266, endPoint y: 141, distance: 78.5
click at [266, 141] on p "Powered by the Volta Molecule for smoother, longer-lasting energy — just add to…" at bounding box center [265, 142] width 208 height 17
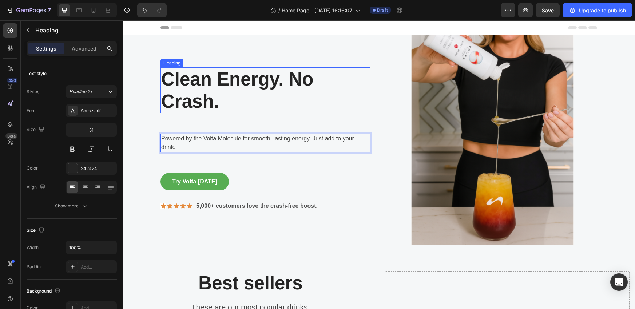
click at [337, 82] on h2 "Clean Energy. No Crash." at bounding box center [266, 90] width 210 height 46
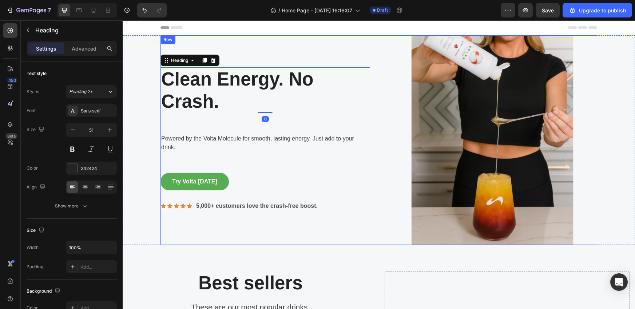
click at [353, 126] on div "Clean Energy. No Crash. Heading 0 Row Powered by the Volta Molecule for smooth,…" at bounding box center [266, 140] width 210 height 210
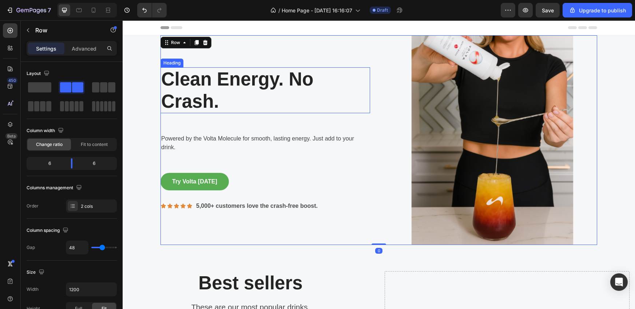
click at [366, 82] on h2 "Clean Energy. No Crash." at bounding box center [266, 90] width 210 height 46
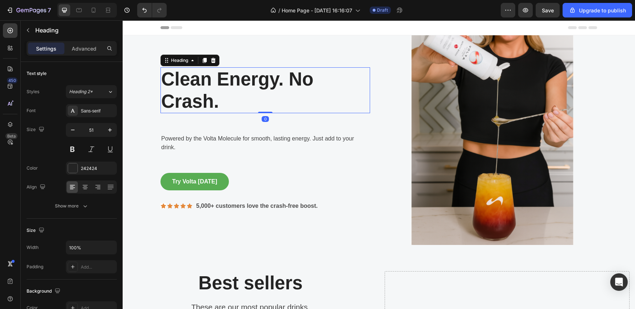
click at [331, 82] on h2 "Clean Energy. No Crash." at bounding box center [266, 90] width 210 height 46
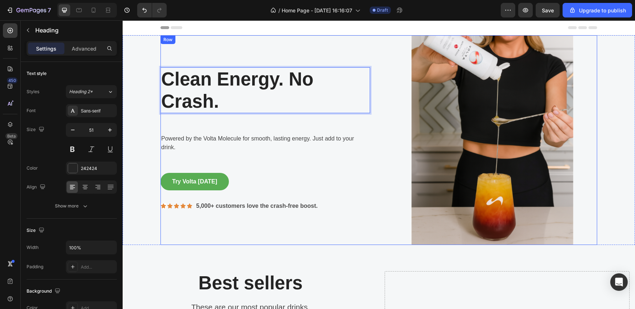
click at [313, 129] on div "Clean Energy. No Crash. Heading 0 Row Powered by the Volta Molecule for smooth,…" at bounding box center [266, 140] width 210 height 210
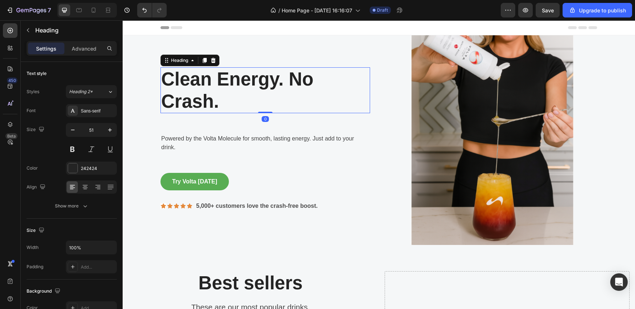
click at [336, 103] on p "Clean Energy. No Crash." at bounding box center [265, 90] width 208 height 44
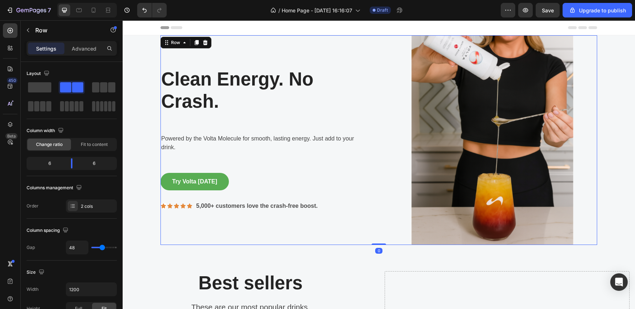
click at [321, 127] on div "Clean Energy. No Crash. Heading Row Powered by the Volta Molecule for smooth, l…" at bounding box center [266, 140] width 210 height 210
click at [324, 80] on p "Clean Energy. No Crash." at bounding box center [265, 90] width 208 height 44
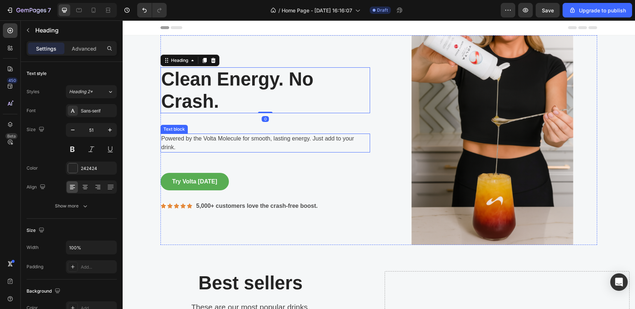
click at [177, 141] on p "Powered by the Volta Molecule for smooth, lasting energy. Just add to your drin…" at bounding box center [265, 142] width 208 height 17
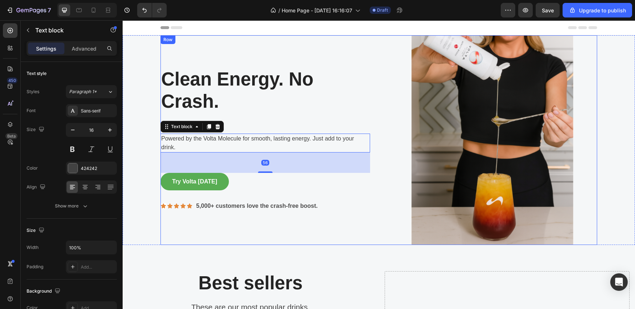
click at [246, 118] on div "Clean Energy. No Crash. Heading Row Powered by the Volta Molecule for smooth, l…" at bounding box center [266, 140] width 210 height 210
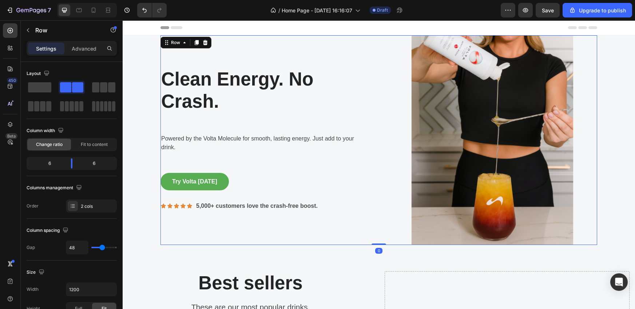
click at [204, 126] on div "Clean Energy. No Crash. Heading Row Powered by the Volta Molecule for smooth, l…" at bounding box center [266, 140] width 210 height 210
click at [197, 96] on p "Clean Energy. No Crash." at bounding box center [265, 90] width 208 height 44
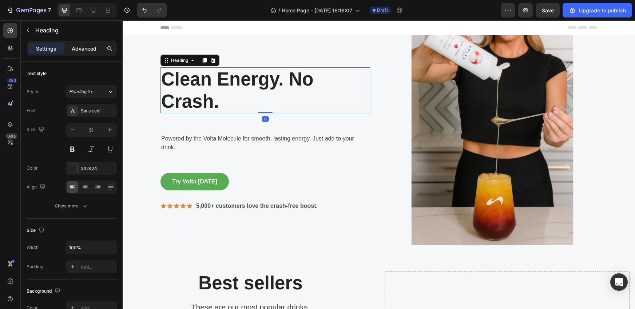
click at [82, 50] on p "Advanced" at bounding box center [84, 49] width 25 height 8
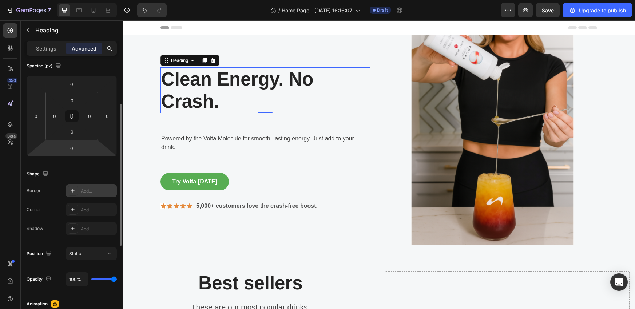
scroll to position [89, 0]
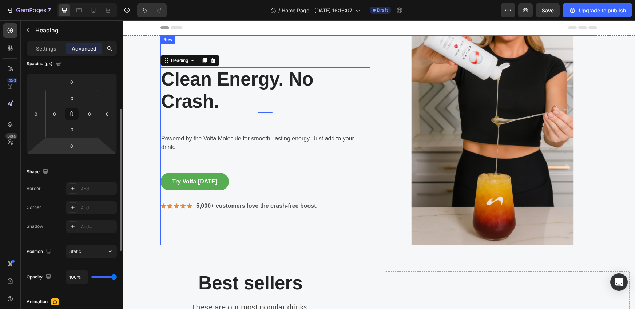
click at [189, 126] on div "Clean Energy. No Crash. Heading 0 Row Powered by the Volta Molecule for smooth,…" at bounding box center [266, 140] width 210 height 210
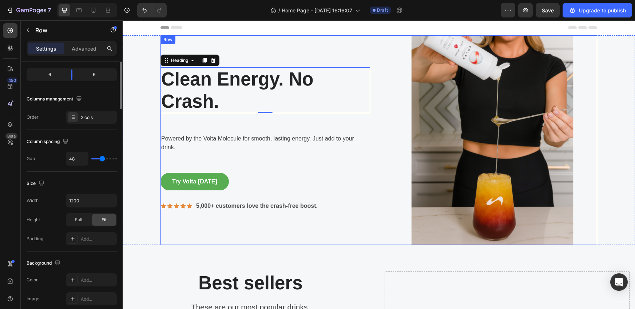
scroll to position [0, 0]
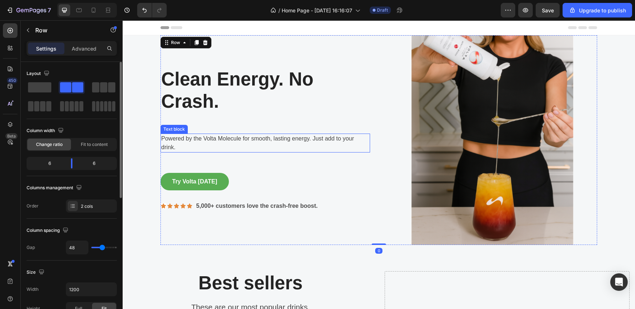
click at [192, 134] on div "Powered by the Volta Molecule for smooth, lasting energy. Just add to your drin…" at bounding box center [266, 143] width 210 height 19
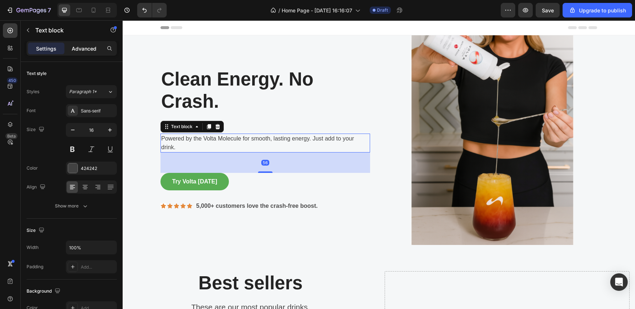
click at [79, 47] on p "Advanced" at bounding box center [84, 49] width 25 height 8
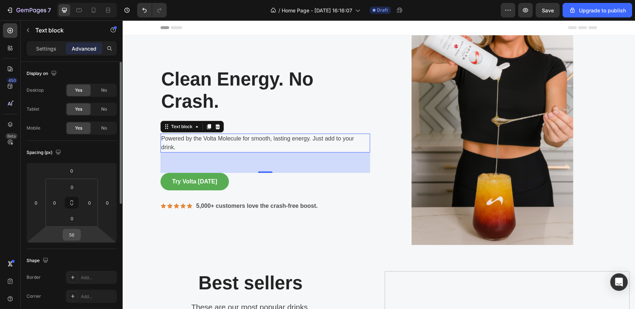
click at [77, 237] on input "56" at bounding box center [71, 234] width 15 height 11
type input "2"
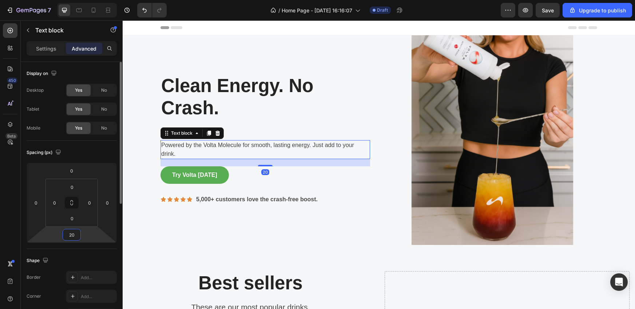
type input "2"
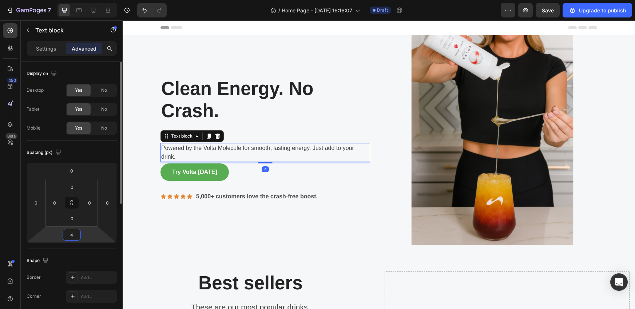
type input "40"
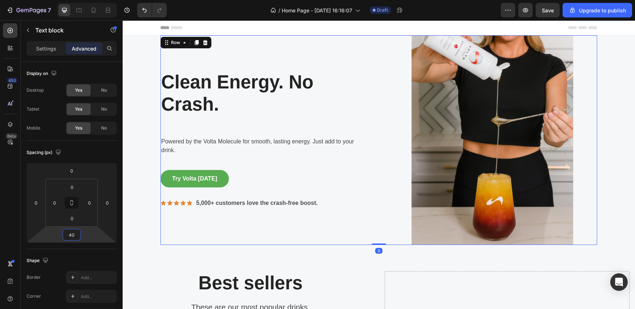
click at [339, 226] on div "Clean Energy. No Crash. Heading Row Powered by the Volta Molecule for smooth, l…" at bounding box center [266, 140] width 210 height 210
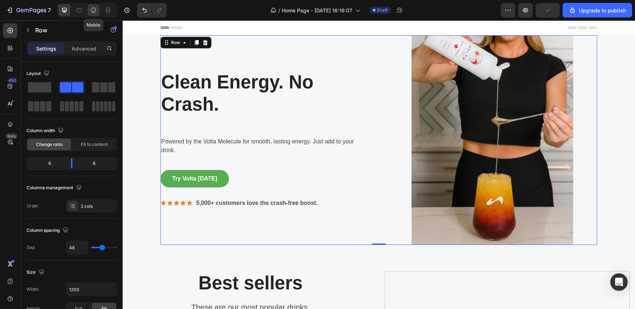
click at [98, 8] on div at bounding box center [94, 10] width 12 height 12
type input "0"
type input "100%"
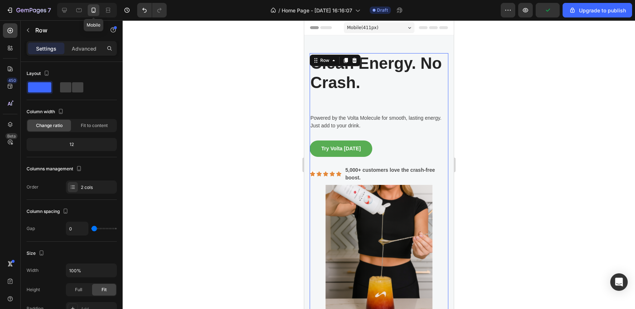
scroll to position [7, 0]
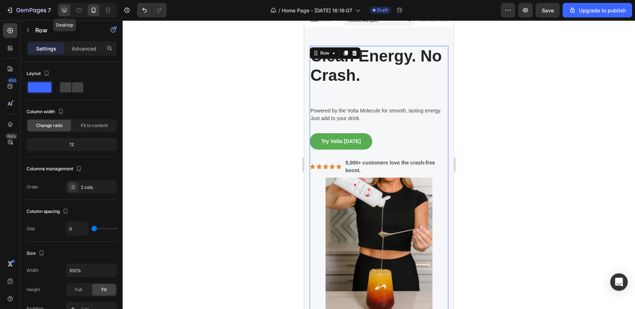
click at [62, 11] on icon at bounding box center [64, 10] width 7 height 7
type input "48"
type input "1200"
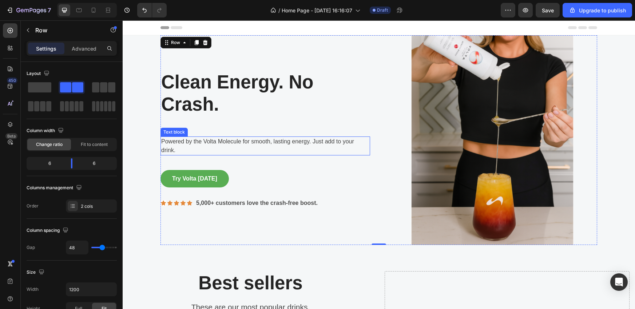
click at [197, 144] on p "Powered by the Volta Molecule for smooth, lasting energy. Just add to your drin…" at bounding box center [265, 145] width 208 height 17
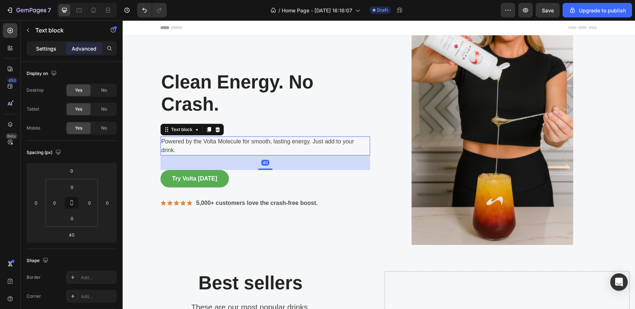
click at [53, 48] on p "Settings" at bounding box center [46, 49] width 20 height 8
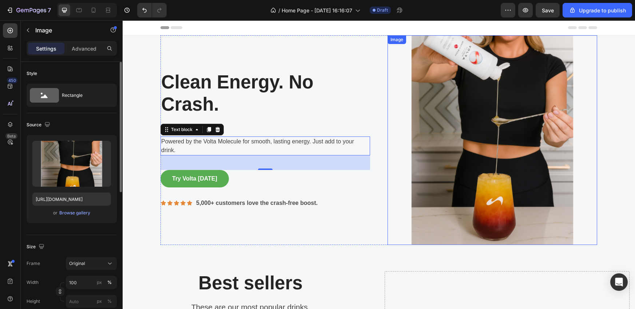
click at [388, 115] on img at bounding box center [493, 140] width 210 height 210
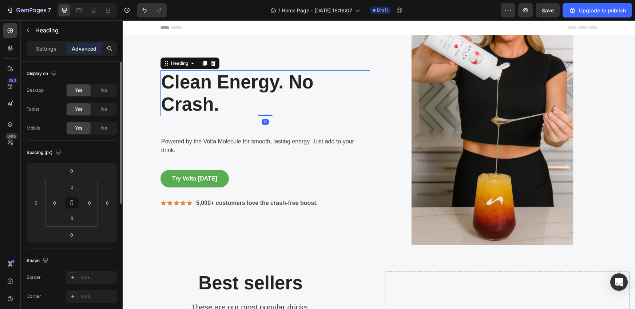
click at [341, 109] on p "Clean Energy. No Crash." at bounding box center [265, 93] width 208 height 44
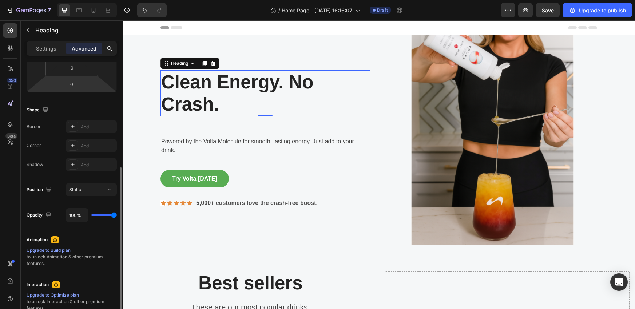
scroll to position [229, 0]
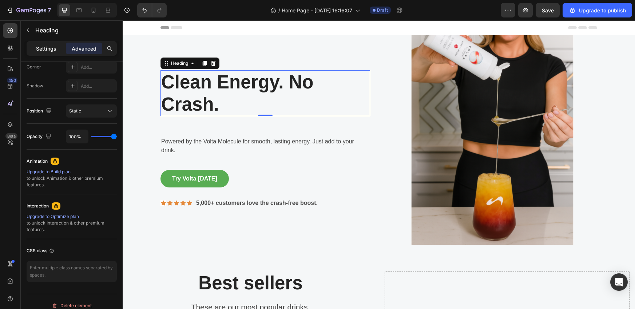
click at [48, 50] on p "Settings" at bounding box center [46, 49] width 20 height 8
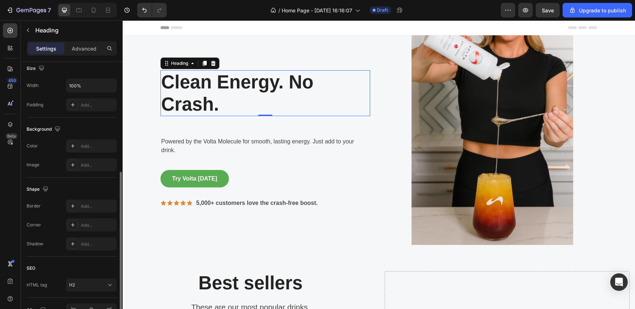
scroll to position [95, 0]
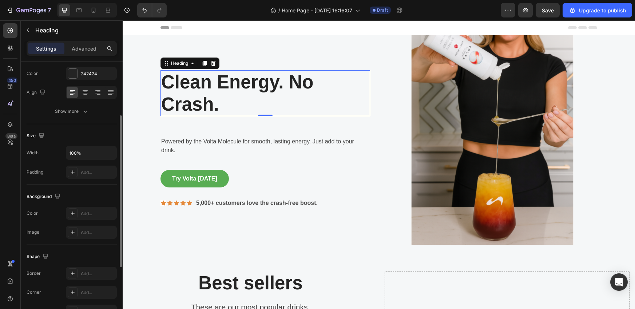
click at [78, 174] on div "Add..." at bounding box center [91, 172] width 51 height 13
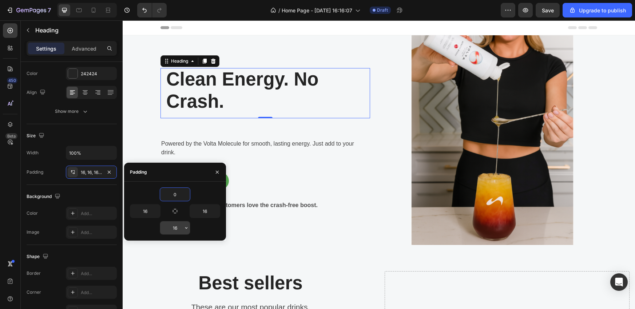
type input "0"
click at [178, 230] on input "16" at bounding box center [175, 227] width 30 height 13
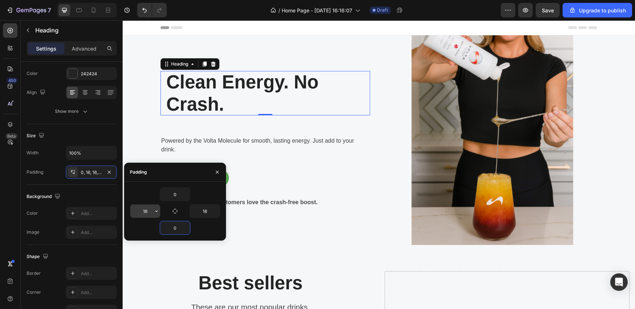
type input "0"
click at [149, 211] on input "16" at bounding box center [145, 211] width 30 height 13
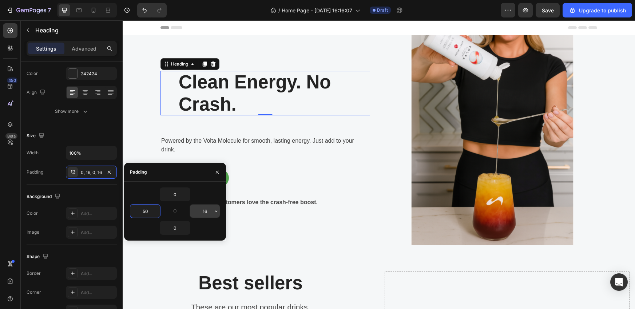
type input "50"
click at [205, 212] on input "16" at bounding box center [205, 211] width 30 height 13
type input "50"
click at [339, 198] on div "Icon Icon Icon Icon Icon Icon List 5,000+ customers love the crash-free boost. …" at bounding box center [266, 202] width 210 height 14
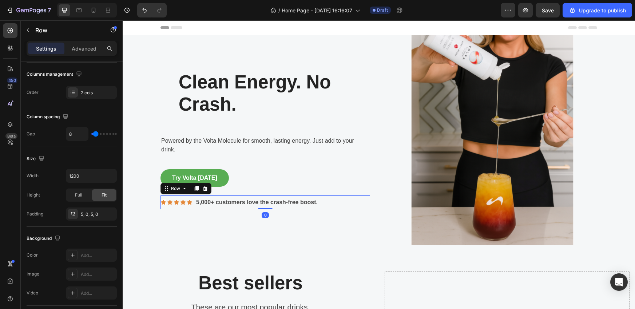
scroll to position [0, 0]
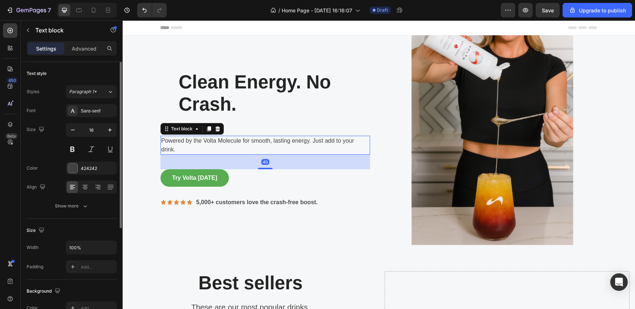
click at [324, 146] on p "Powered by the Volta Molecule for smooth, lasting energy. Just add to your drin…" at bounding box center [265, 145] width 208 height 17
click at [82, 267] on div "Add..." at bounding box center [98, 267] width 34 height 7
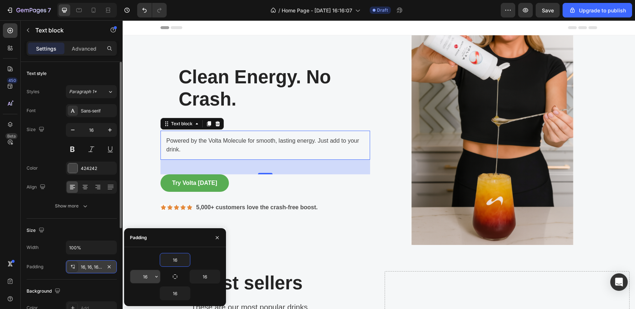
click at [147, 278] on input "16" at bounding box center [145, 276] width 30 height 13
type input "50"
click at [206, 278] on input "16" at bounding box center [205, 276] width 30 height 13
type input "50"
click at [332, 136] on div "Powered by the Volta Molecule for smooth, lasting energy. Just add to your drin…" at bounding box center [266, 145] width 210 height 29
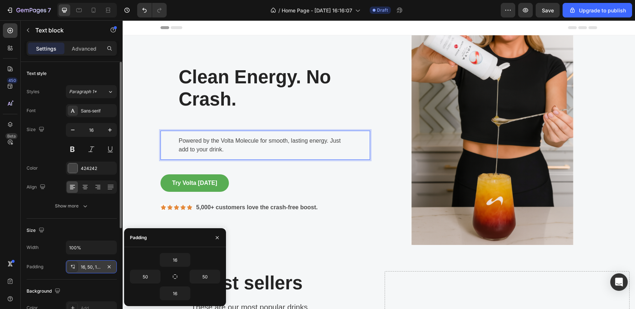
click at [328, 141] on p "Powered by the Volta Molecule for smooth, lasting energy. Just add to your drin…" at bounding box center [265, 145] width 173 height 17
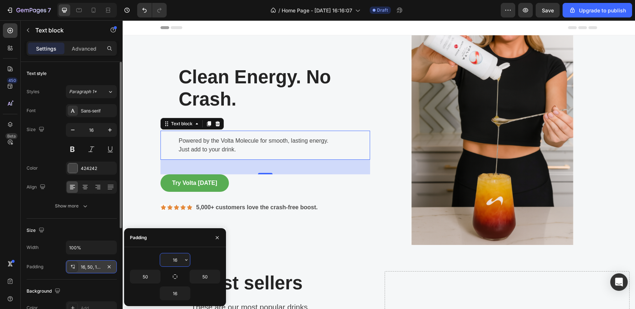
click at [179, 260] on input "16" at bounding box center [175, 259] width 30 height 13
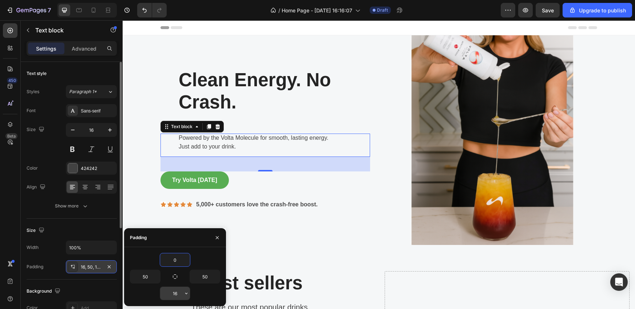
type input "0"
click at [180, 297] on input "16" at bounding box center [175, 293] width 30 height 13
type input "0"
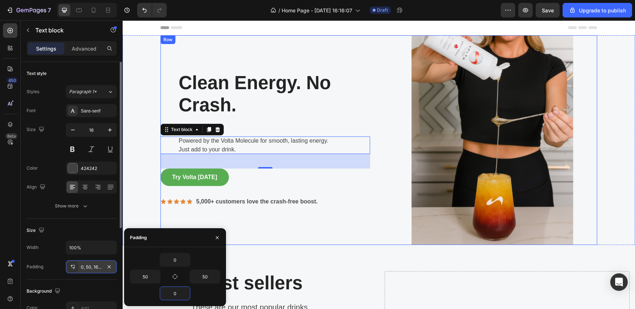
click at [370, 193] on div "Clean Energy. No Crash. Heading Row Powered by the Volta Molecule for smooth, l…" at bounding box center [379, 140] width 437 height 210
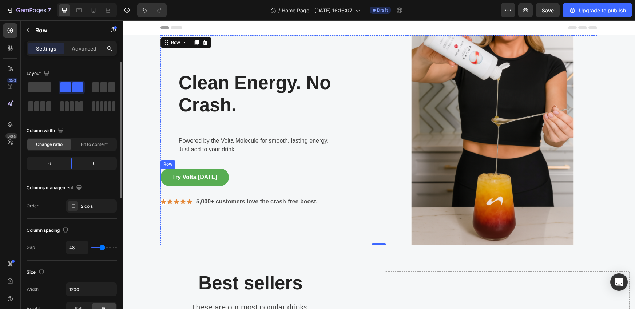
click at [232, 179] on div "Try Volta Today Button Row" at bounding box center [266, 177] width 210 height 17
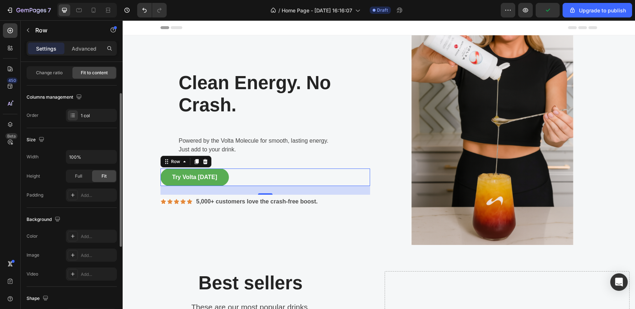
scroll to position [71, 0]
click at [88, 189] on div "Add..." at bounding box center [91, 195] width 51 height 13
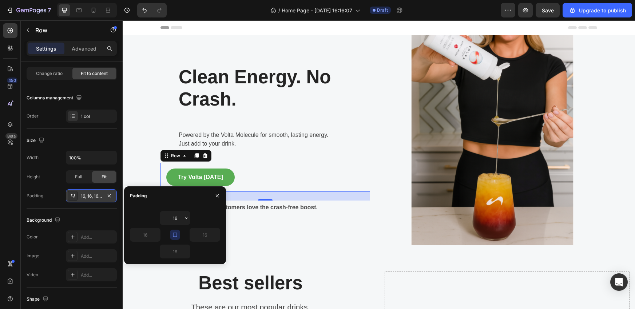
click at [85, 195] on div "16, 16, 16, 16" at bounding box center [91, 196] width 21 height 7
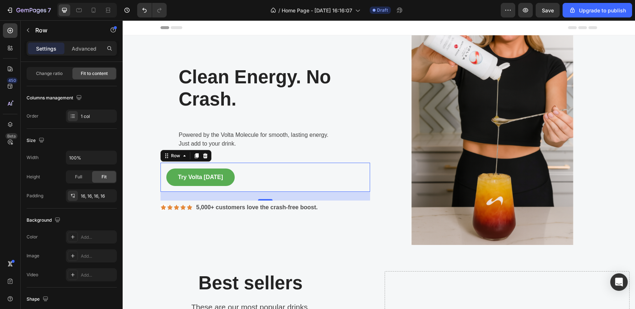
click at [273, 184] on div "Try Volta Today Button Row 24" at bounding box center [266, 177] width 210 height 29
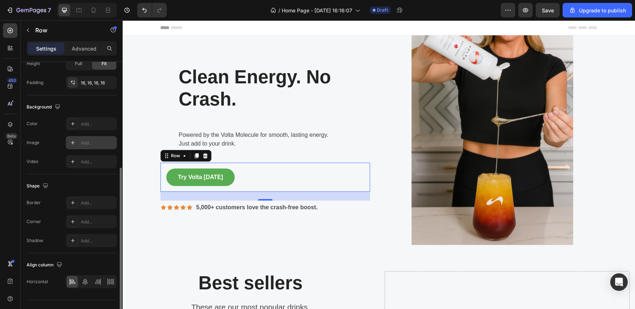
scroll to position [187, 0]
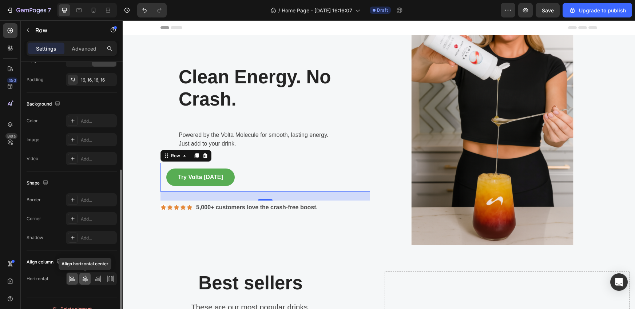
click at [86, 277] on icon at bounding box center [85, 278] width 7 height 7
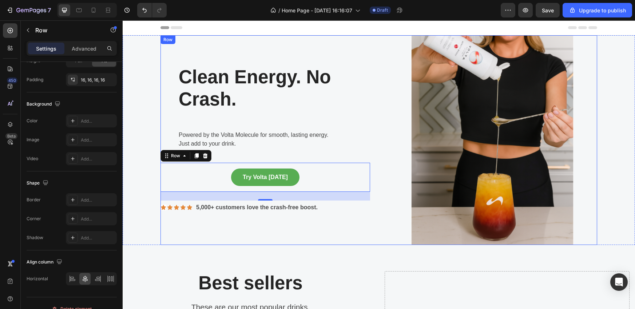
click at [217, 241] on div "Clean Energy. No Crash. Heading Row Powered by the Volta Molecule for smooth, l…" at bounding box center [266, 140] width 210 height 210
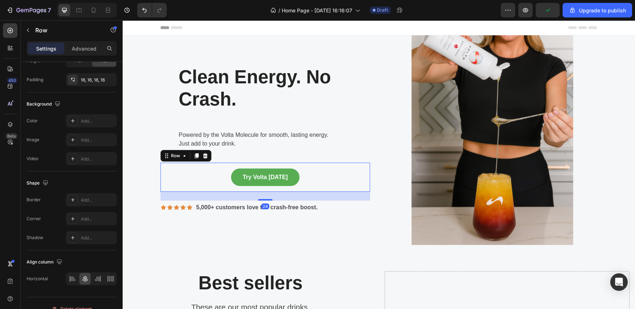
click at [209, 183] on div "Try Volta Today Button Row 24" at bounding box center [266, 177] width 210 height 29
click at [71, 280] on icon at bounding box center [72, 278] width 7 height 7
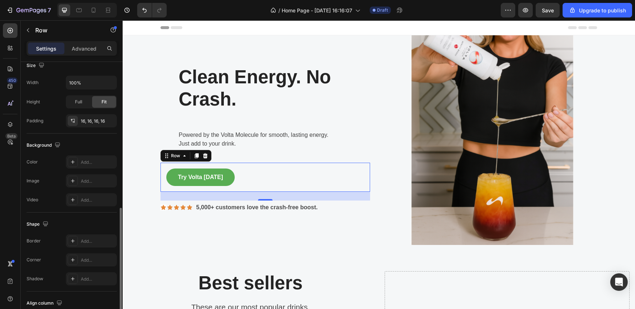
scroll to position [139, 0]
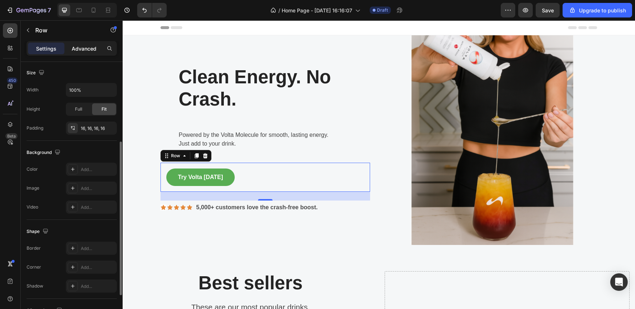
click at [77, 49] on p "Advanced" at bounding box center [84, 49] width 25 height 8
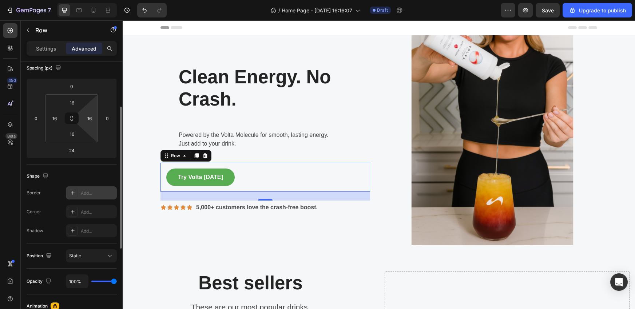
scroll to position [83, 0]
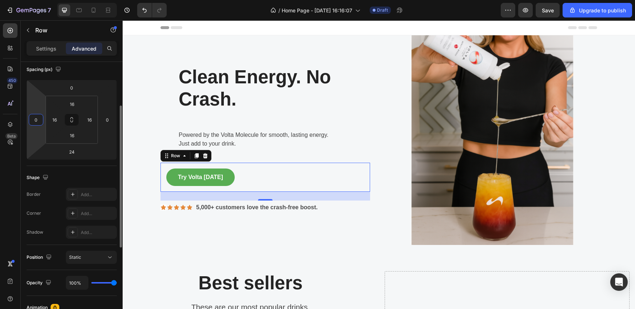
click at [35, 121] on input "0" at bounding box center [36, 119] width 11 height 11
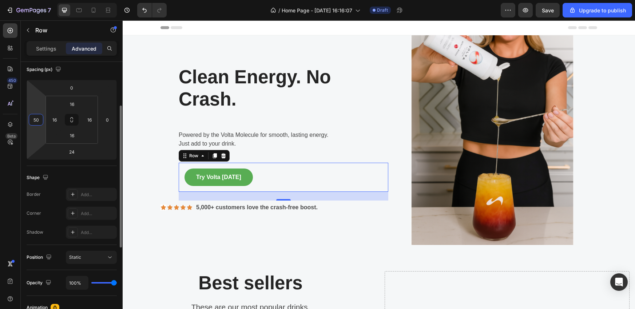
type input "5"
type input "4"
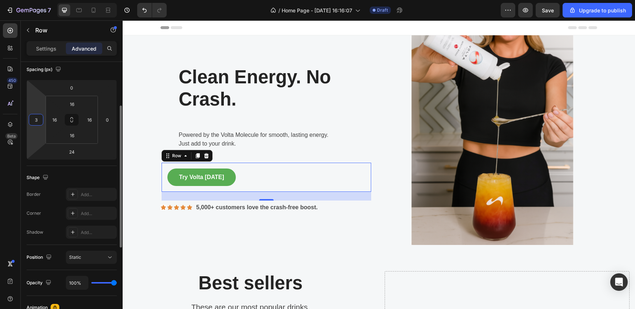
type input "35"
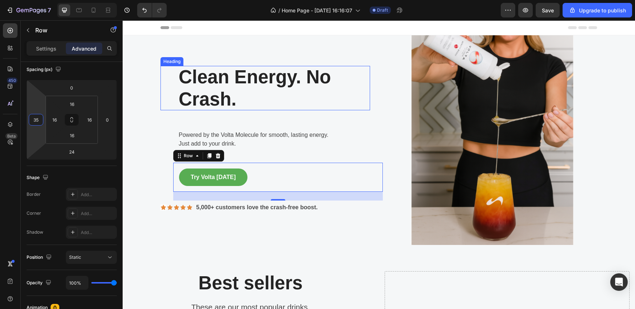
click at [319, 99] on p "Clean Energy. No Crash." at bounding box center [265, 88] width 173 height 44
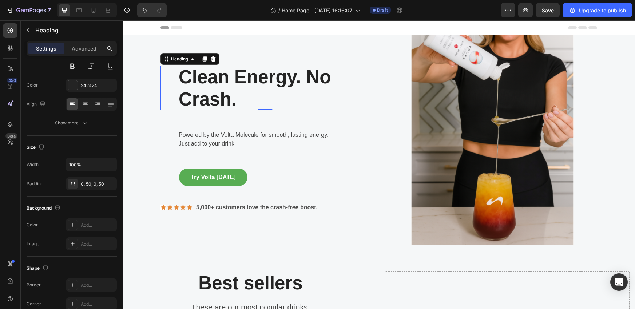
scroll to position [0, 0]
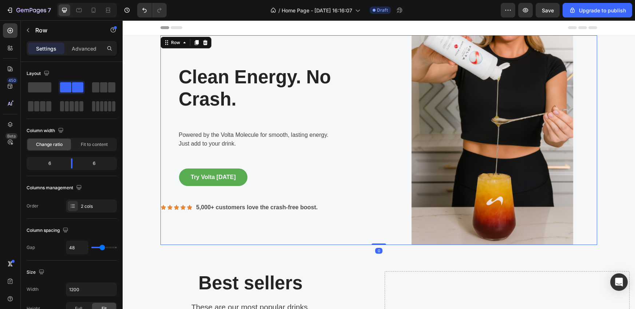
click at [325, 244] on div "Clean Energy. No Crash. Heading Row Powered by the Volta Molecule for smooth, l…" at bounding box center [266, 140] width 210 height 210
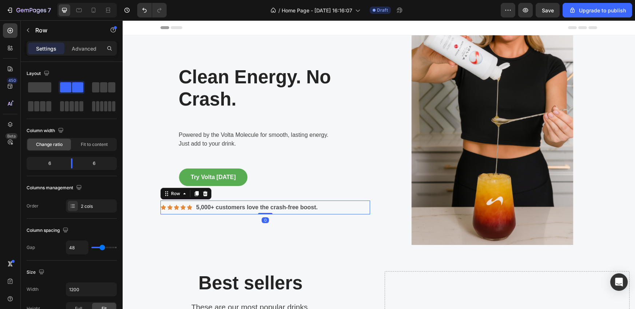
click at [332, 208] on div "Icon Icon Icon Icon Icon Icon List 5,000+ customers love the crash-free boost. …" at bounding box center [266, 208] width 210 height 14
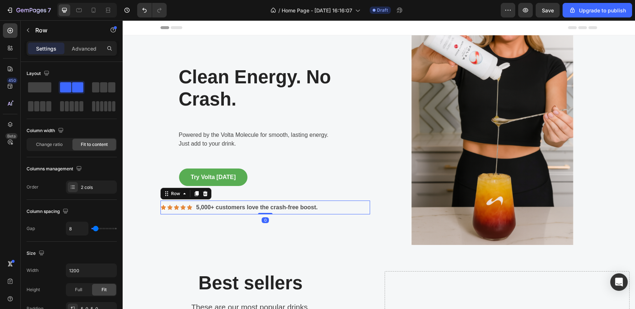
click at [84, 41] on div "Settings Advanced" at bounding box center [72, 48] width 90 height 15
click at [84, 52] on p "Advanced" at bounding box center [84, 49] width 25 height 8
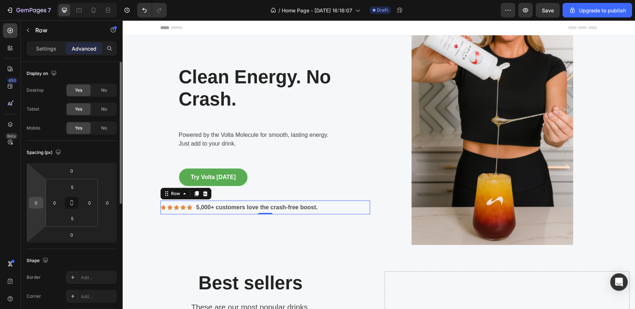
click at [40, 199] on input "0" at bounding box center [36, 202] width 11 height 11
type input "50"
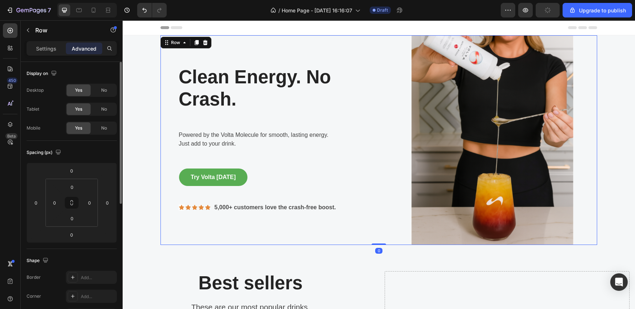
click at [329, 231] on div "Clean Energy. No Crash. Heading Row Powered by the Volta Molecule for smooth, l…" at bounding box center [266, 140] width 210 height 210
click at [91, 8] on icon at bounding box center [93, 10] width 7 height 7
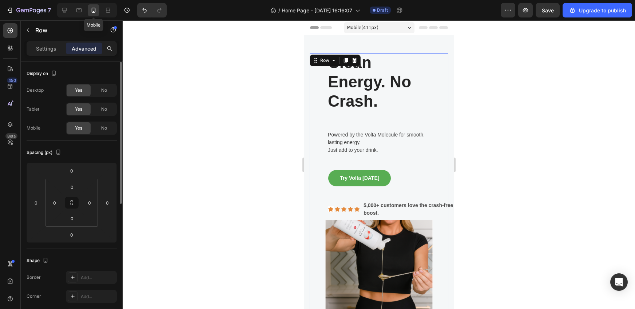
scroll to position [7, 0]
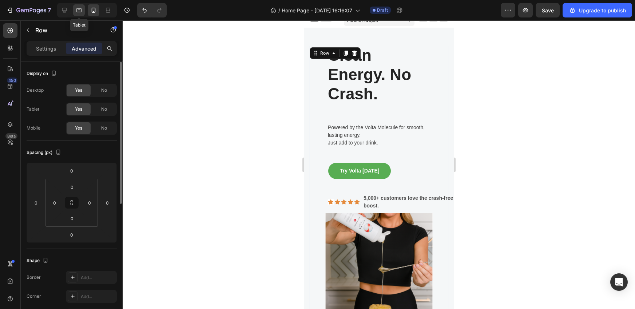
click at [80, 10] on icon at bounding box center [78, 10] width 7 height 7
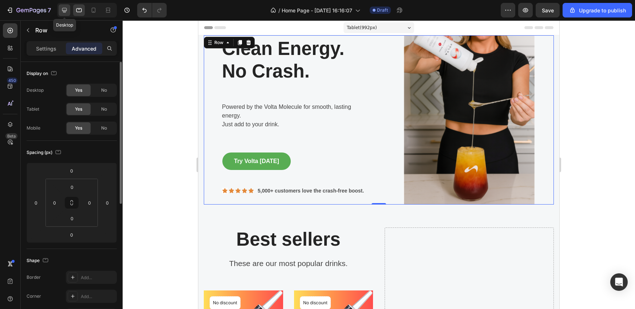
click at [61, 10] on icon at bounding box center [64, 10] width 7 height 7
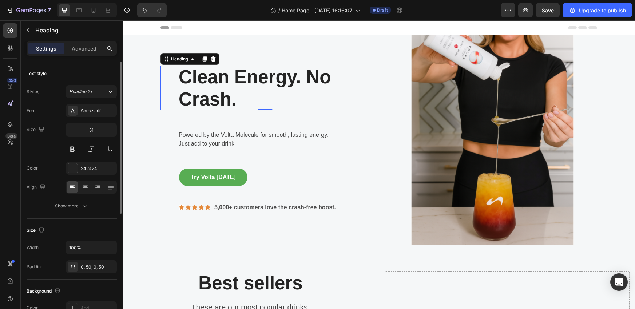
click at [308, 80] on p "Clean Energy. No Crash." at bounding box center [265, 88] width 173 height 44
click at [305, 79] on p "Clean Energy. No Crash." at bounding box center [265, 88] width 173 height 44
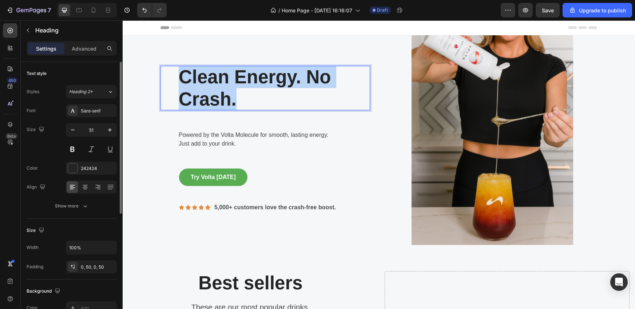
click at [305, 79] on p "Clean Energy. No Crash." at bounding box center [265, 88] width 173 height 44
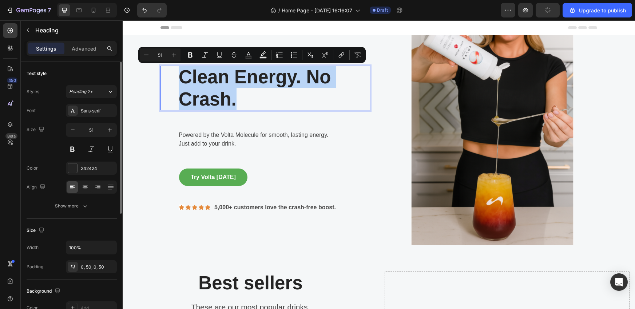
click at [305, 79] on p "Clean Energy. No Crash." at bounding box center [265, 88] width 173 height 44
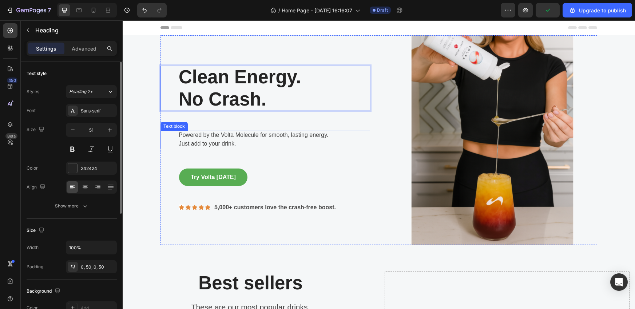
click at [352, 146] on div "Powered by the Volta Molecule for smooth, lasting energy. Just add to your drin…" at bounding box center [266, 139] width 210 height 17
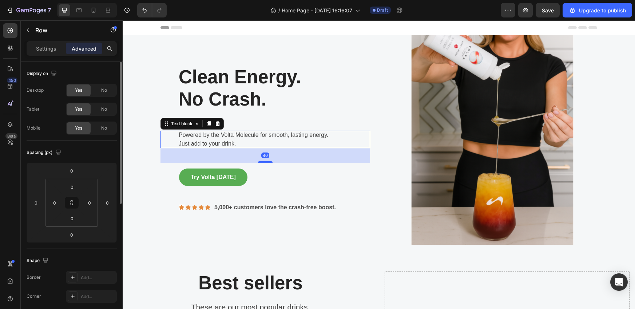
click at [319, 119] on div "Clean Energy. No Crash. Heading Row Powered by the Volta Molecule for smooth, l…" at bounding box center [266, 140] width 210 height 210
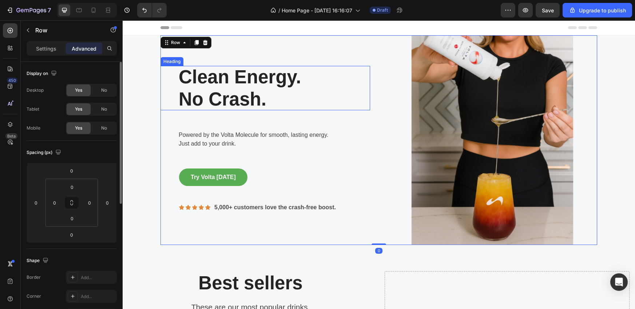
click at [253, 92] on p "Clean Energy. No Crash." at bounding box center [265, 88] width 173 height 44
click at [210, 123] on div "Clean Energy. No Crash. Heading Row Powered by the Volta Molecule for smooth, l…" at bounding box center [266, 140] width 210 height 210
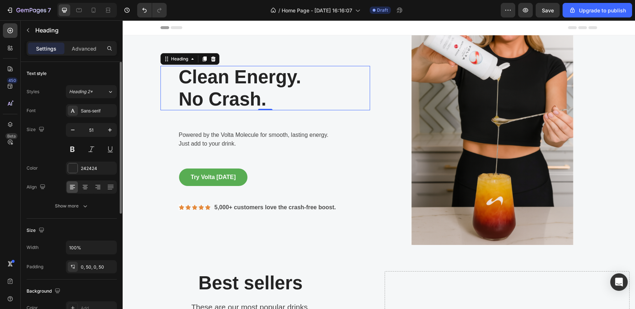
click at [208, 90] on p "Clean Energy. No Crash." at bounding box center [265, 88] width 173 height 44
click at [68, 49] on div "Advanced" at bounding box center [84, 49] width 36 height 12
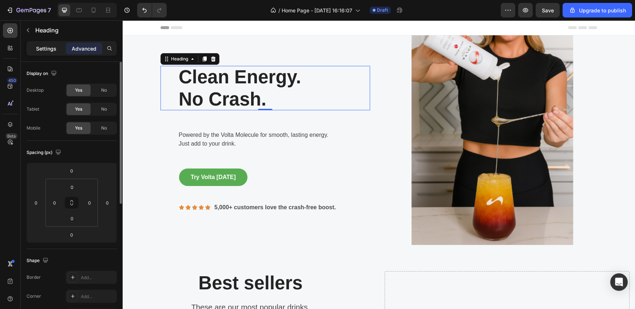
click at [50, 50] on p "Settings" at bounding box center [46, 49] width 20 height 8
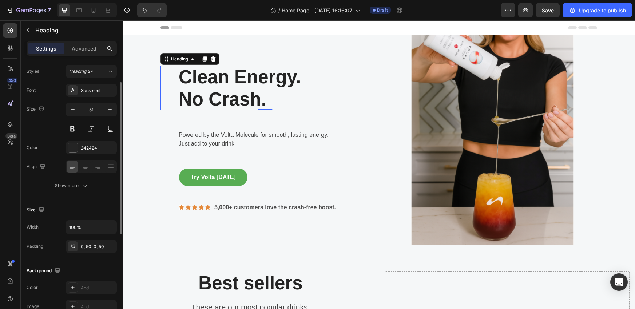
scroll to position [26, 0]
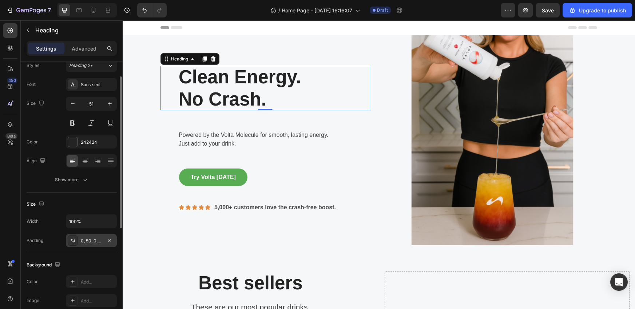
click at [98, 245] on div "0, 50, 0, 50" at bounding box center [91, 240] width 51 height 13
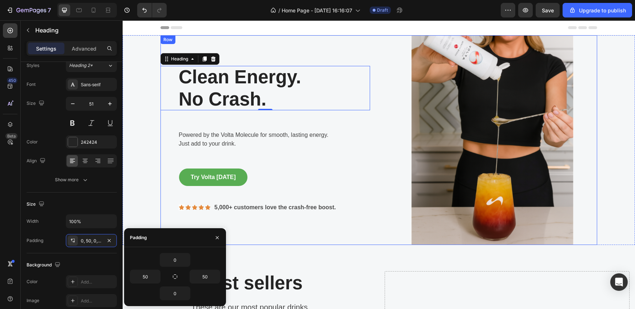
click at [266, 125] on div "Clean Energy. No Crash. Heading 0 Row Powered by the Volta Molecule for smooth,…" at bounding box center [266, 140] width 210 height 210
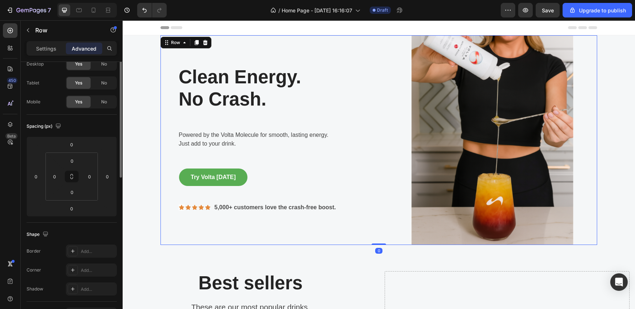
scroll to position [0, 0]
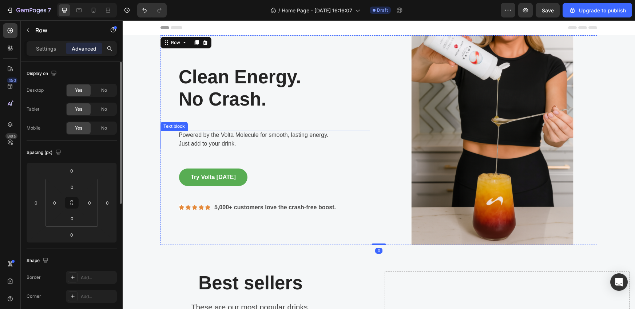
click at [239, 140] on p "Just add to your drink." at bounding box center [265, 143] width 173 height 9
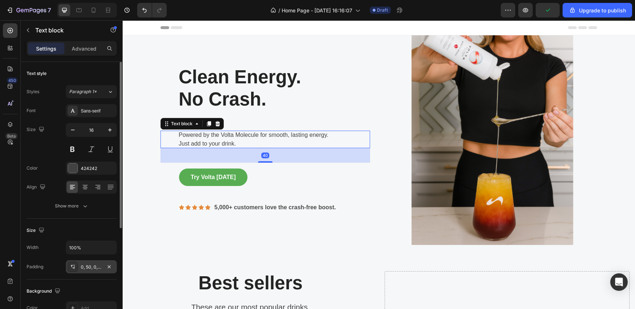
click at [88, 266] on div "0, 50, 0, 50" at bounding box center [91, 267] width 21 height 7
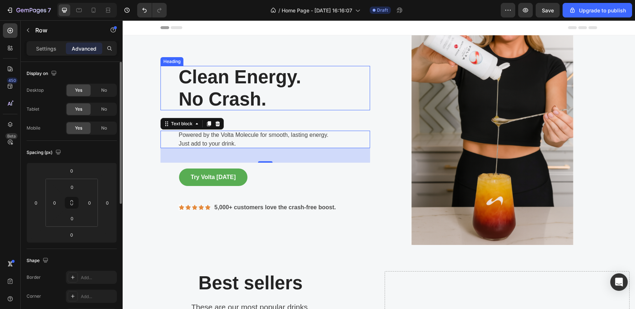
click at [279, 113] on div "Clean Energy. No Crash. Heading Row Powered by the Volta Molecule for smooth, l…" at bounding box center [266, 140] width 210 height 210
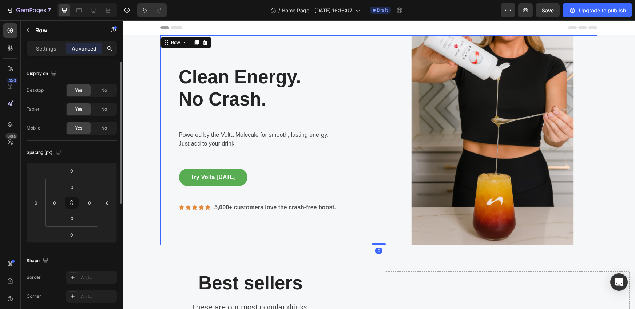
click at [296, 122] on div "Clean Energy. No Crash. Heading Row Powered by the Volta Molecule for smooth, l…" at bounding box center [266, 140] width 210 height 210
click at [254, 159] on div "Clean Energy. No Crash. Heading Row Powered by the Volta Molecule for smooth, l…" at bounding box center [266, 140] width 210 height 210
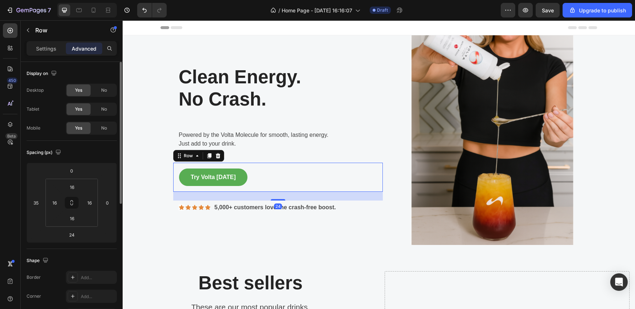
click at [254, 171] on div "Try Volta Today Button Row 24" at bounding box center [278, 177] width 210 height 29
click at [39, 202] on input "35" at bounding box center [36, 202] width 11 height 11
type input "32"
click at [76, 187] on input "16" at bounding box center [72, 187] width 15 height 11
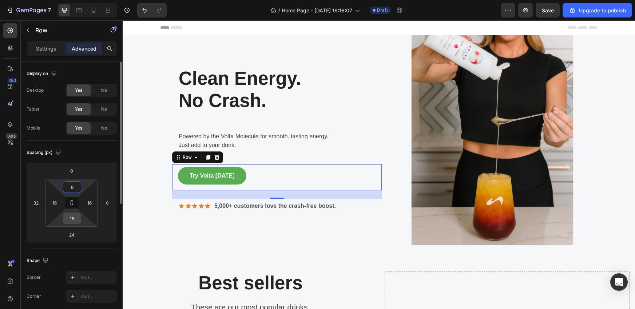
type input "8"
click at [77, 222] on input "16" at bounding box center [72, 218] width 15 height 11
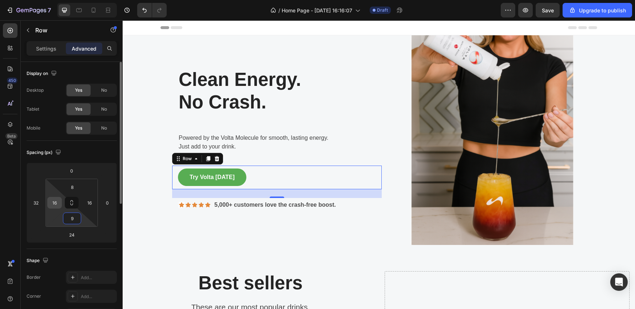
type input "9"
click at [57, 201] on input "16" at bounding box center [54, 202] width 11 height 11
type input "0"
click at [92, 205] on input "16" at bounding box center [89, 202] width 11 height 11
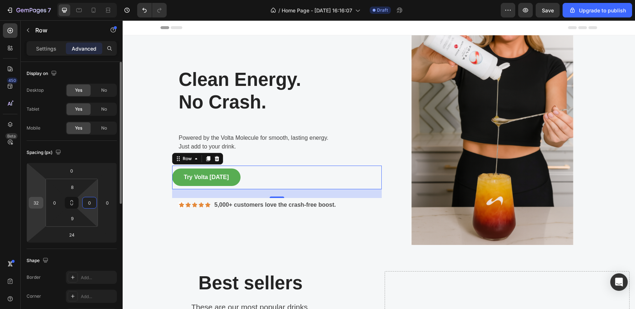
type input "0"
click at [39, 202] on input "32" at bounding box center [36, 202] width 11 height 11
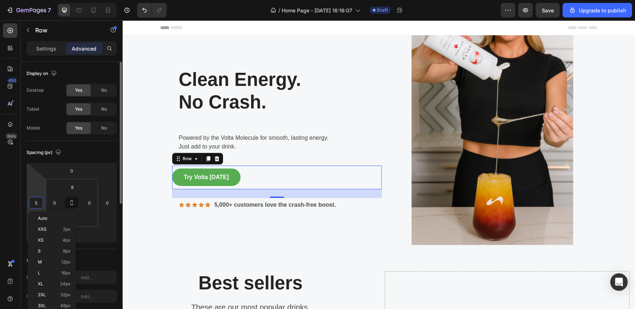
type input "50"
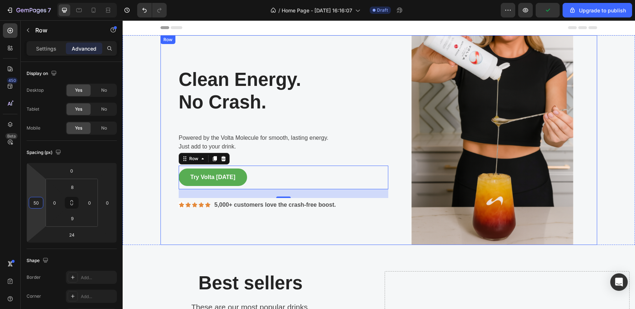
click at [199, 226] on div "Clean Energy. No Crash. Heading Row Powered by the Volta Molecule for smooth, l…" at bounding box center [266, 140] width 210 height 210
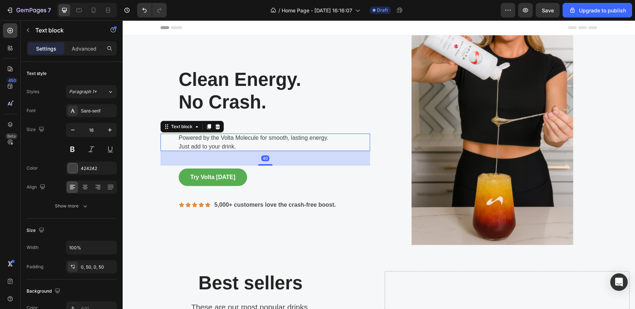
click at [334, 140] on p "Powered by the Volta Molecule for smooth, lasting energy." at bounding box center [265, 138] width 173 height 9
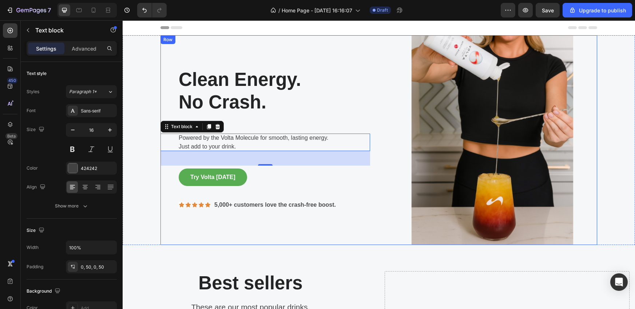
click at [381, 144] on div "Clean Energy. No Crash. Heading Row Powered by the Volta Molecule for smooth, l…" at bounding box center [379, 140] width 437 height 210
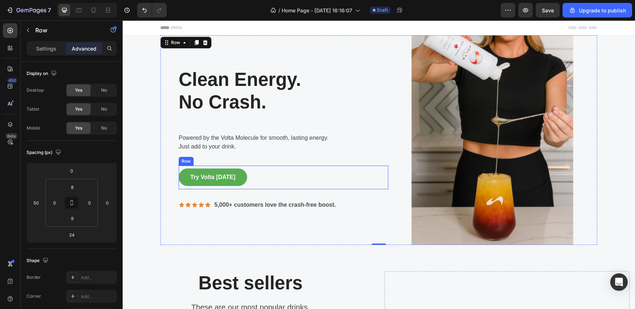
click at [268, 174] on div "Try Volta Today Button Row" at bounding box center [284, 178] width 210 height 24
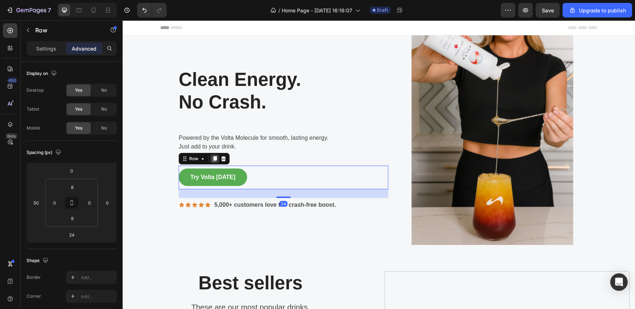
click at [212, 156] on icon at bounding box center [215, 159] width 6 height 6
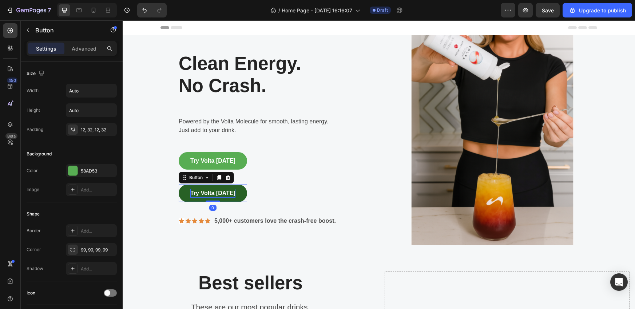
click at [222, 195] on p "Try Volta [DATE]" at bounding box center [212, 193] width 45 height 9
click at [217, 191] on p "Try Volta [DATE]" at bounding box center [212, 193] width 45 height 9
click at [179, 185] on button "Learn" at bounding box center [198, 193] width 39 height 17
click at [179, 185] on button "Learn How" at bounding box center [205, 193] width 53 height 17
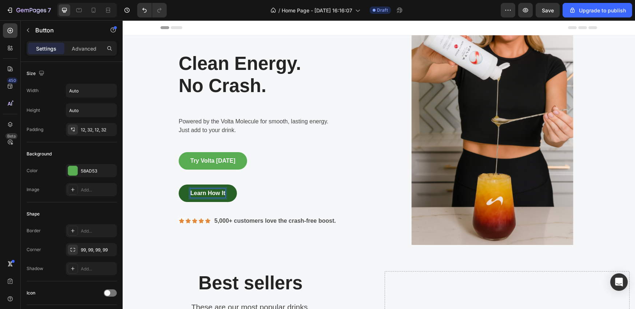
click at [179, 185] on button "Learn How It" at bounding box center [208, 193] width 58 height 17
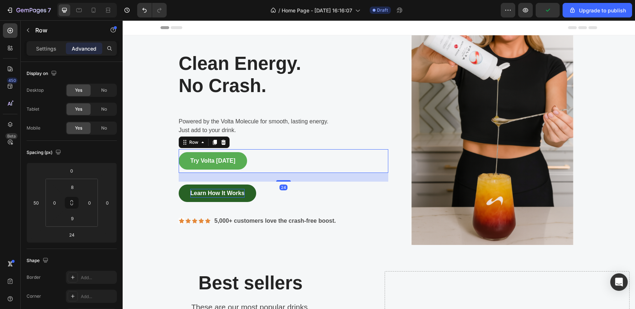
click at [305, 170] on div "Try Volta Today Button Row 24" at bounding box center [284, 161] width 210 height 24
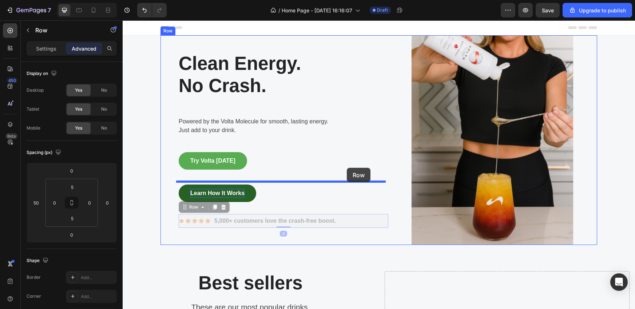
drag, startPoint x: 349, startPoint y: 221, endPoint x: 346, endPoint y: 170, distance: 51.1
type input "24"
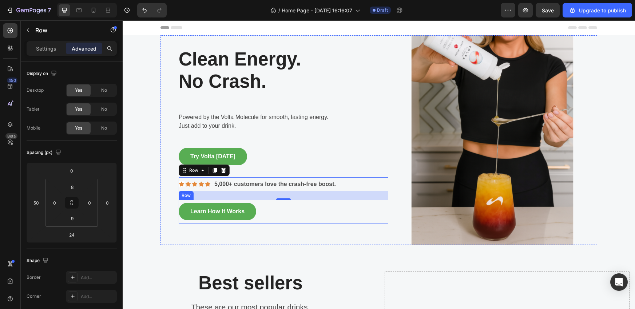
click at [347, 219] on div "Learn How It Works Button Row" at bounding box center [284, 212] width 210 height 24
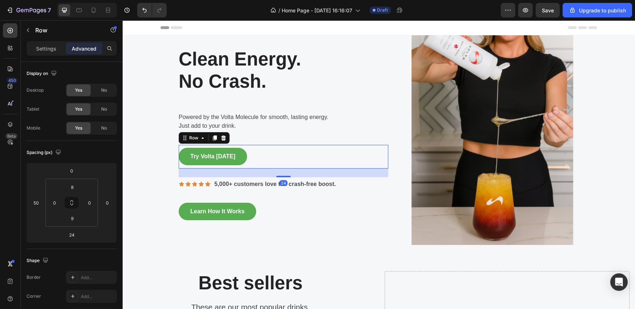
click at [279, 155] on div "Try Volta Today Button Row 24" at bounding box center [284, 157] width 210 height 24
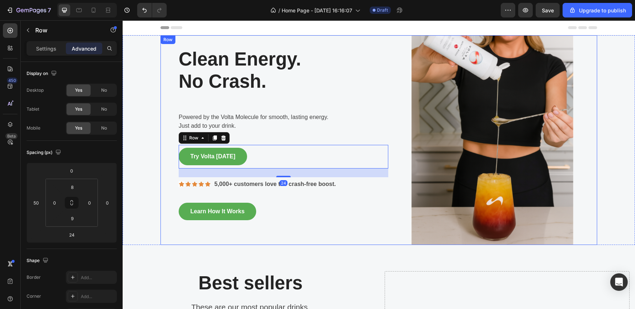
click at [298, 220] on div "Learn How It Works Button Row" at bounding box center [284, 212] width 210 height 24
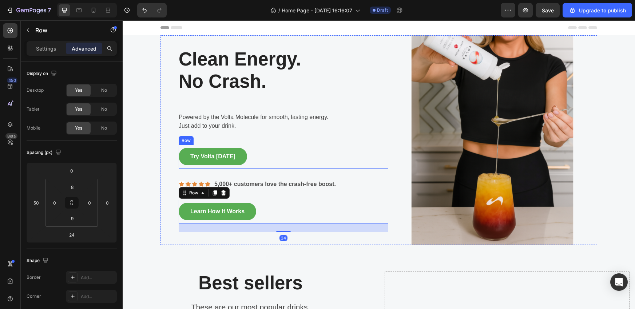
click at [257, 156] on div "Try Volta Today Button Row" at bounding box center [284, 157] width 210 height 24
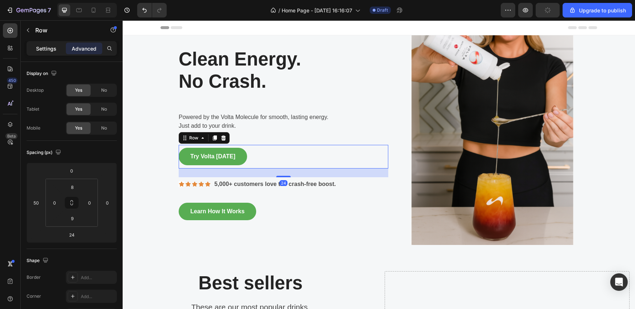
click at [46, 49] on p "Settings" at bounding box center [46, 49] width 20 height 8
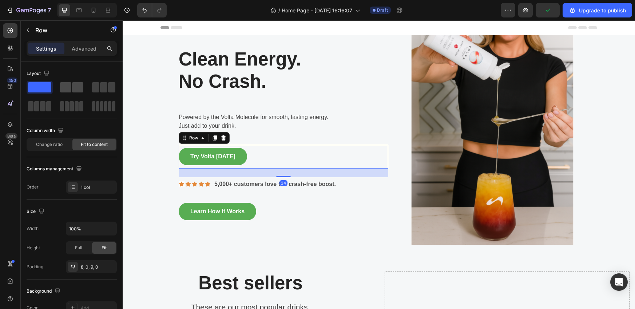
click at [73, 87] on span at bounding box center [77, 87] width 11 height 10
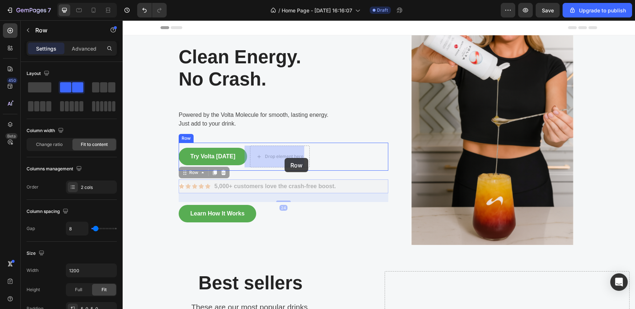
drag, startPoint x: 349, startPoint y: 186, endPoint x: 285, endPoint y: 158, distance: 70.7
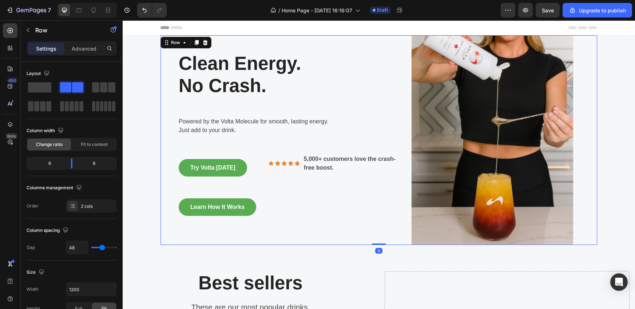
click at [329, 222] on div "Clean Energy. No Crash. Heading Row Powered by the Volta Molecule for smooth, l…" at bounding box center [266, 140] width 210 height 210
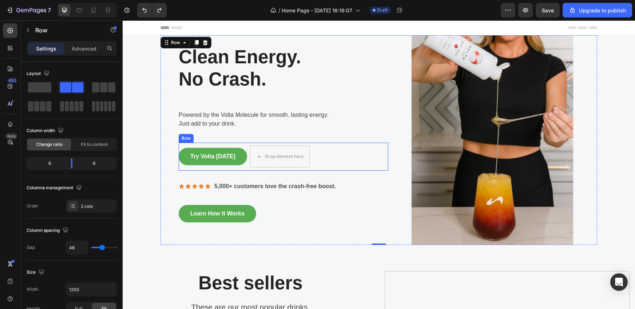
click at [323, 165] on div "Try Volta Today Button Drop element here Row" at bounding box center [284, 157] width 210 height 28
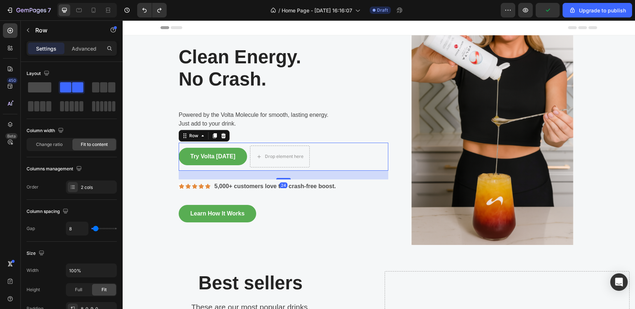
click at [44, 88] on span at bounding box center [39, 87] width 23 height 10
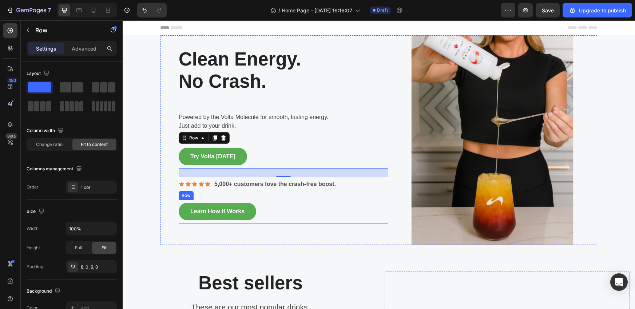
click at [323, 219] on div "Learn How It Works Button Row" at bounding box center [284, 212] width 210 height 24
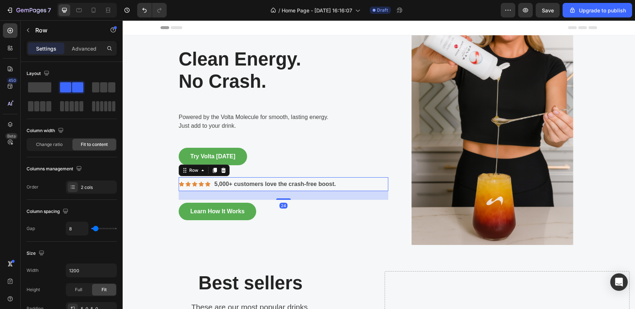
click at [362, 184] on div "Icon Icon Icon Icon Icon Icon List 5,000+ customers love the crash-free boost. …" at bounding box center [284, 184] width 210 height 14
click at [83, 50] on p "Advanced" at bounding box center [84, 49] width 25 height 8
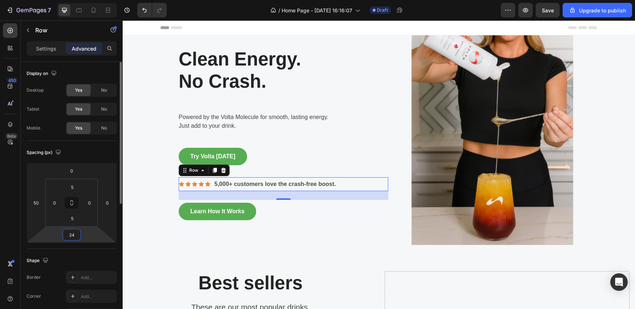
click at [75, 237] on input "24" at bounding box center [71, 234] width 15 height 11
type input "12"
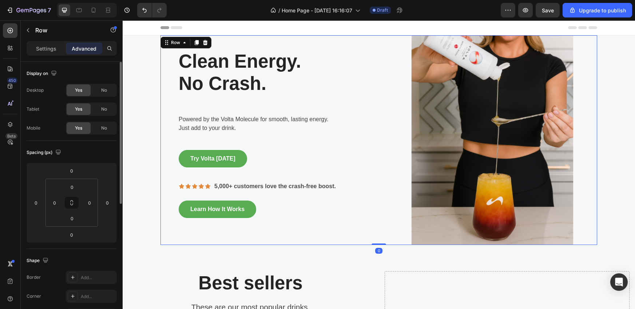
click at [324, 234] on div "Clean Energy. No Crash. Heading Row Powered by the Volta Molecule for smooth, l…" at bounding box center [266, 140] width 210 height 210
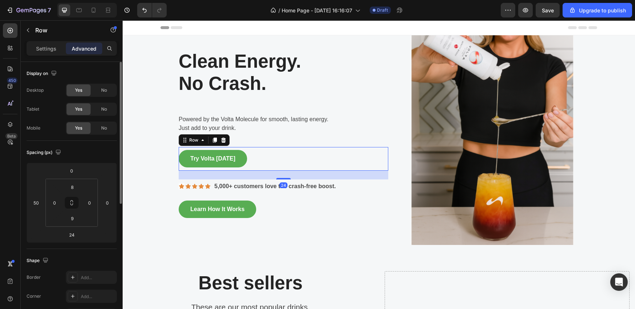
click at [282, 167] on div "Try Volta Today Button Row 24" at bounding box center [284, 159] width 210 height 24
click at [75, 237] on input "24" at bounding box center [71, 234] width 15 height 11
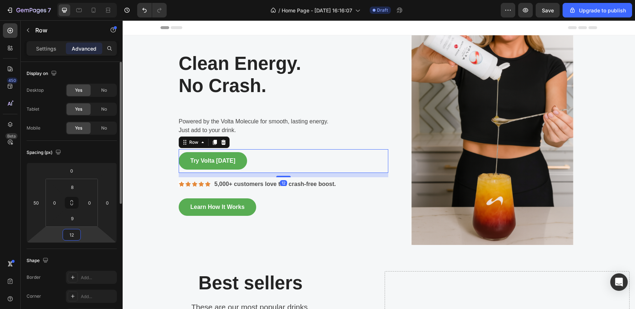
type input "1"
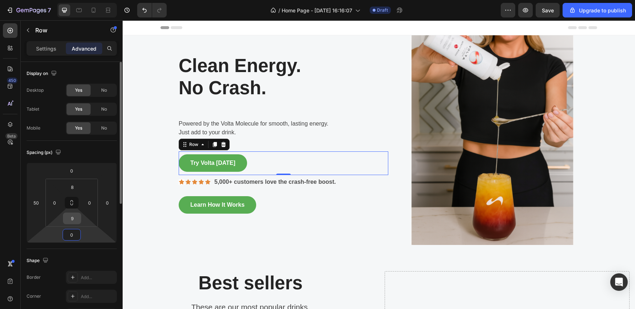
type input "0"
click at [76, 219] on input "9" at bounding box center [72, 218] width 15 height 11
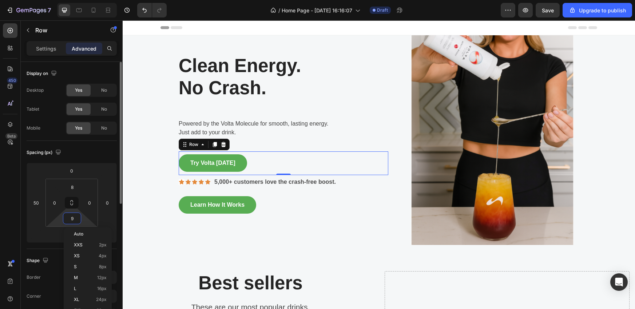
type input "0"
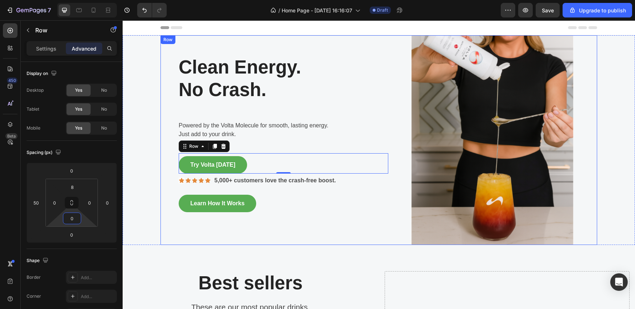
click at [337, 227] on div "Clean Energy. No Crash. Heading Row Powered by the Volta Molecule for smooth, l…" at bounding box center [266, 140] width 210 height 210
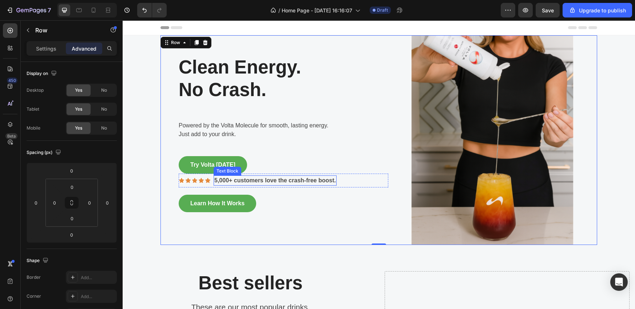
click at [310, 179] on p "5,000+ customers love the crash-free boost." at bounding box center [275, 180] width 122 height 9
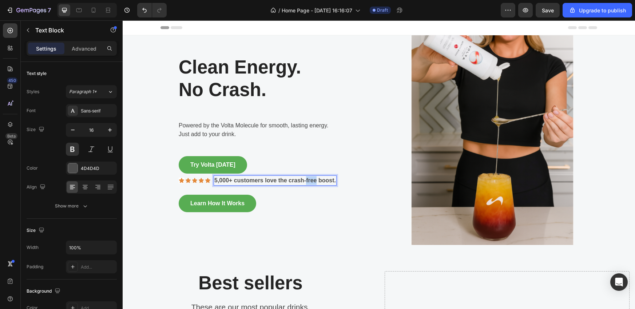
click at [310, 179] on p "5,000+ customers love the crash-free boost." at bounding box center [275, 180] width 122 height 9
click at [331, 181] on p "5,000+ customers love the crash-free boost." at bounding box center [275, 180] width 122 height 9
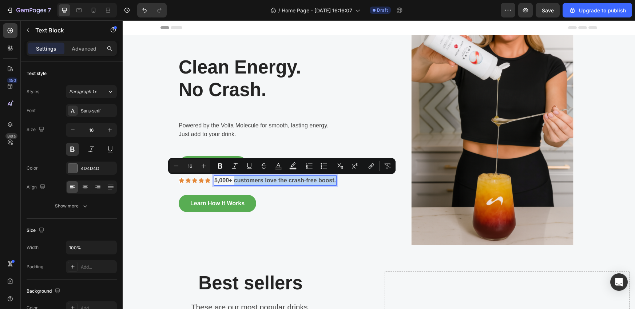
drag, startPoint x: 334, startPoint y: 182, endPoint x: 232, endPoint y: 178, distance: 102.0
click at [232, 178] on p "5,000+ customers love the crash-free boost." at bounding box center [275, 180] width 122 height 9
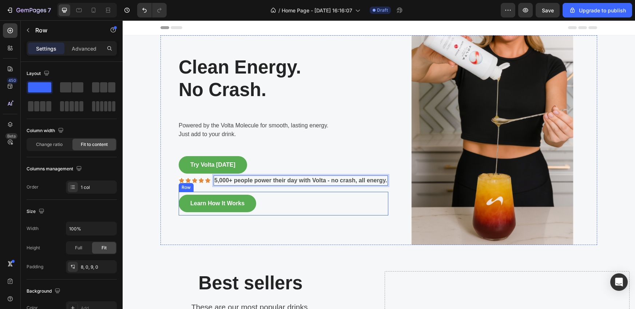
click at [279, 214] on div "Learn How It Works Button Row" at bounding box center [284, 204] width 210 height 24
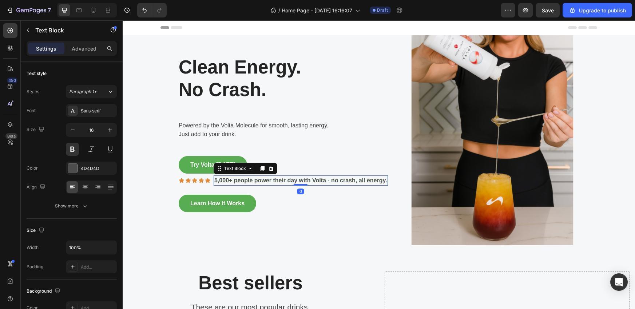
click at [308, 182] on p "5,000+ people power their day with Volta - no crash, all energy." at bounding box center [300, 180] width 173 height 9
click at [274, 182] on p "5,000+ people power their day with Volta - no crash, all energy." at bounding box center [300, 180] width 173 height 9
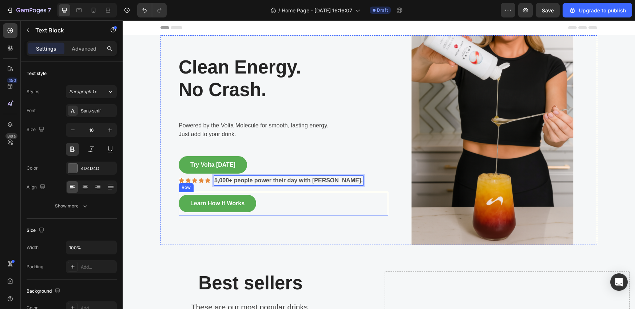
click at [330, 197] on div "Learn How It Works Button Row" at bounding box center [284, 204] width 210 height 24
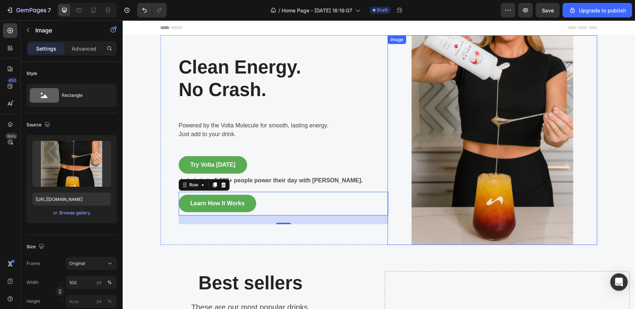
click at [406, 132] on img at bounding box center [493, 140] width 210 height 210
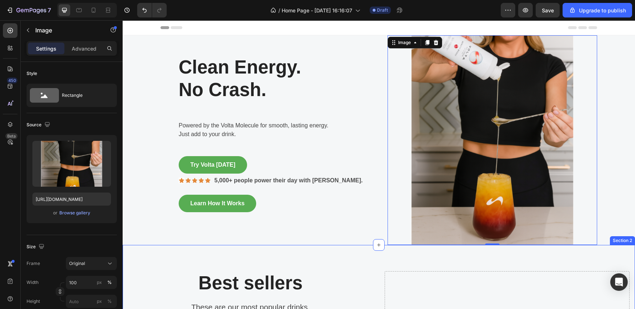
click at [336, 271] on h2 "Best sellers" at bounding box center [250, 283] width 245 height 24
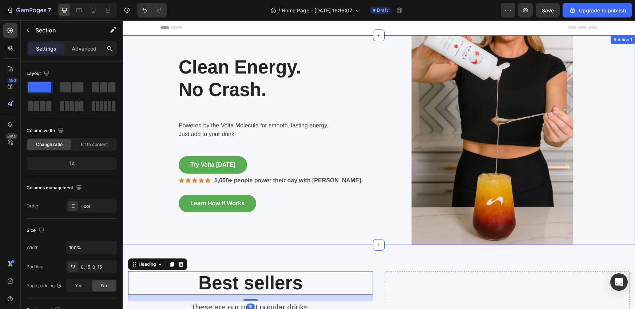
click at [142, 125] on div "Clean Energy. No Crash. Heading Row Powered by the Volta Molecule for smooth, l…" at bounding box center [379, 140] width 502 height 210
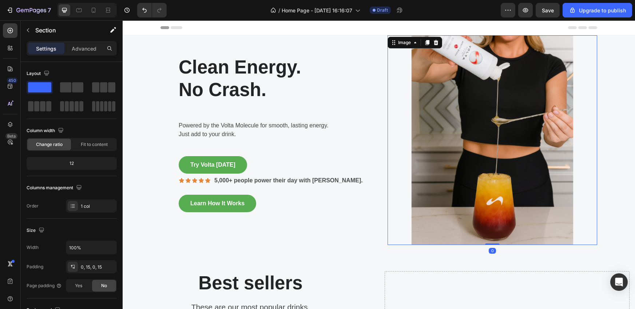
click at [553, 84] on img at bounding box center [493, 140] width 210 height 210
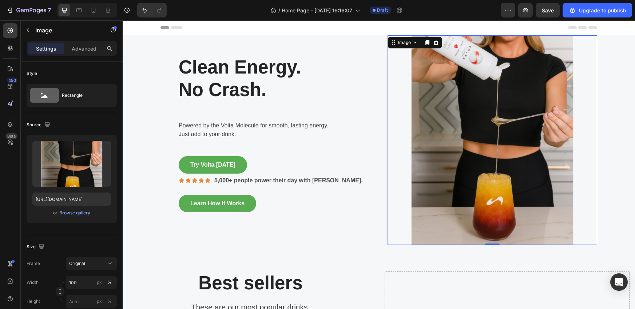
click at [88, 42] on div "Settings Advanced" at bounding box center [72, 48] width 90 height 15
click at [83, 50] on p "Advanced" at bounding box center [84, 49] width 25 height 8
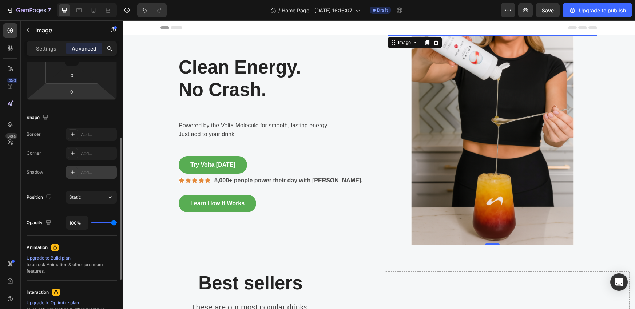
scroll to position [145, 0]
click at [74, 175] on div at bounding box center [73, 170] width 10 height 10
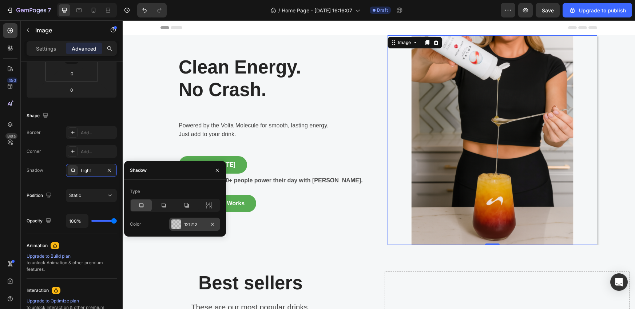
click at [194, 226] on div "121212" at bounding box center [194, 224] width 21 height 7
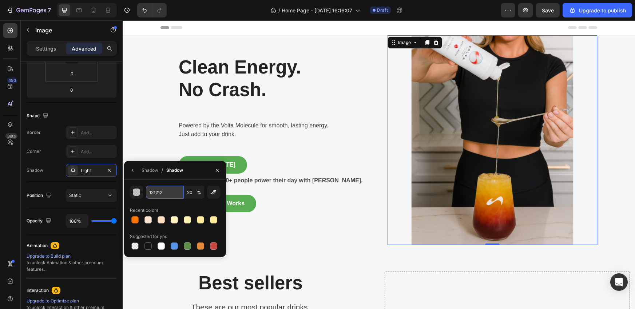
click at [157, 194] on input "121212" at bounding box center [165, 192] width 38 height 13
click at [169, 192] on input "121212" at bounding box center [165, 192] width 38 height 13
paste input "FFD580"
type input "FFD580"
click at [157, 170] on div "Shadow" at bounding box center [150, 170] width 17 height 7
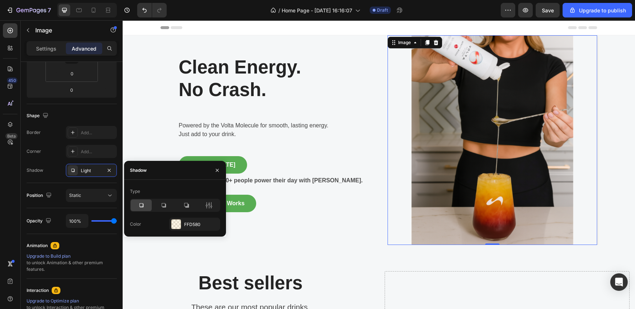
drag, startPoint x: 266, startPoint y: 226, endPoint x: 384, endPoint y: 150, distance: 140.8
click at [142, 205] on icon at bounding box center [141, 205] width 7 height 7
click at [184, 221] on div "FFD580" at bounding box center [194, 224] width 51 height 13
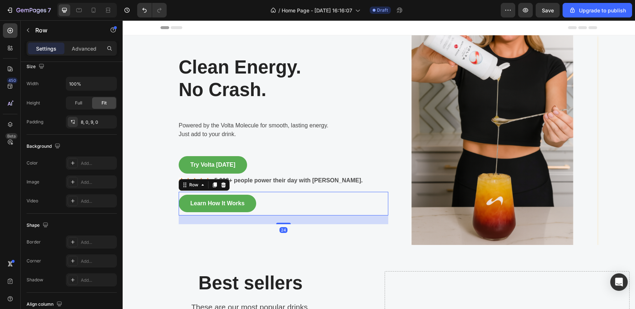
click at [275, 197] on div "Learn How It Works Button Row 24" at bounding box center [284, 204] width 210 height 24
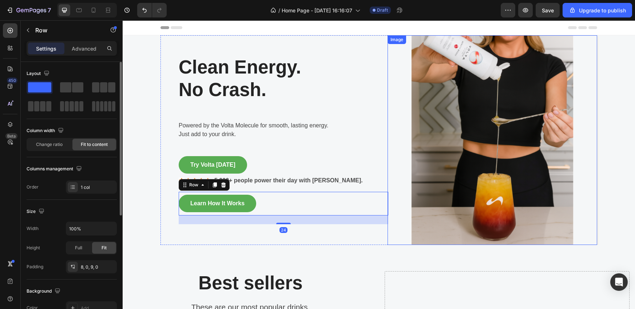
click at [501, 165] on img at bounding box center [493, 140] width 210 height 210
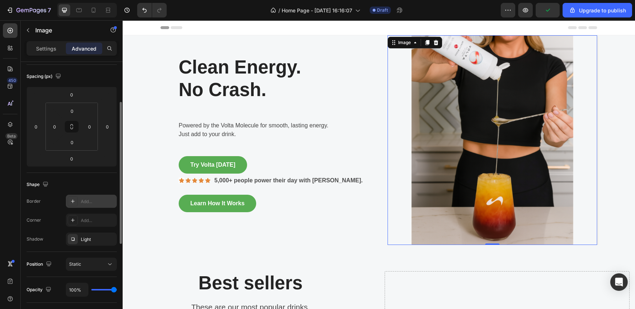
scroll to position [76, 0]
click at [94, 241] on div "Light" at bounding box center [91, 240] width 21 height 7
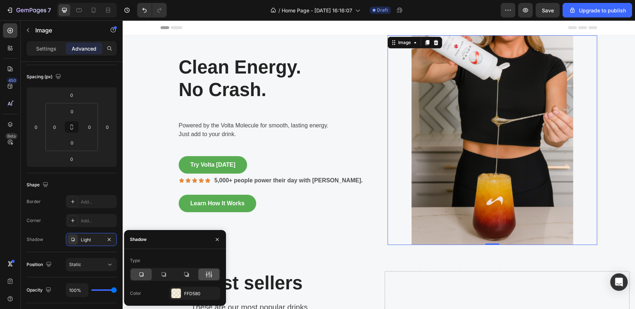
click at [207, 276] on icon at bounding box center [208, 274] width 7 height 7
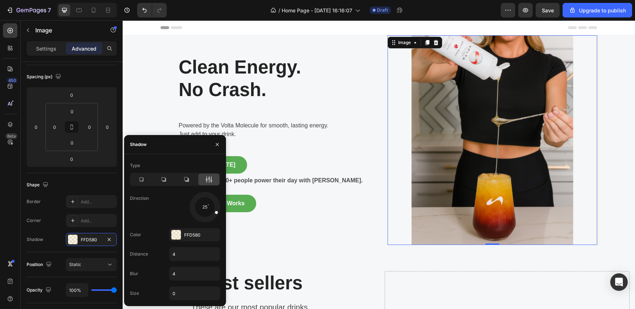
drag, startPoint x: 214, startPoint y: 216, endPoint x: 221, endPoint y: 214, distance: 7.4
click at [221, 214] on div at bounding box center [205, 207] width 33 height 33
drag, startPoint x: 215, startPoint y: 211, endPoint x: 210, endPoint y: 222, distance: 12.2
click at [210, 222] on div at bounding box center [205, 207] width 33 height 33
drag, startPoint x: 210, startPoint y: 222, endPoint x: 190, endPoint y: 216, distance: 20.4
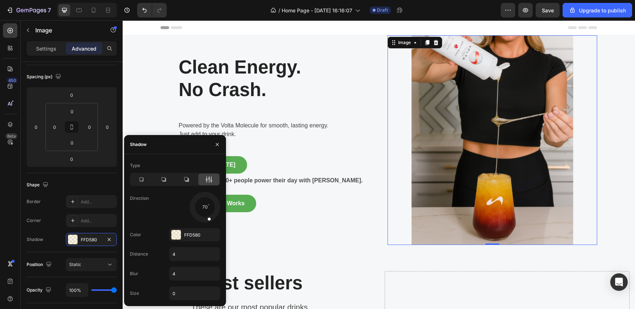
click at [190, 216] on div at bounding box center [205, 207] width 33 height 33
drag, startPoint x: 209, startPoint y: 219, endPoint x: 204, endPoint y: 222, distance: 5.9
click at [204, 222] on div at bounding box center [205, 215] width 5 height 16
click at [187, 181] on icon at bounding box center [186, 179] width 5 height 5
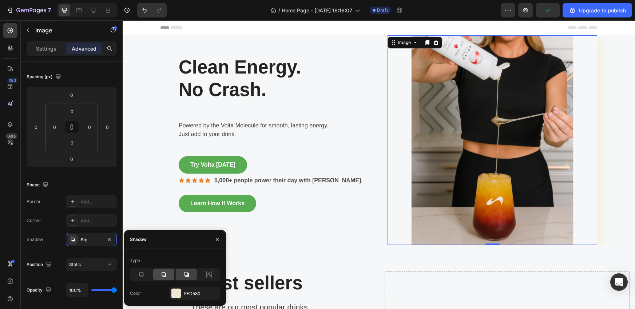
click at [165, 276] on icon at bounding box center [164, 274] width 4 height 4
click at [142, 277] on icon at bounding box center [141, 274] width 7 height 7
click at [160, 276] on icon at bounding box center [163, 274] width 7 height 7
click at [186, 294] on div "FFD580" at bounding box center [194, 293] width 21 height 7
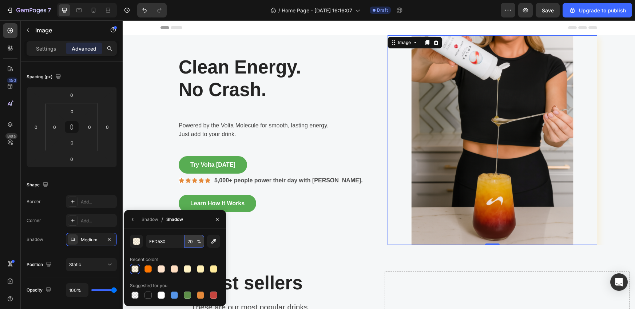
click at [191, 242] on input "20" at bounding box center [194, 241] width 20 height 13
type input "100"
click at [206, 258] on div "Recent colors" at bounding box center [175, 260] width 90 height 12
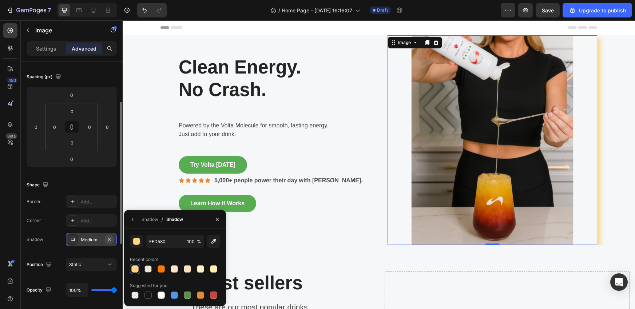
click at [112, 240] on button "button" at bounding box center [109, 239] width 9 height 9
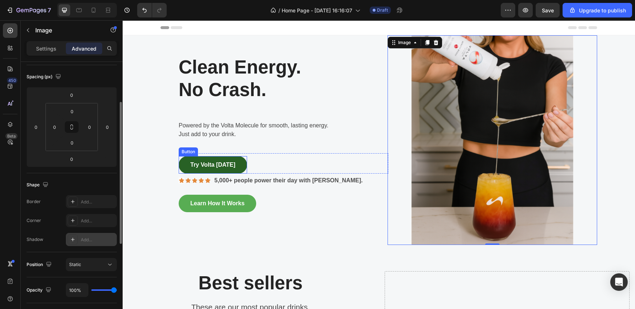
click at [237, 161] on button "Try Volta [DATE]" at bounding box center [213, 164] width 68 height 17
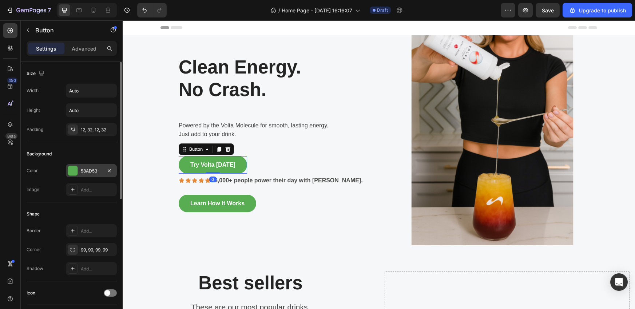
click at [71, 171] on div at bounding box center [72, 170] width 9 height 9
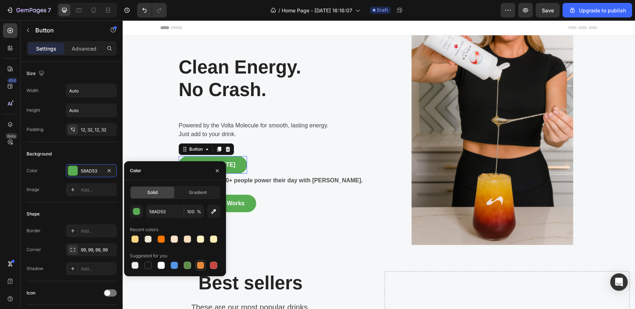
click at [199, 266] on div at bounding box center [200, 265] width 7 height 7
type input "E4893A"
click at [248, 205] on button "Learn How It Works" at bounding box center [218, 203] width 78 height 17
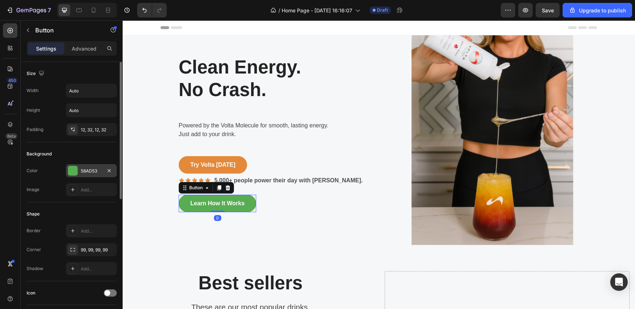
click at [73, 175] on div at bounding box center [72, 170] width 9 height 9
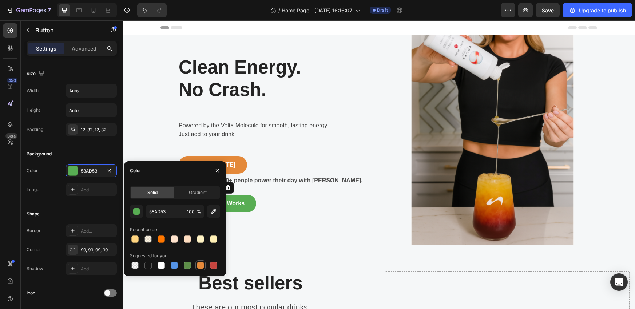
click at [201, 264] on div at bounding box center [200, 265] width 7 height 7
type input "E4893A"
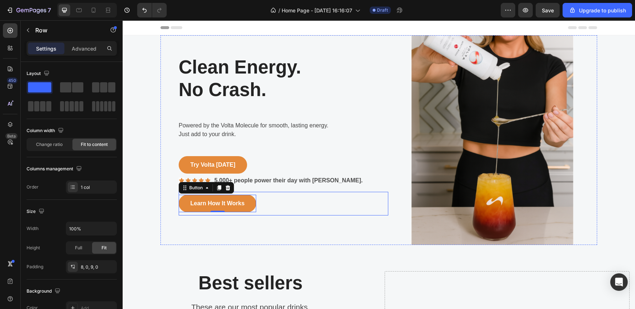
click at [314, 203] on div "Learn How It Works Button 0 Row" at bounding box center [284, 204] width 210 height 24
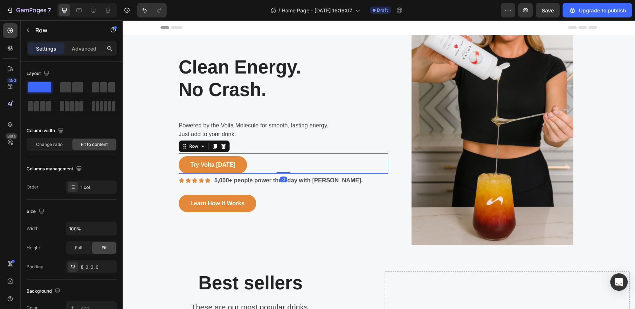
click at [337, 158] on div "Try Volta Today Button Row 0" at bounding box center [284, 163] width 210 height 20
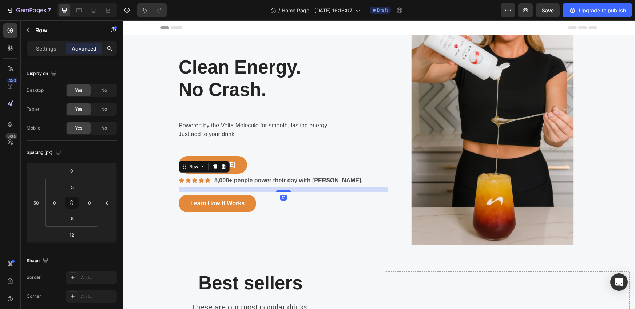
click at [344, 181] on div "Icon Icon Icon Icon Icon Icon List 5,000+ people power their day with Volta. Te…" at bounding box center [284, 181] width 210 height 14
click at [75, 236] on input "12" at bounding box center [71, 234] width 15 height 11
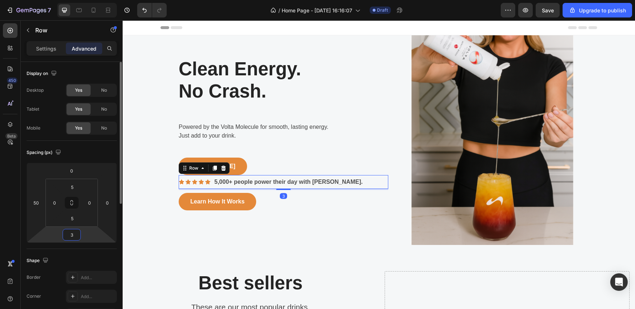
type input "30"
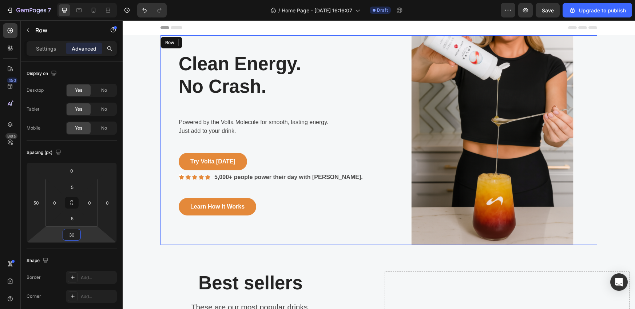
click at [162, 242] on div "Clean Energy. No Crash. Heading Row Powered by the Volta Molecule for smooth, l…" at bounding box center [266, 140] width 210 height 210
click at [343, 177] on div "Icon Icon Icon Icon Icon Icon List 5,000+ people power their day with Volta. Te…" at bounding box center [284, 177] width 210 height 14
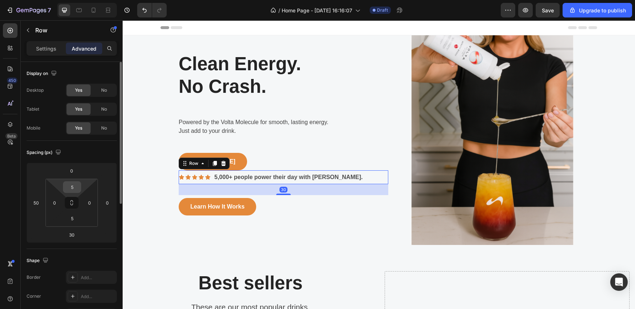
click at [79, 189] on input "5" at bounding box center [72, 187] width 15 height 11
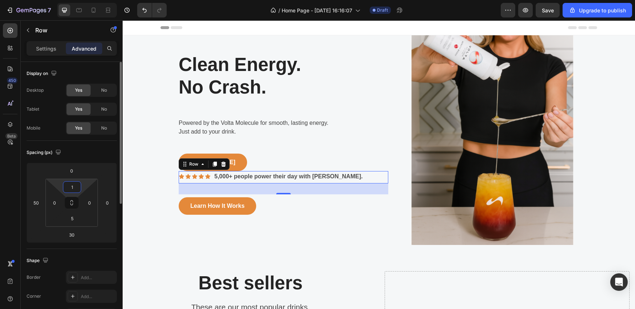
type input "10"
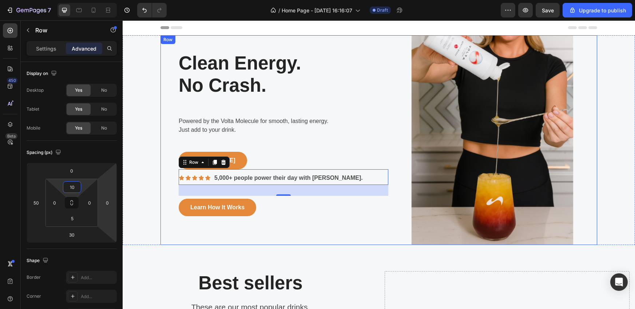
click at [300, 228] on div "Clean Energy. No Crash. Heading Row Powered by the Volta Molecule for smooth, l…" at bounding box center [266, 140] width 210 height 210
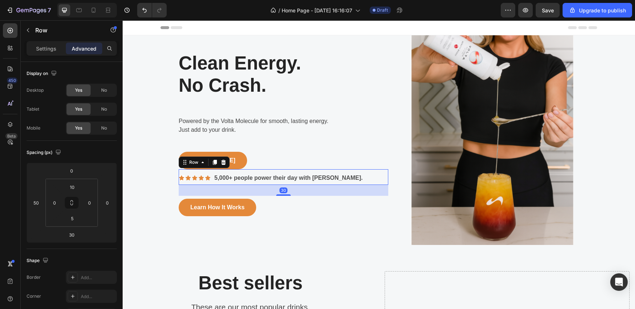
click at [344, 177] on div "Icon Icon Icon Icon Icon Icon List 5,000+ people power their day with Volta. Te…" at bounding box center [284, 177] width 210 height 16
click at [58, 204] on input "0" at bounding box center [54, 202] width 11 height 11
type input "2"
type input "5"
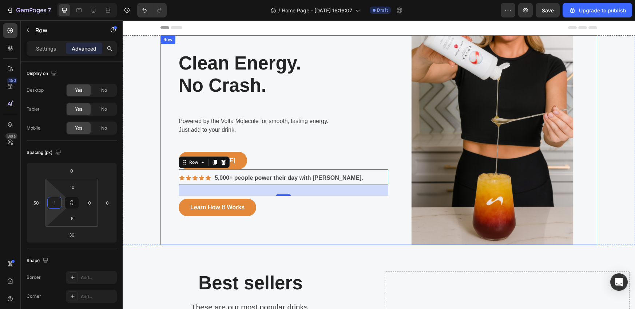
type input "10"
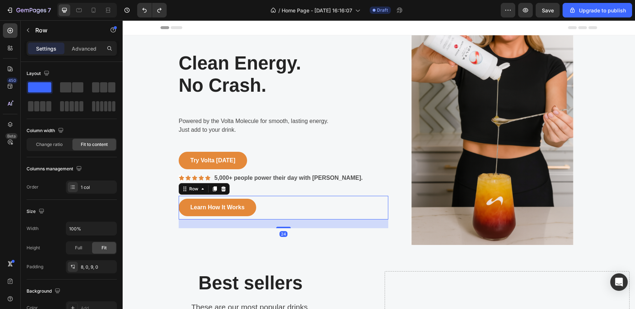
click at [348, 217] on div "Learn How It Works Button Row 24" at bounding box center [284, 208] width 210 height 24
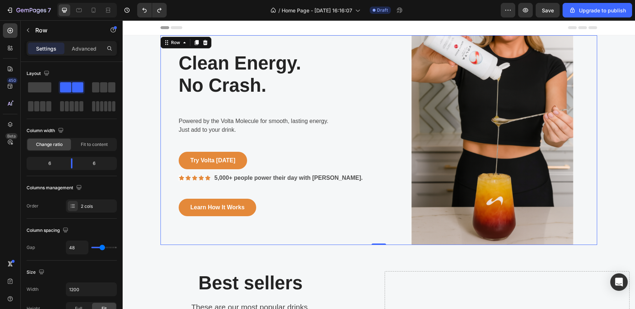
click at [347, 244] on div "Clean Energy. No Crash. Heading Row Powered by the Volta Molecule for smooth, l…" at bounding box center [266, 140] width 210 height 210
